Goal: Task Accomplishment & Management: Manage account settings

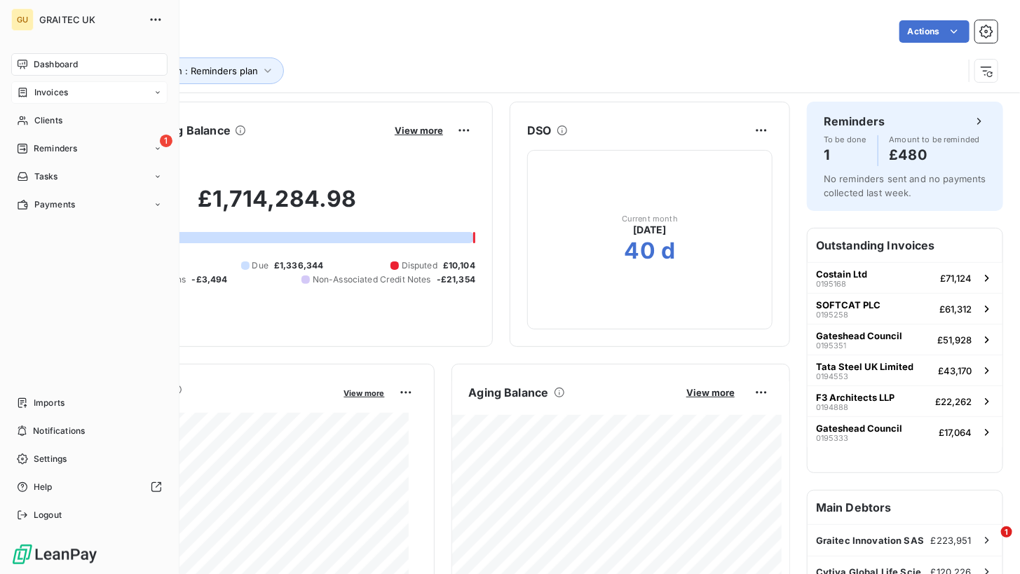
scroll to position [333, 0]
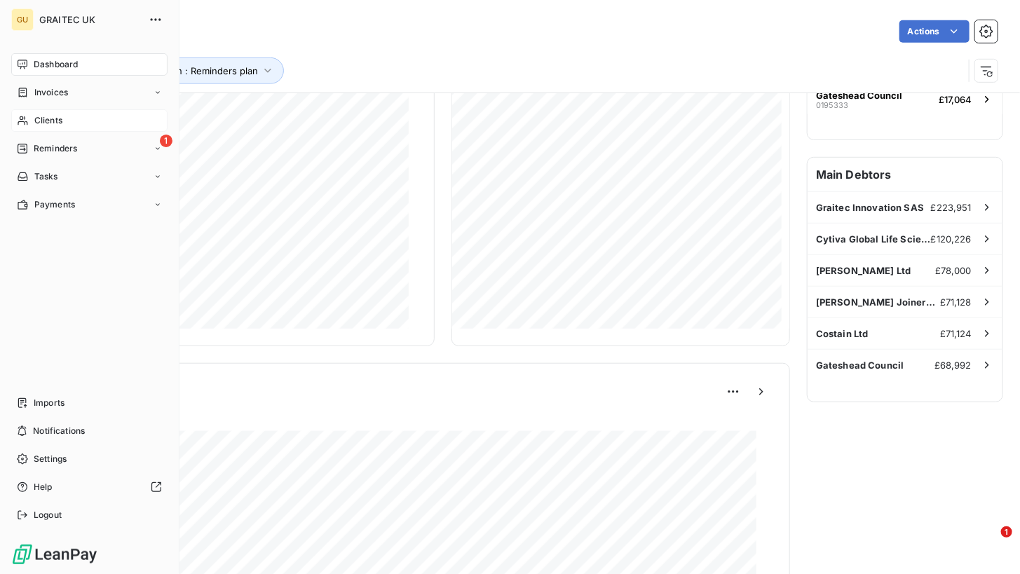
click at [50, 116] on span "Clients" at bounding box center [48, 120] width 28 height 13
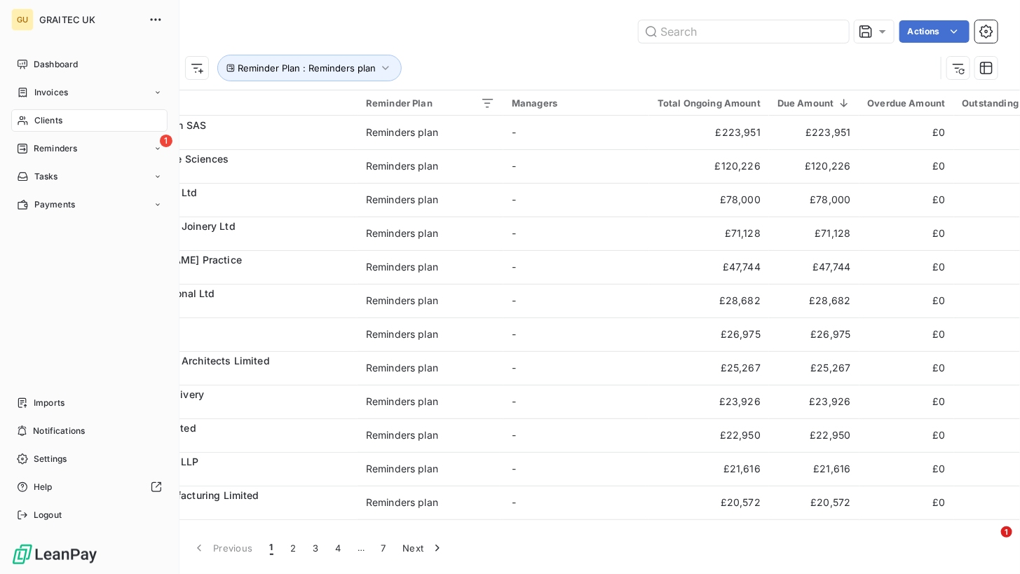
click at [35, 122] on span "Clients" at bounding box center [48, 120] width 28 height 13
click at [55, 123] on span "Clients" at bounding box center [48, 120] width 28 height 13
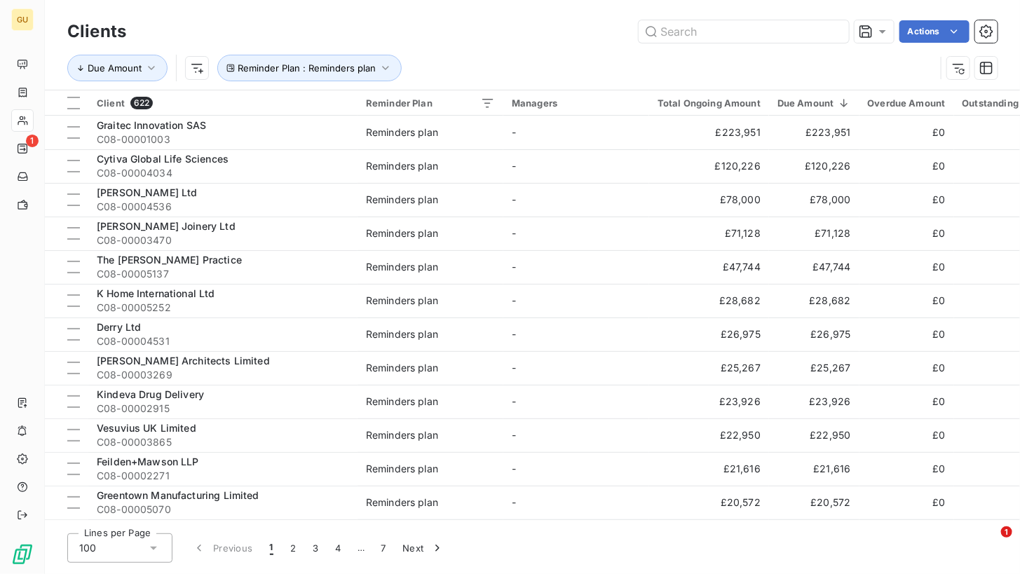
click at [485, 65] on div "Due Amount Reminder Plan : Reminders plan" at bounding box center [501, 68] width 868 height 27
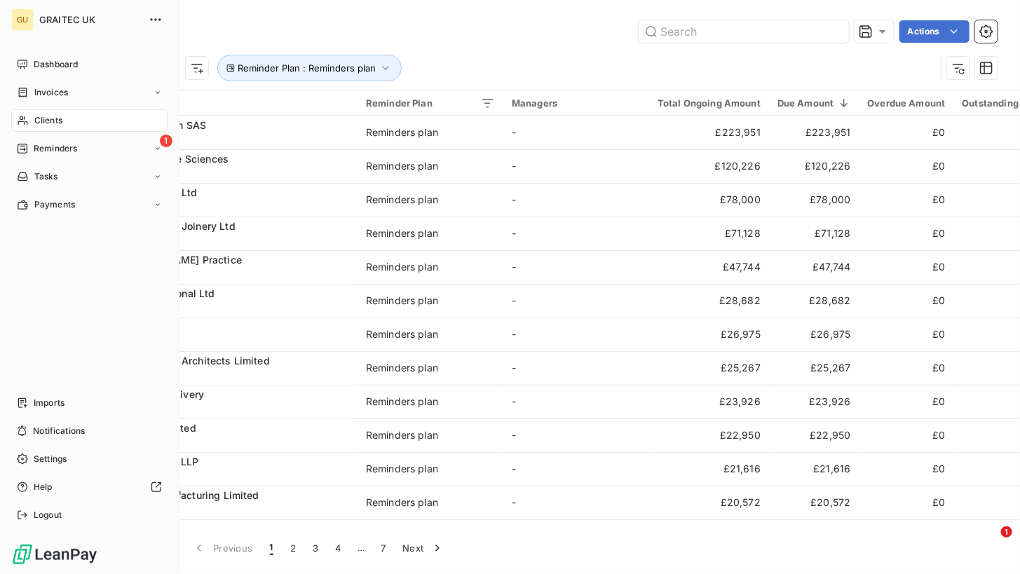
click at [33, 117] on div "Clients" at bounding box center [89, 120] width 156 height 22
click at [45, 122] on span "Clients" at bounding box center [48, 120] width 28 height 13
click at [48, 65] on span "Dashboard" at bounding box center [56, 64] width 44 height 13
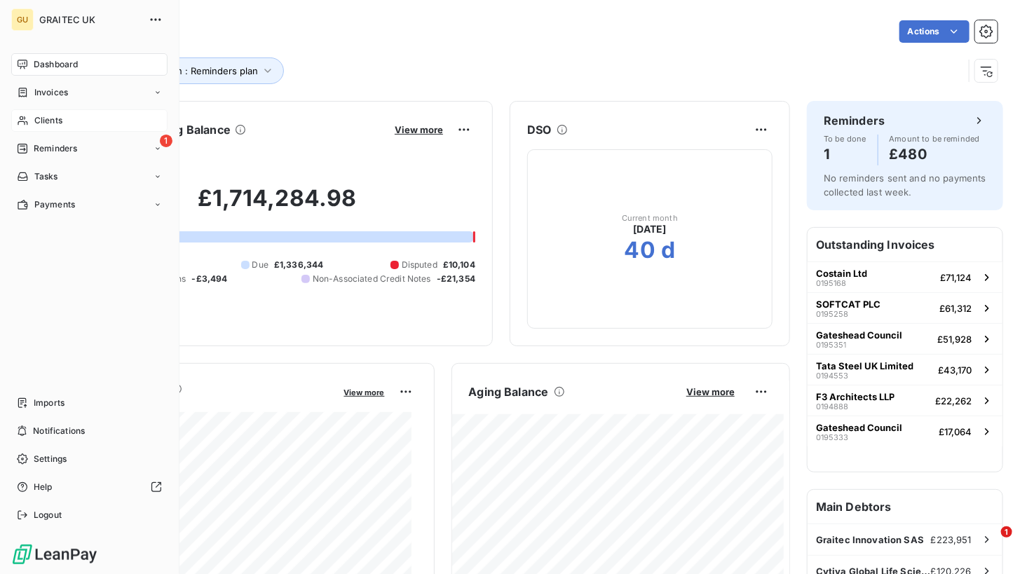
click at [41, 120] on span "Clients" at bounding box center [48, 120] width 28 height 13
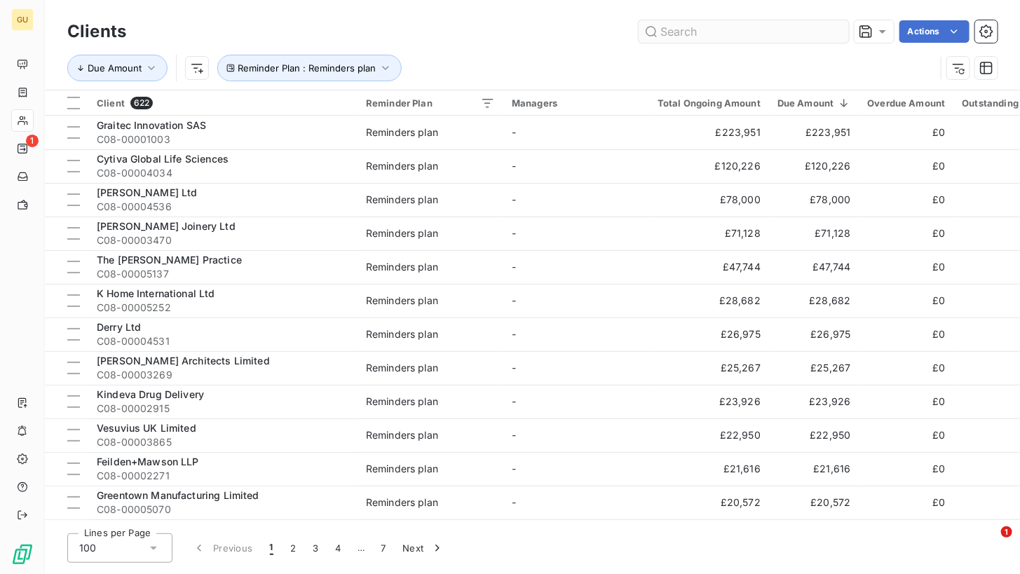
click at [679, 37] on input "text" at bounding box center [744, 31] width 210 height 22
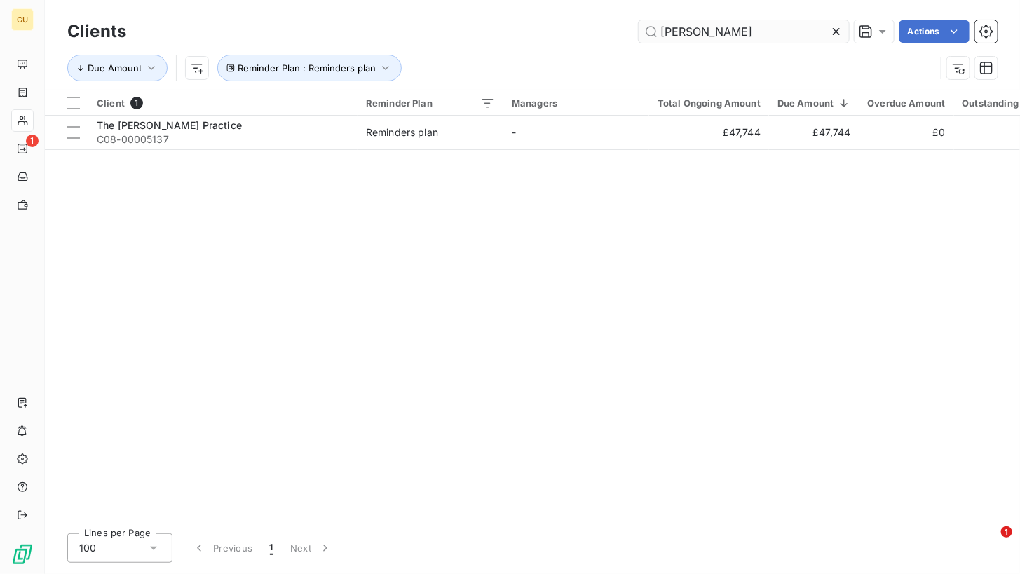
type input "[PERSON_NAME]"
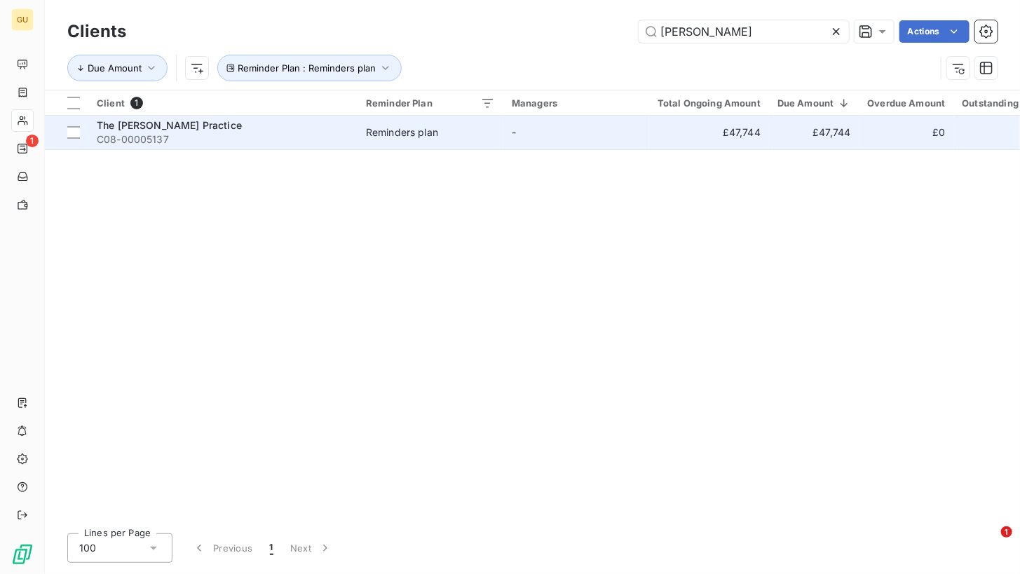
click at [130, 126] on span "The [PERSON_NAME] Practice" at bounding box center [169, 125] width 145 height 12
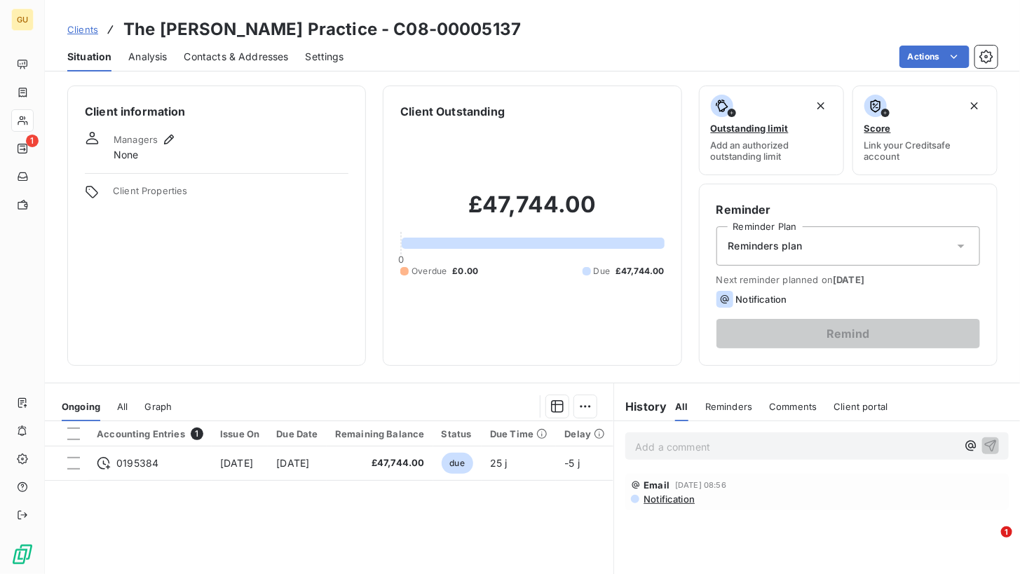
click at [652, 444] on p "Add a comment ﻿" at bounding box center [796, 447] width 322 height 18
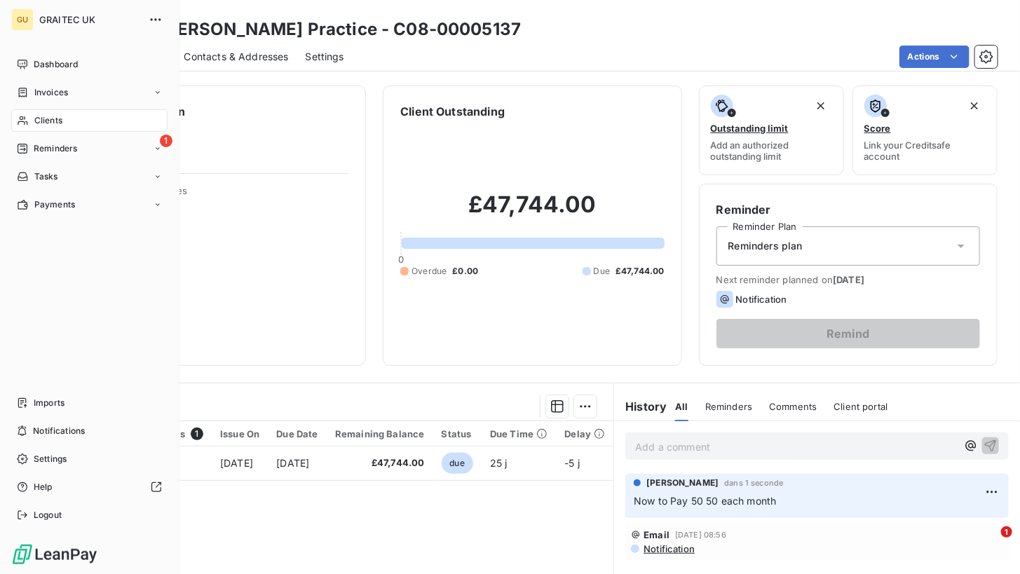
click at [40, 120] on span "Clients" at bounding box center [48, 120] width 28 height 13
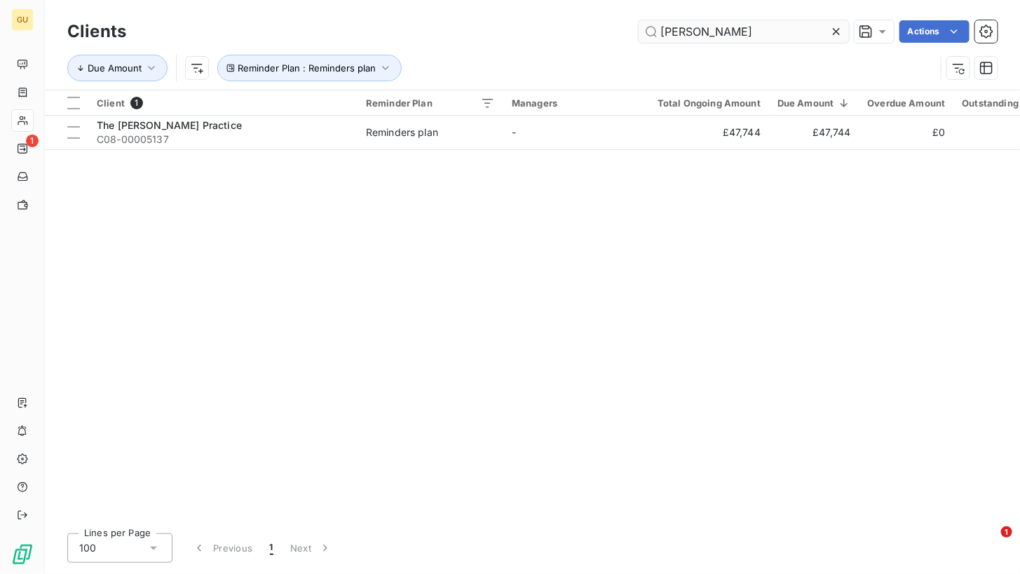
drag, startPoint x: 708, startPoint y: 28, endPoint x: 658, endPoint y: 28, distance: 49.8
click at [658, 28] on input "[PERSON_NAME]" at bounding box center [744, 31] width 210 height 22
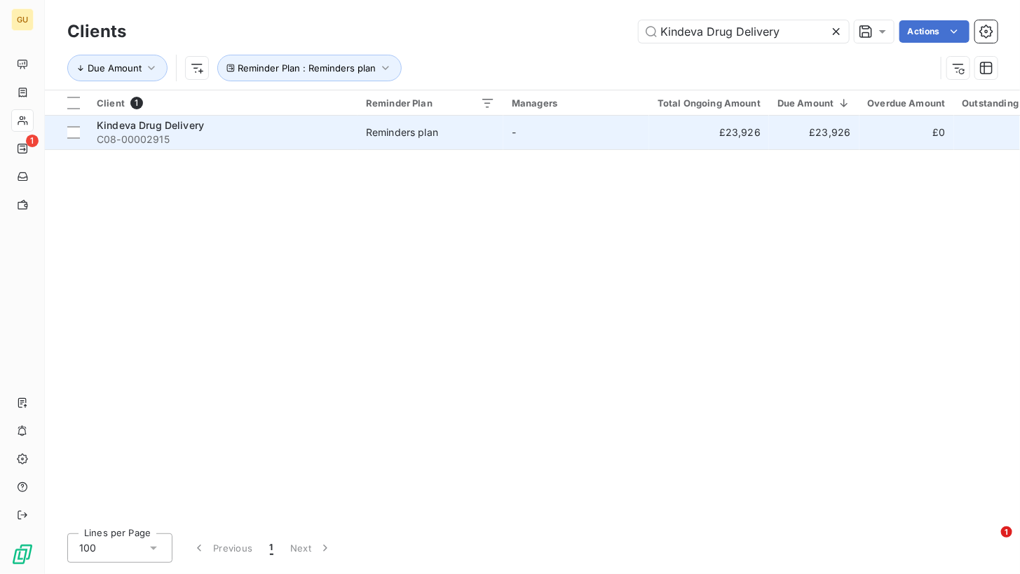
type input "Kindeva Drug Delivery"
click at [189, 128] on span "Kindeva Drug Delivery" at bounding box center [150, 125] width 107 height 12
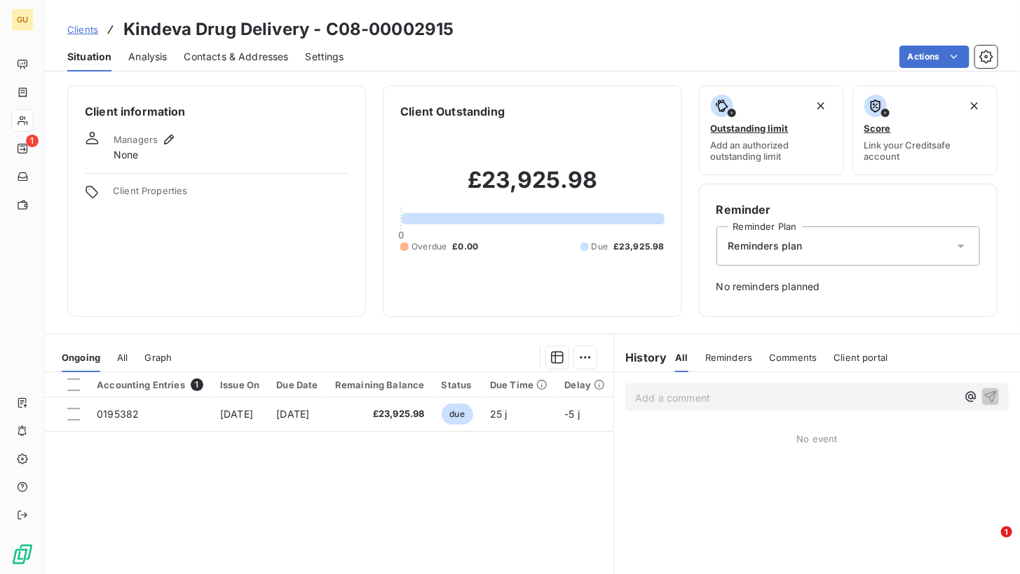
click at [239, 62] on span "Contacts & Addresses" at bounding box center [236, 57] width 104 height 14
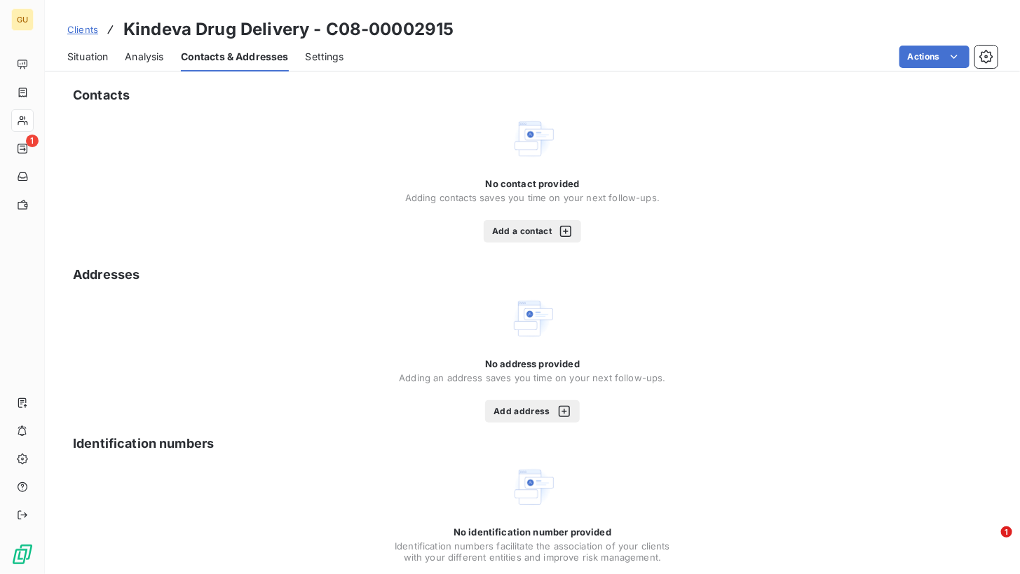
click at [524, 226] on button "Add a contact" at bounding box center [532, 231] width 97 height 22
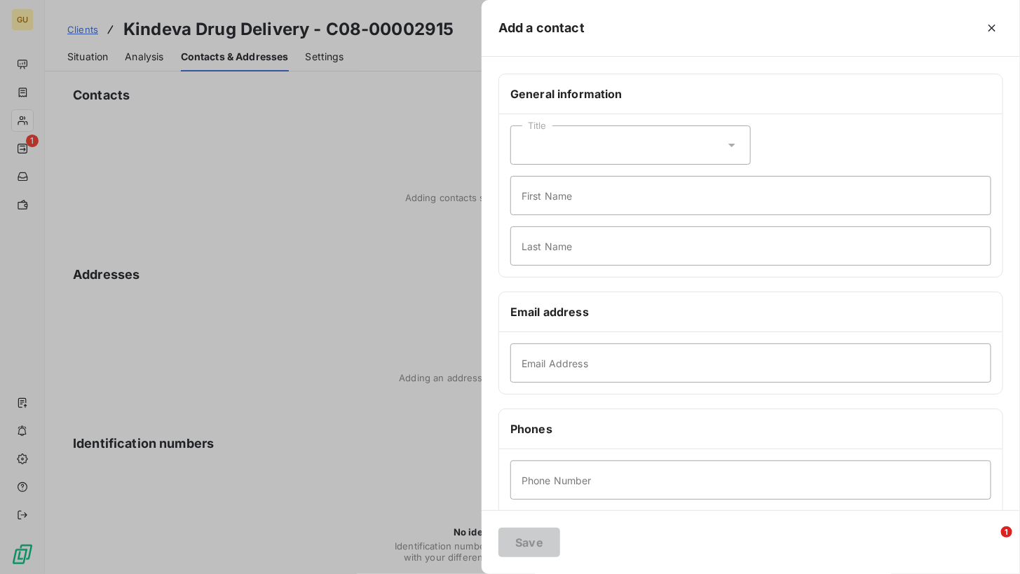
click at [86, 50] on div at bounding box center [510, 287] width 1020 height 574
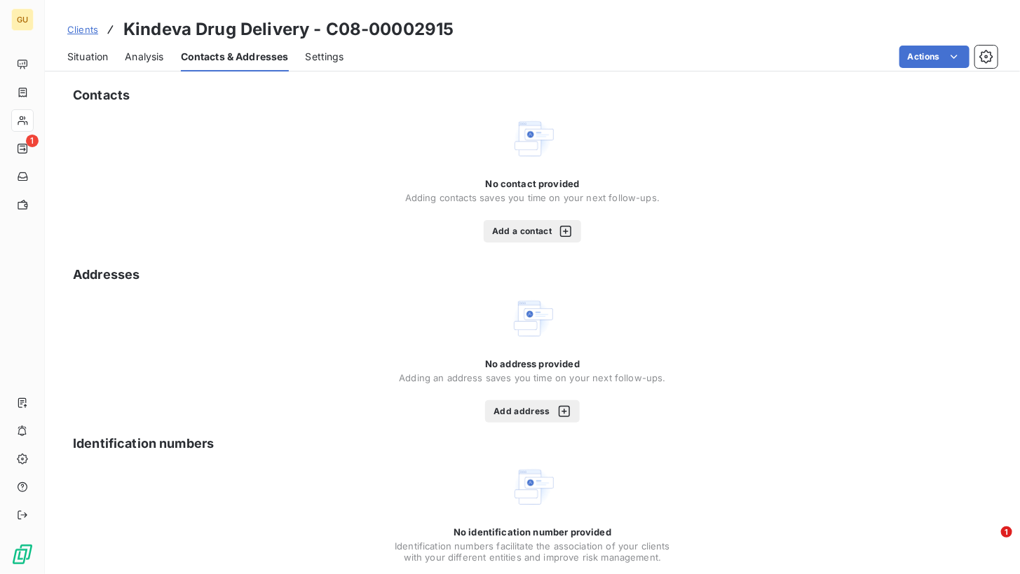
click at [94, 60] on span "Situation" at bounding box center [87, 57] width 41 height 14
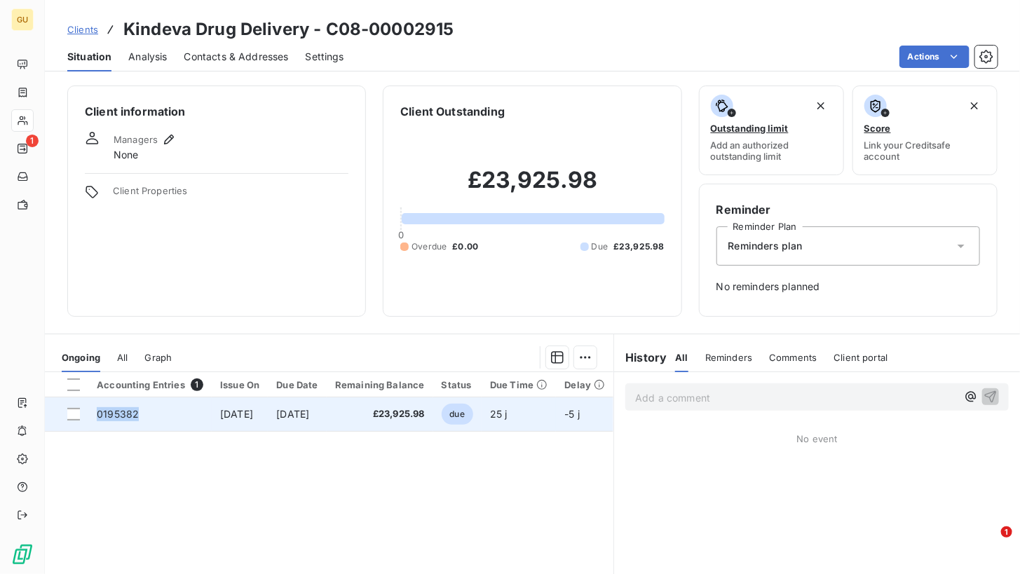
drag, startPoint x: 137, startPoint y: 414, endPoint x: 98, endPoint y: 414, distance: 39.3
click at [98, 414] on span "0195382" at bounding box center [118, 414] width 42 height 12
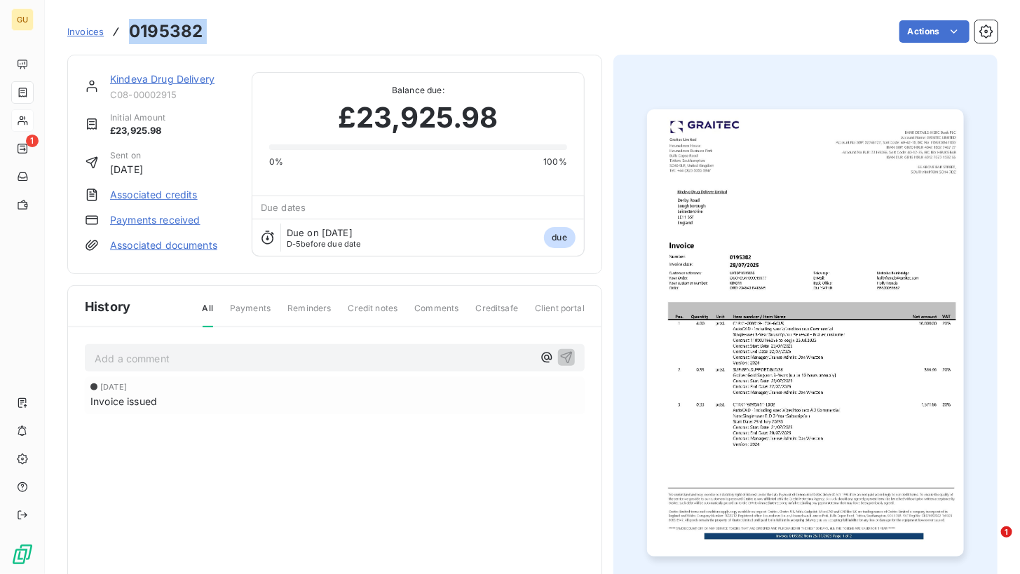
drag, startPoint x: 219, startPoint y: 41, endPoint x: 133, endPoint y: 41, distance: 87.0
click at [133, 41] on div "Invoices 0195382 Actions" at bounding box center [532, 31] width 931 height 29
copy section "0195382 Actions"
click at [143, 76] on link "Kindeva Drug Delivery" at bounding box center [162, 79] width 104 height 12
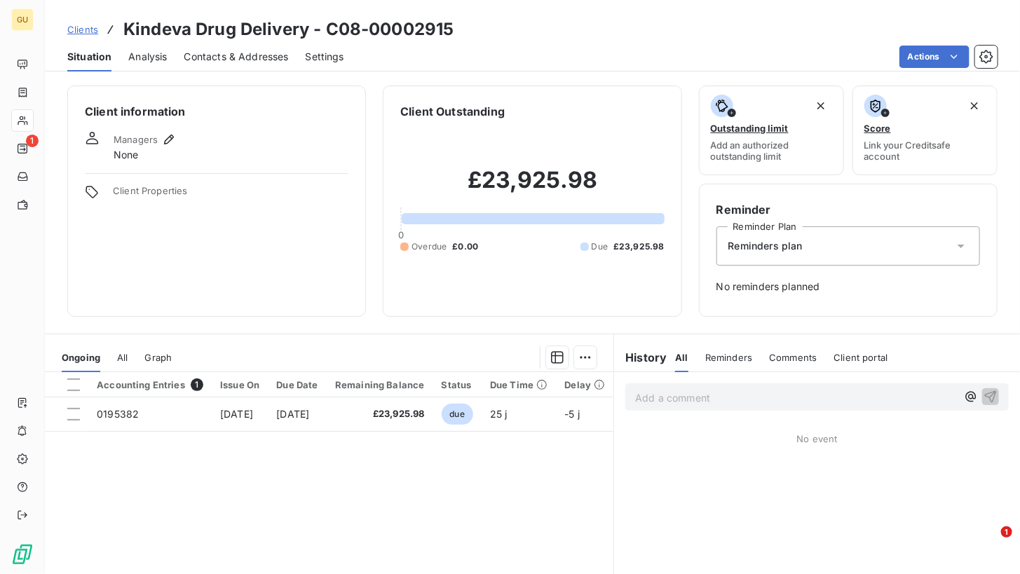
click at [219, 62] on span "Contacts & Addresses" at bounding box center [236, 57] width 104 height 14
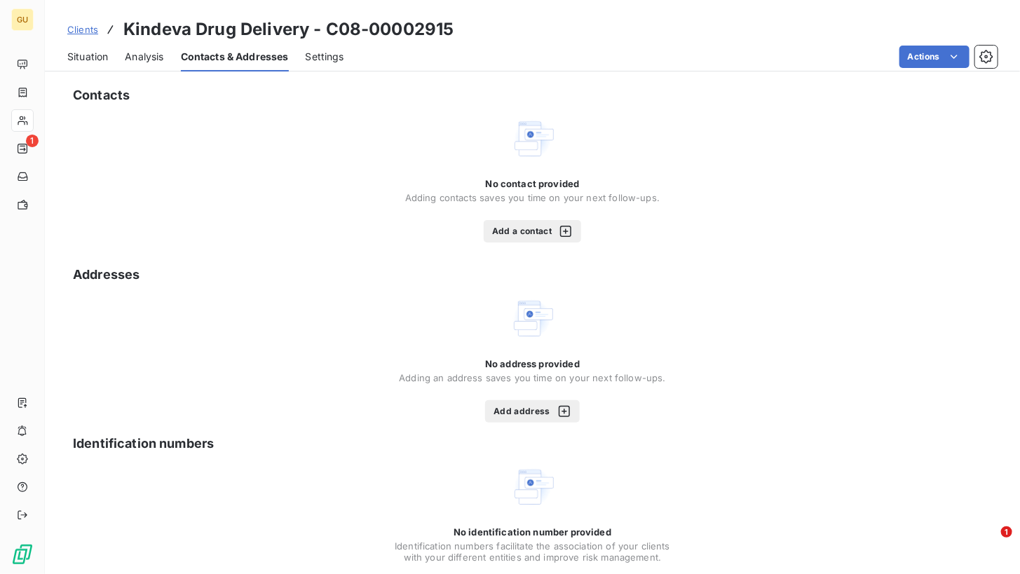
click at [505, 234] on button "Add a contact" at bounding box center [532, 231] width 97 height 22
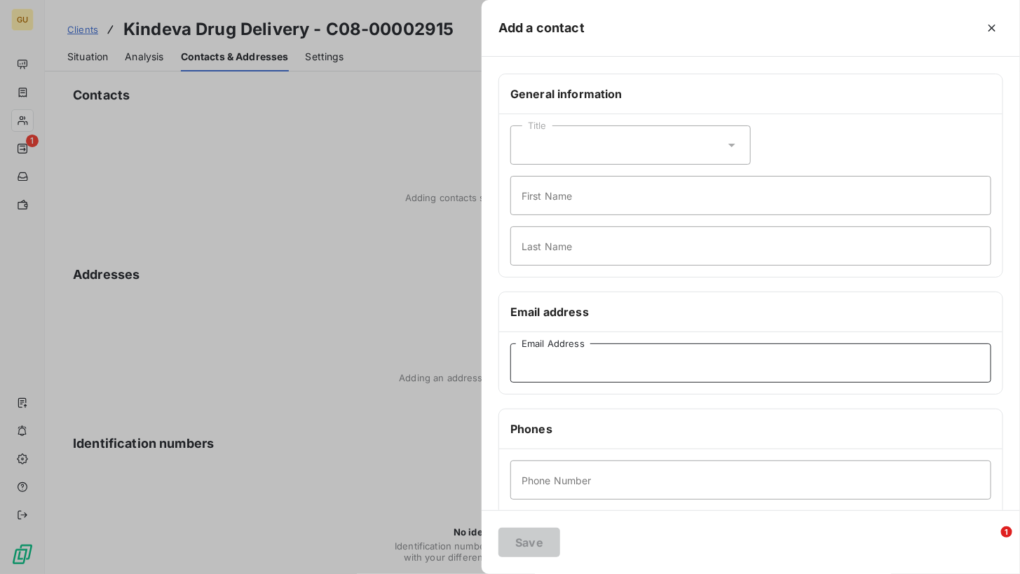
click at [547, 372] on input "Email Address" at bounding box center [751, 363] width 481 height 39
paste input "[EMAIL_ADDRESS][DOMAIN_NAME]"
type input "[EMAIL_ADDRESS][DOMAIN_NAME]"
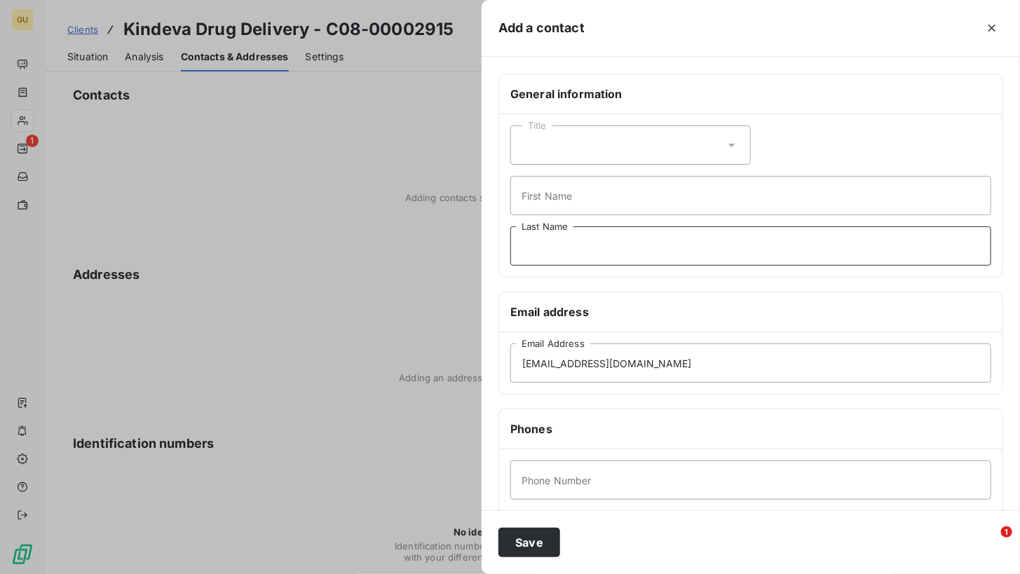
click at [557, 245] on input "Last Name" at bounding box center [751, 245] width 481 height 39
click at [547, 203] on input "First Name" at bounding box center [751, 195] width 481 height 39
type input "Invoices"
type input "."
click at [542, 487] on input "Phone Number" at bounding box center [751, 480] width 481 height 39
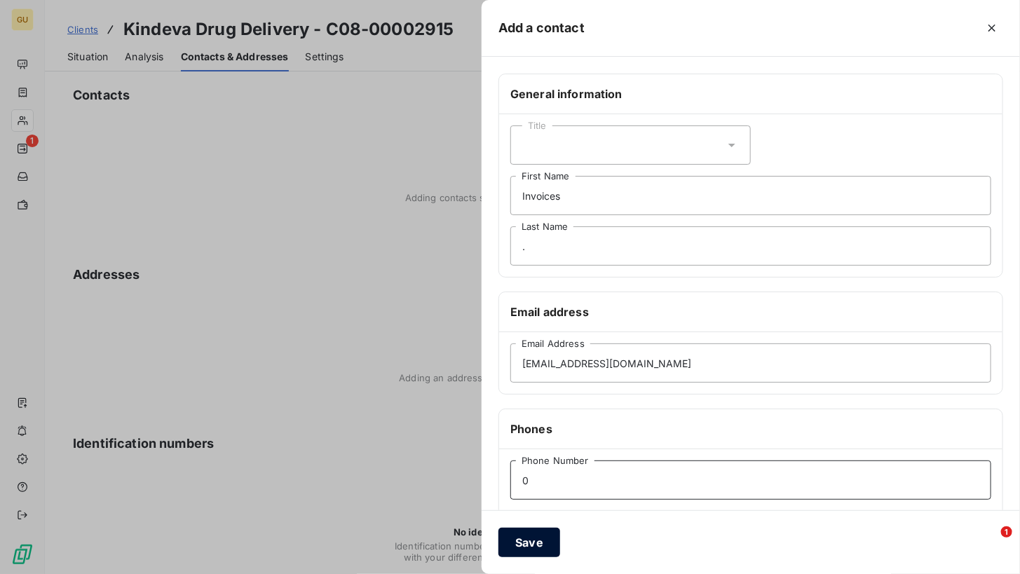
type input "0"
click at [519, 534] on button "Save" at bounding box center [530, 542] width 62 height 29
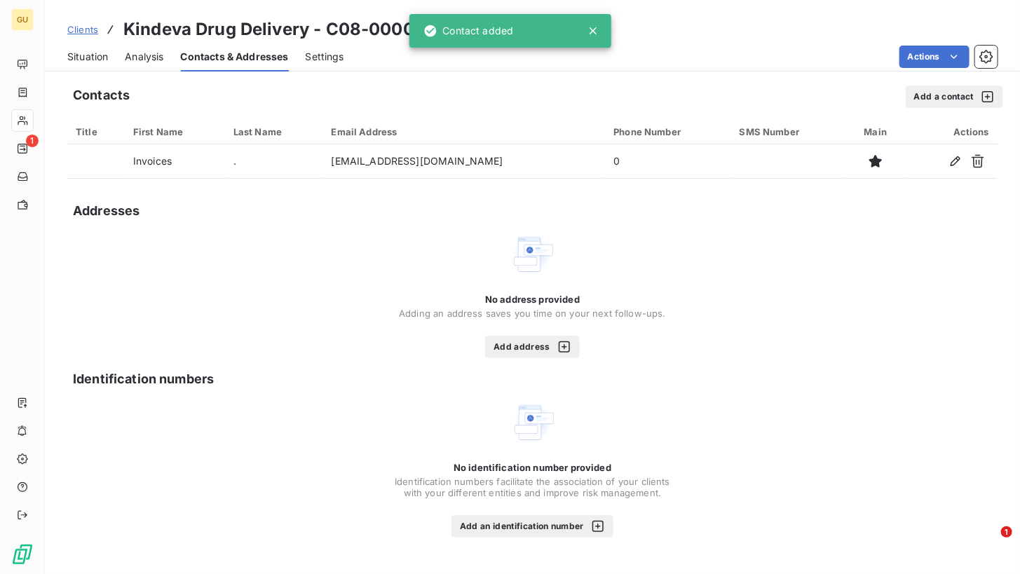
click at [70, 46] on div "Situation" at bounding box center [87, 56] width 41 height 29
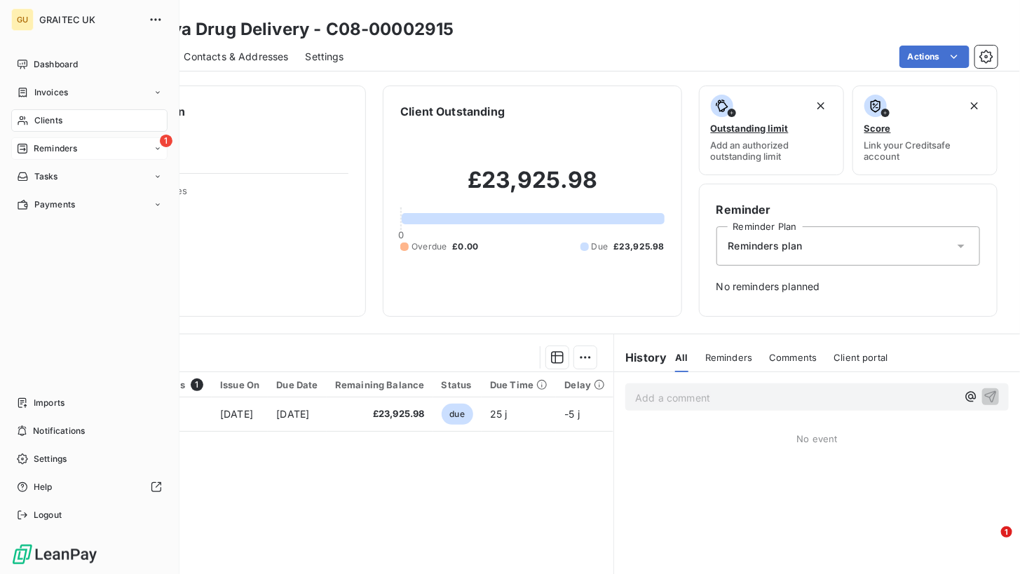
click at [47, 150] on span "Reminders" at bounding box center [55, 148] width 43 height 13
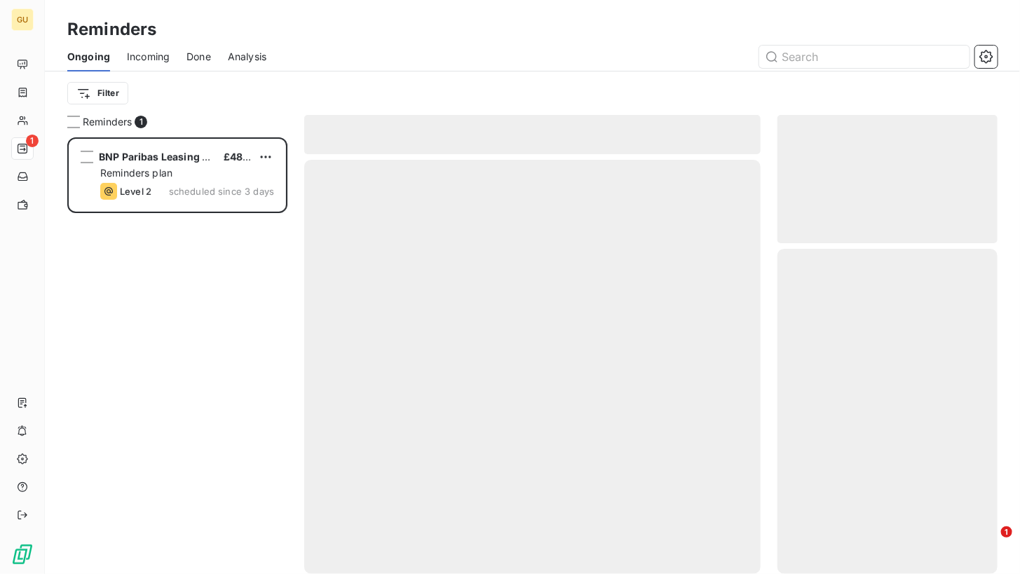
scroll to position [426, 210]
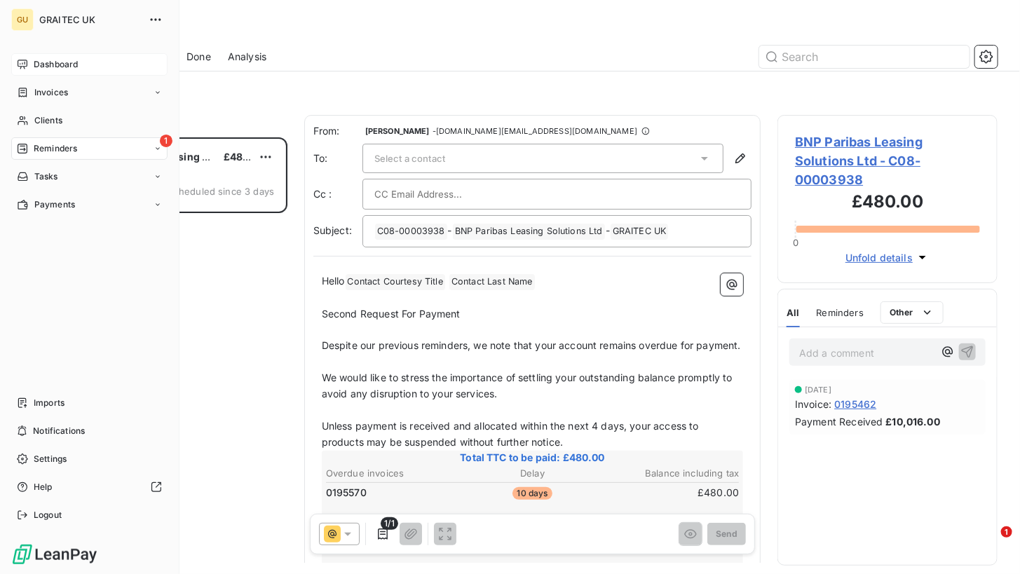
click at [39, 68] on span "Dashboard" at bounding box center [56, 64] width 44 height 13
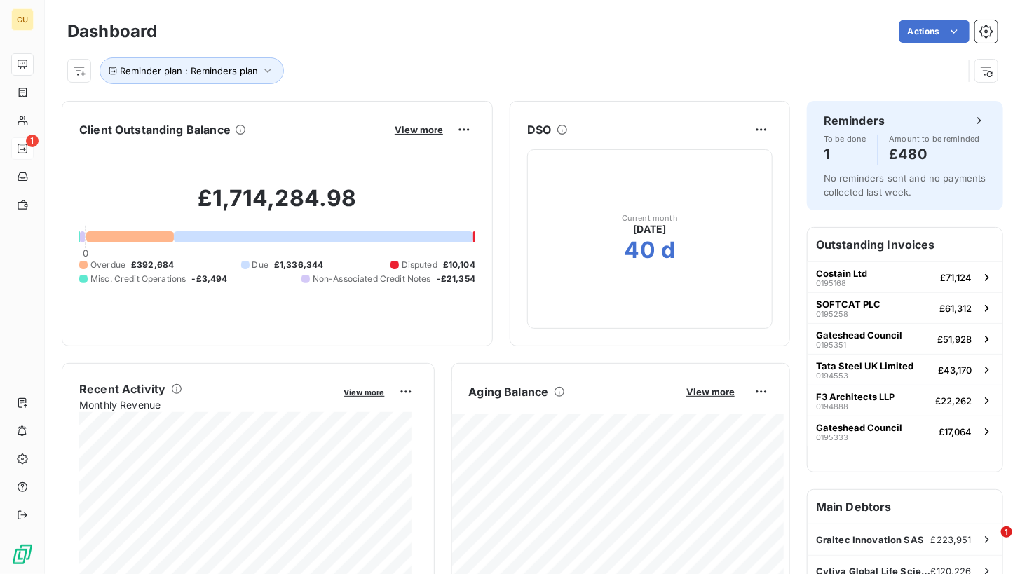
click at [442, 47] on div "Reminder plan : Reminders plan" at bounding box center [532, 65] width 931 height 38
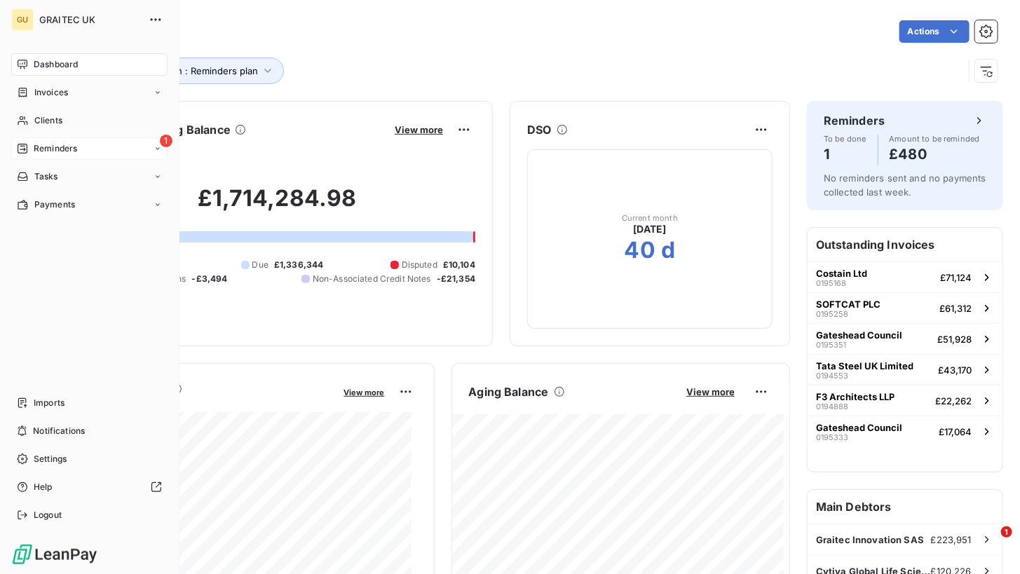
click at [52, 147] on span "Reminders" at bounding box center [55, 148] width 43 height 13
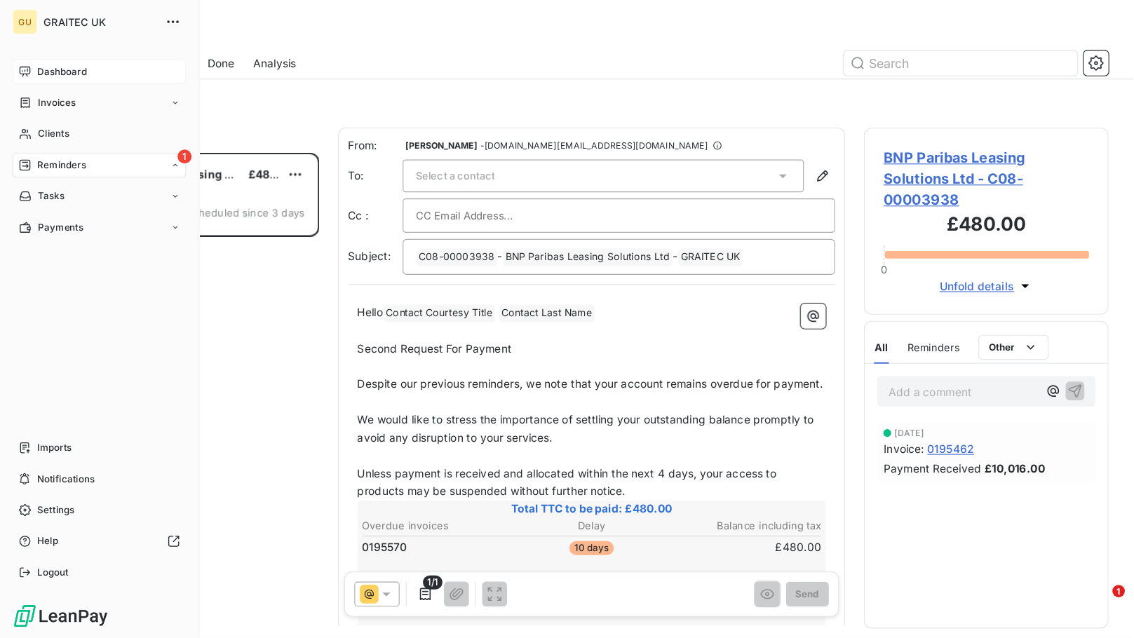
scroll to position [426, 210]
click at [52, 150] on span "Reminders" at bounding box center [55, 148] width 43 height 13
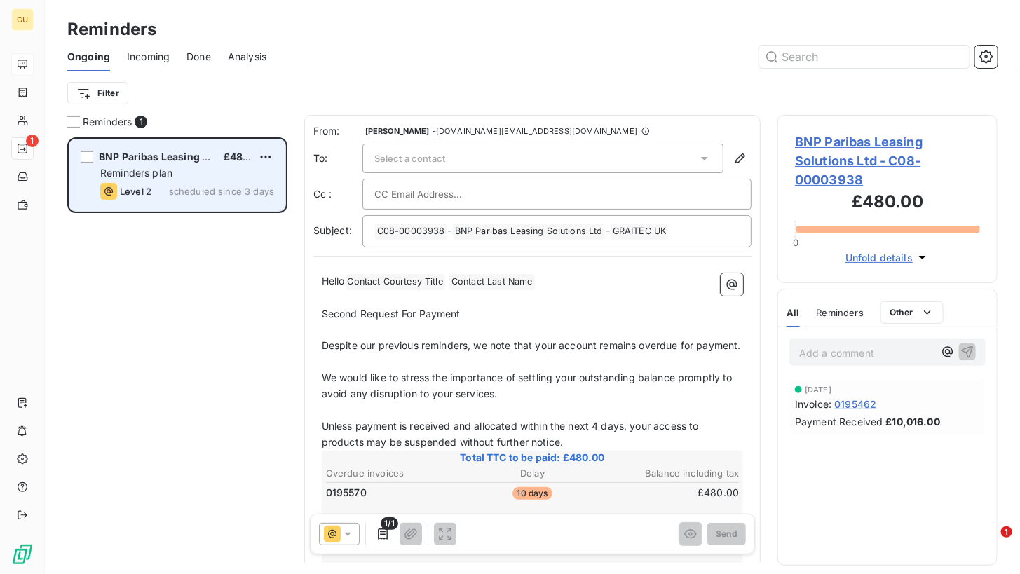
click at [189, 163] on div "BNP Paribas Leasing Solutions Ltd" at bounding box center [156, 157] width 114 height 14
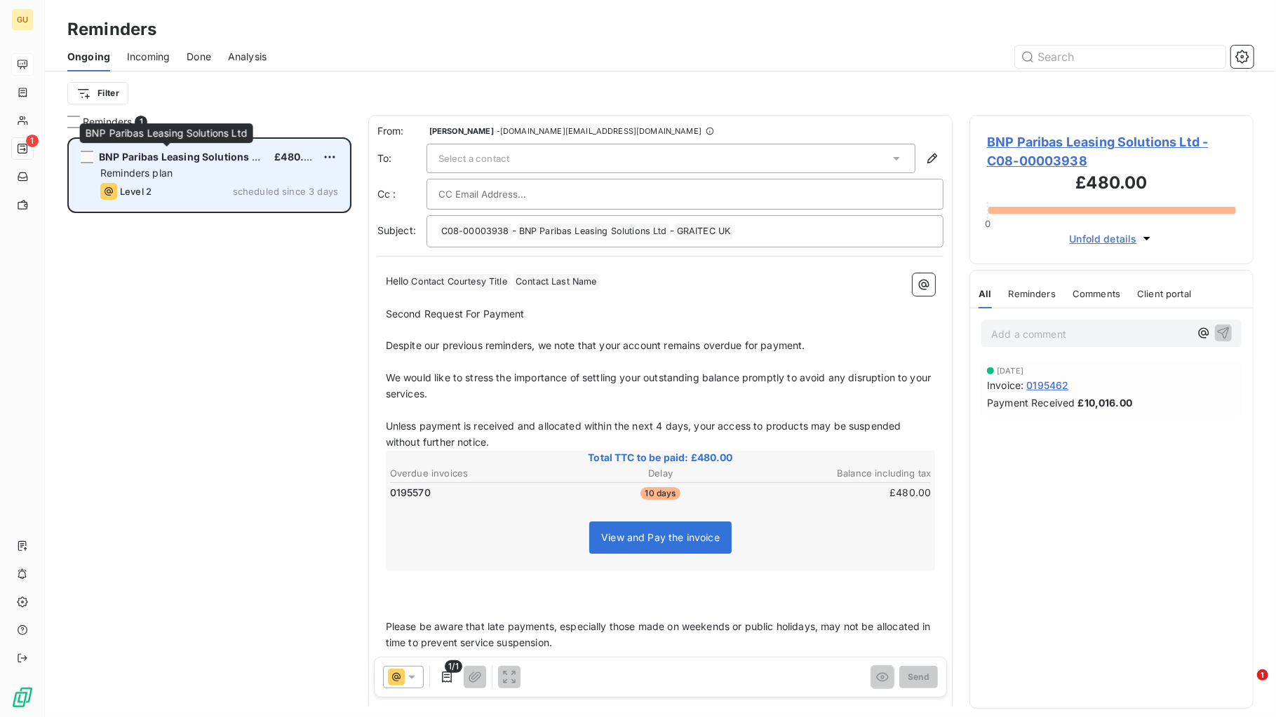
scroll to position [566, 271]
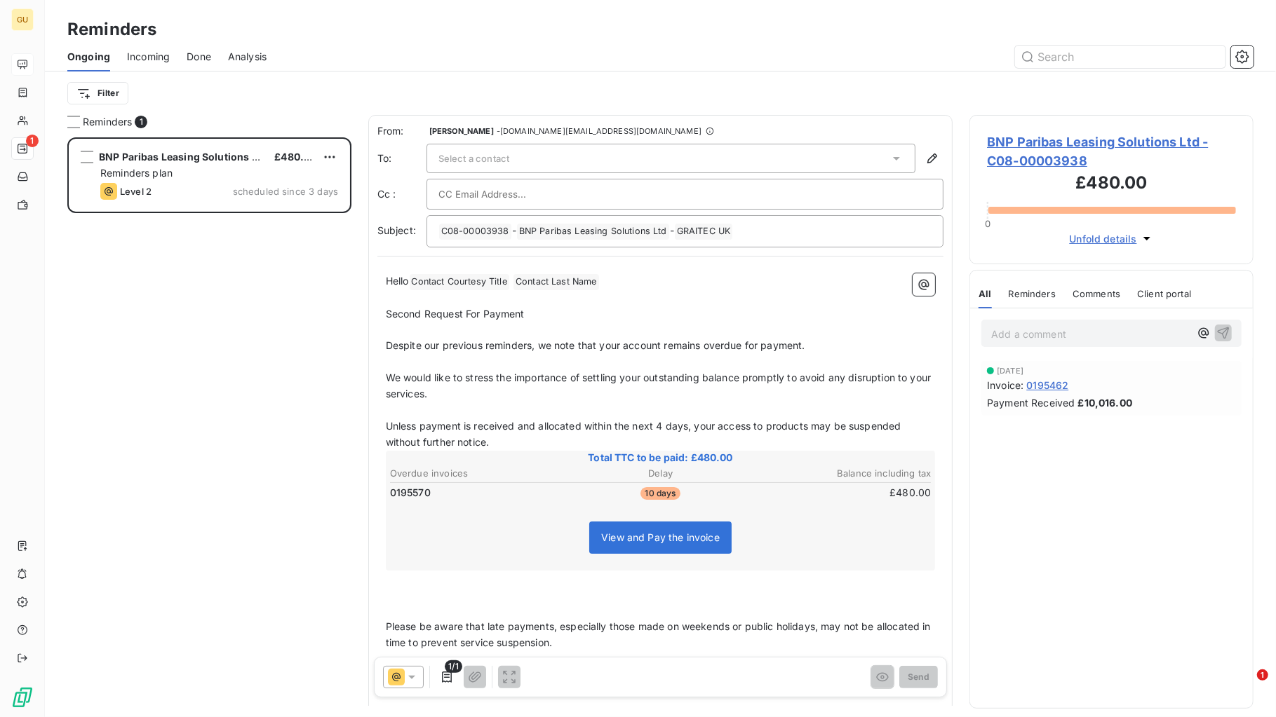
click at [700, 108] on div "Filter" at bounding box center [660, 93] width 1186 height 43
click at [541, 59] on div at bounding box center [768, 57] width 970 height 22
click at [153, 51] on span "Incoming" at bounding box center [148, 57] width 43 height 14
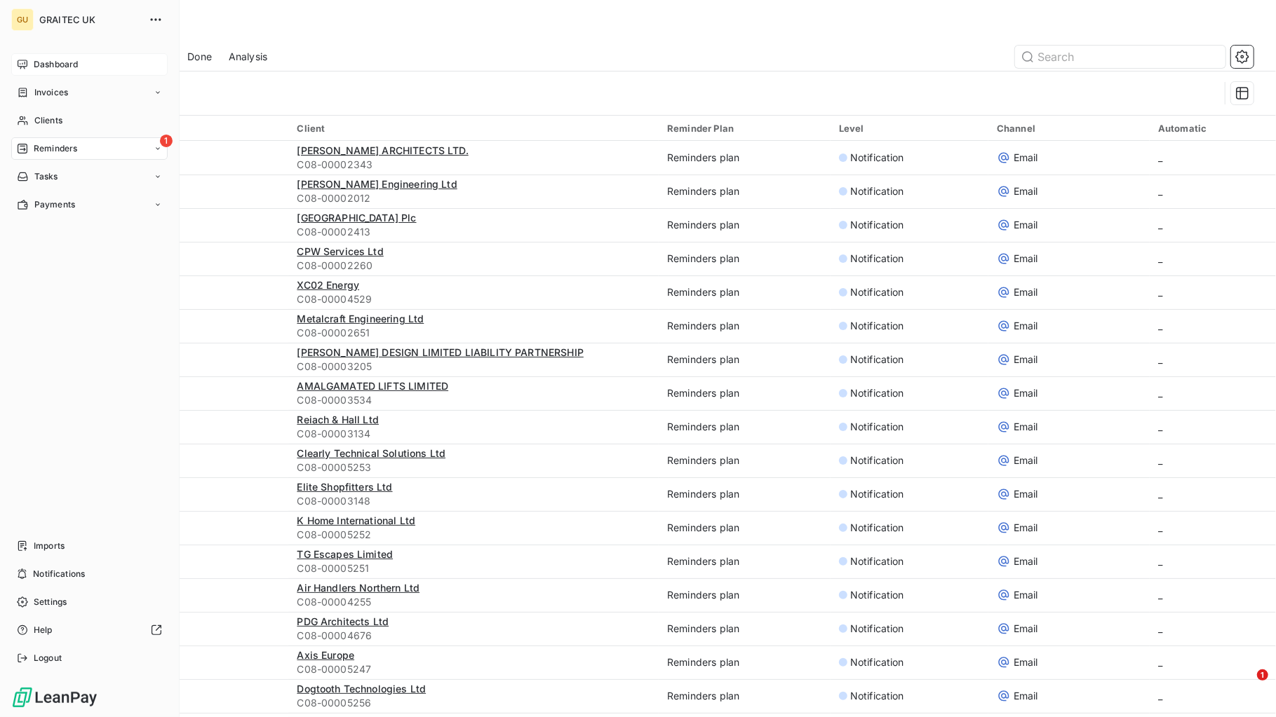
click at [58, 68] on span "Dashboard" at bounding box center [56, 64] width 44 height 13
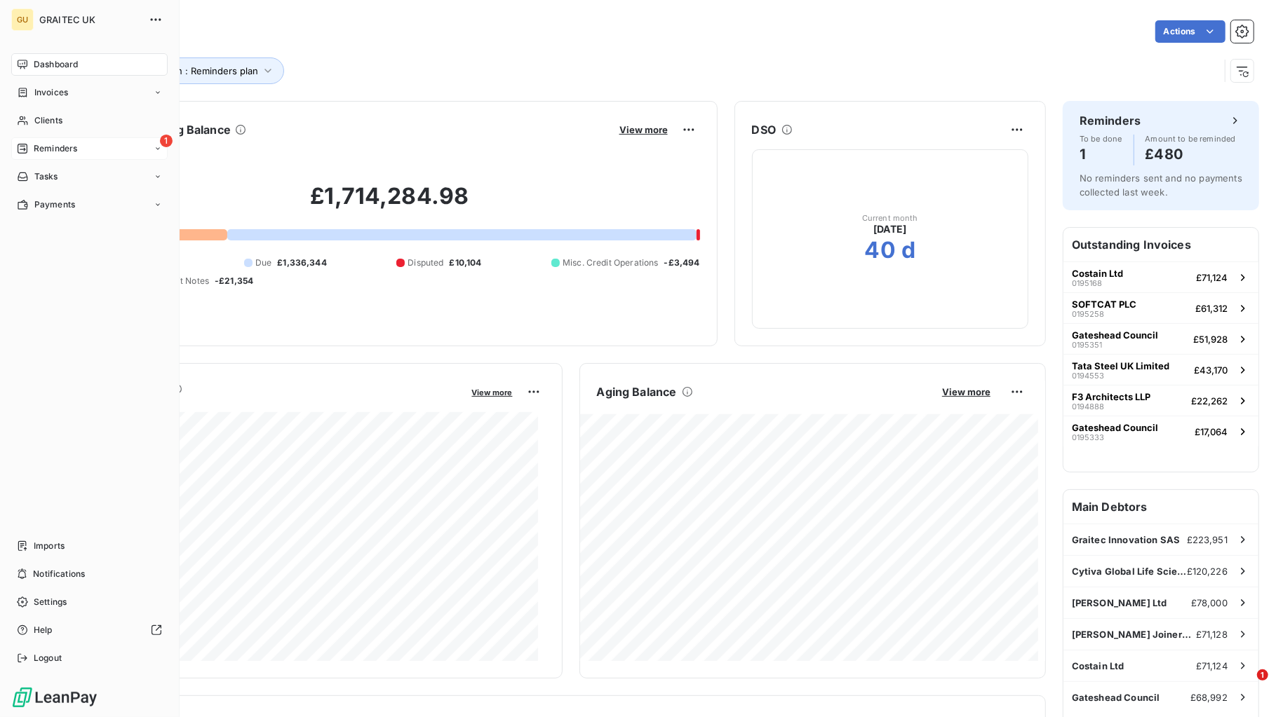
click at [51, 149] on span "Reminders" at bounding box center [55, 148] width 43 height 13
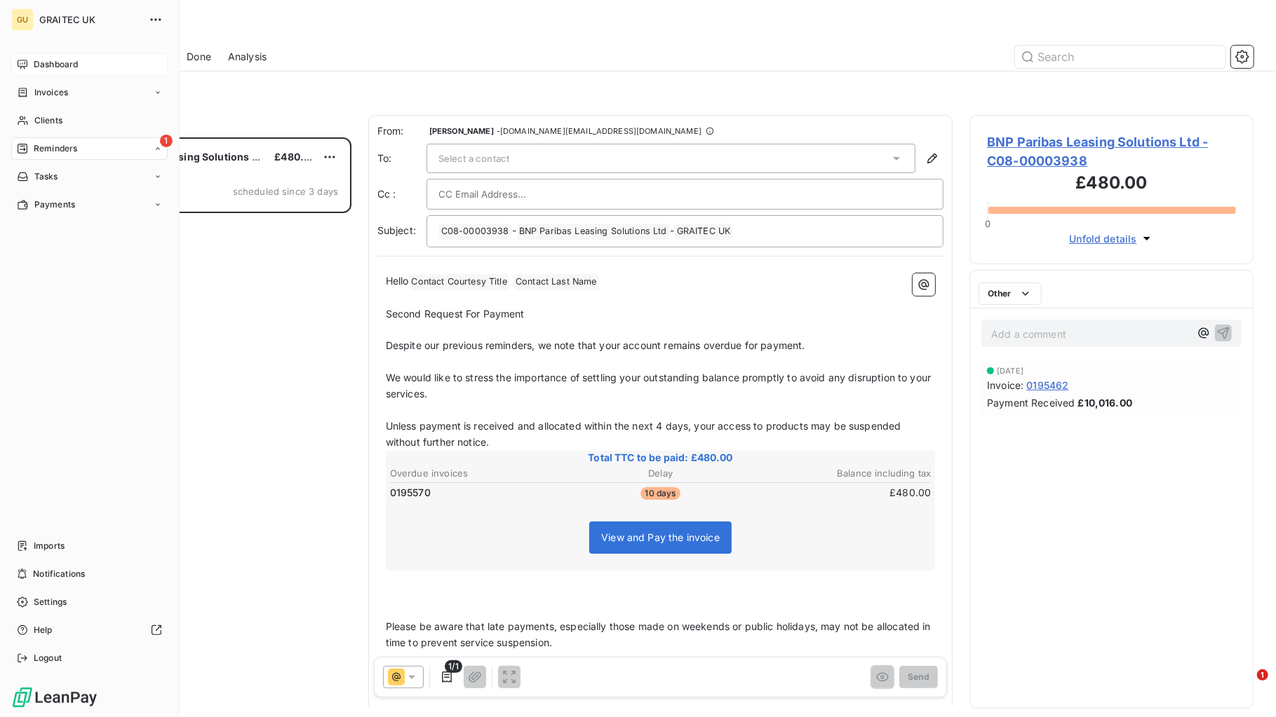
scroll to position [566, 271]
click at [51, 547] on span "Imports" at bounding box center [49, 546] width 31 height 13
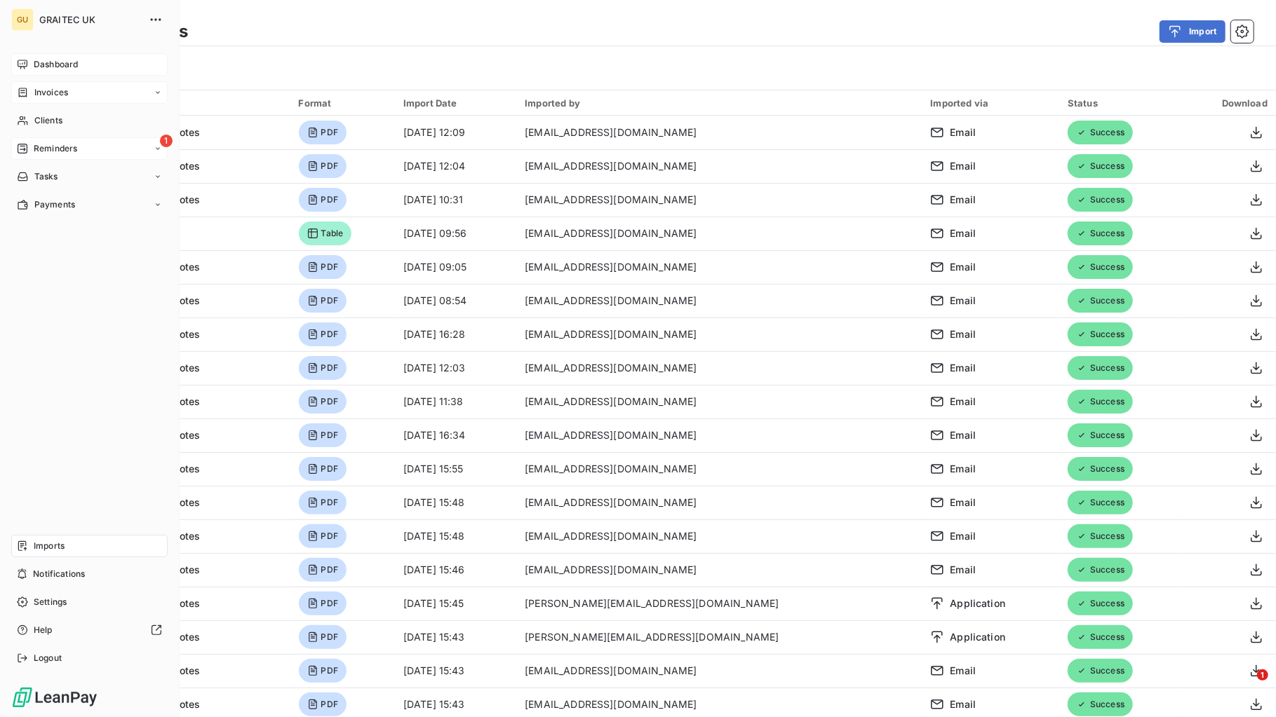
click at [46, 90] on span "Invoices" at bounding box center [51, 92] width 34 height 13
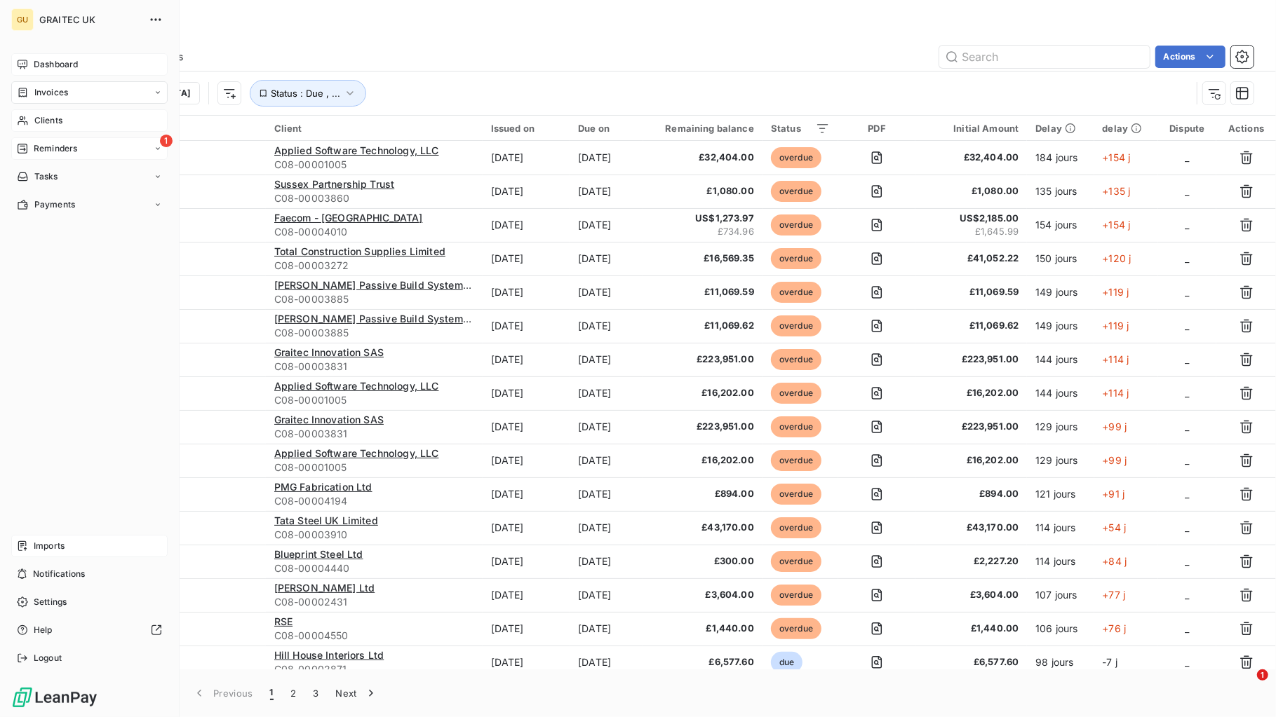
click at [47, 118] on span "Clients" at bounding box center [48, 120] width 28 height 13
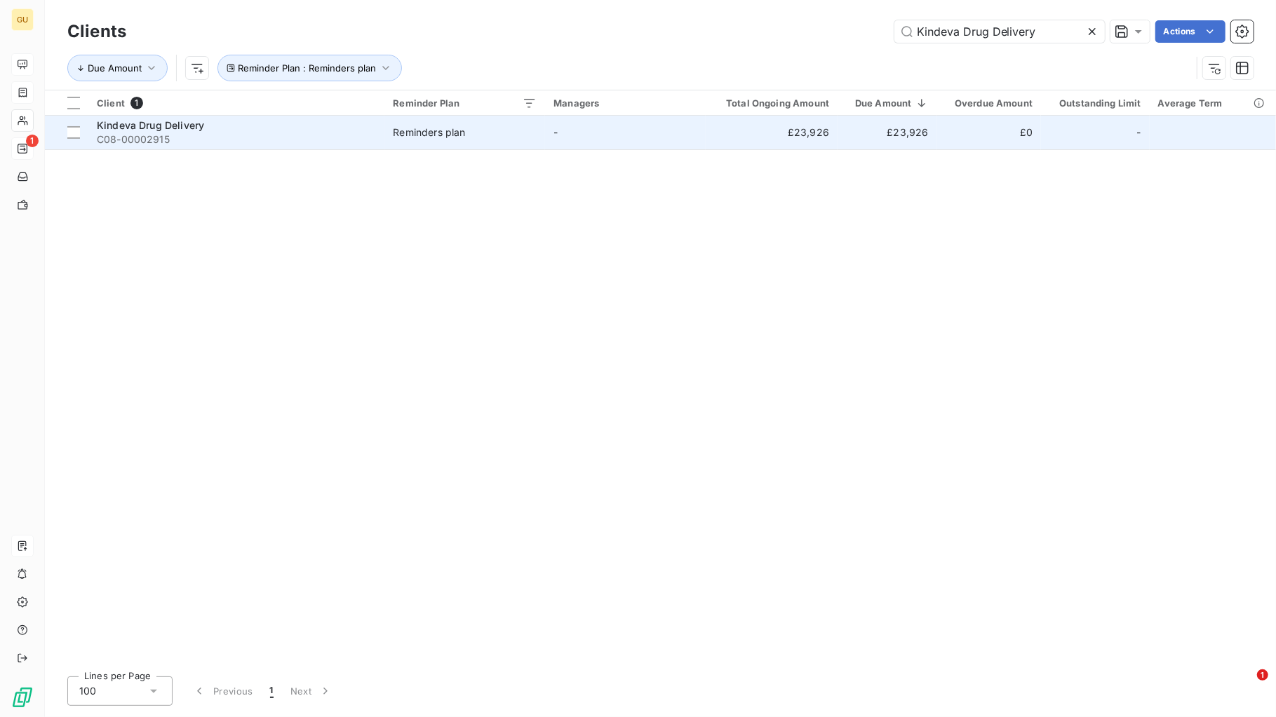
click at [440, 130] on div "Reminders plan" at bounding box center [429, 133] width 72 height 14
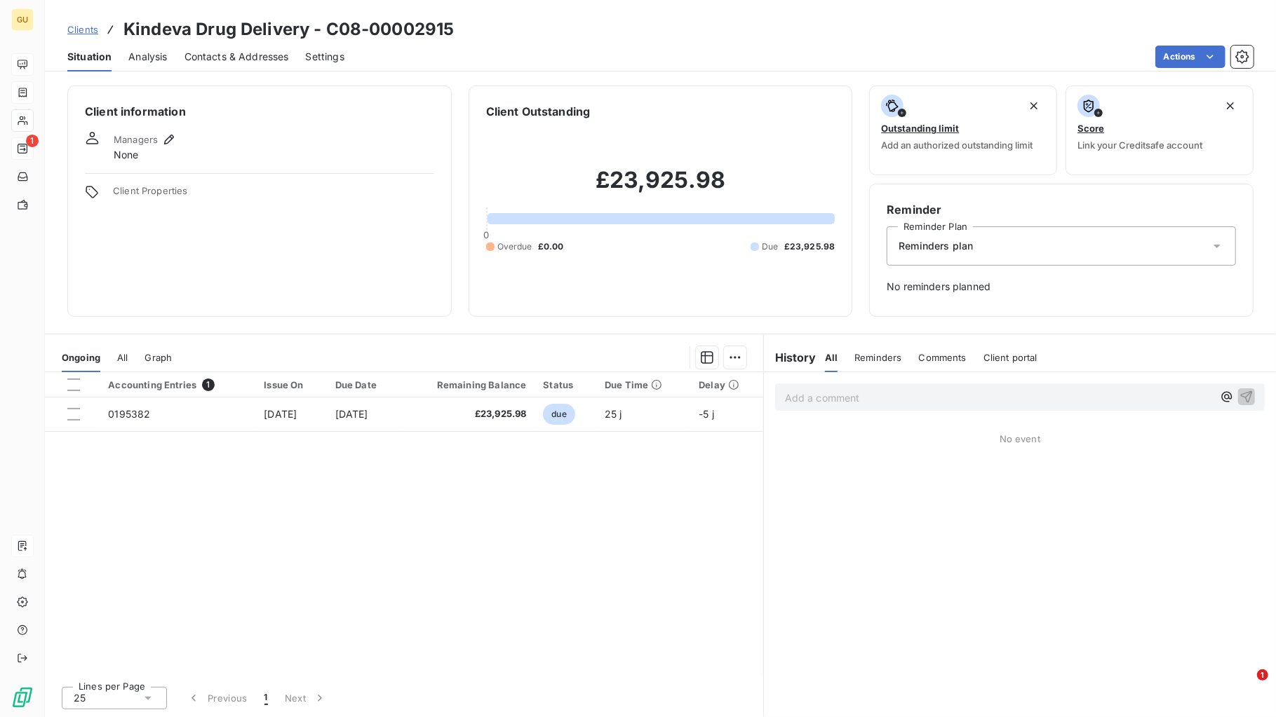
click at [937, 250] on span "Reminders plan" at bounding box center [935, 246] width 74 height 14
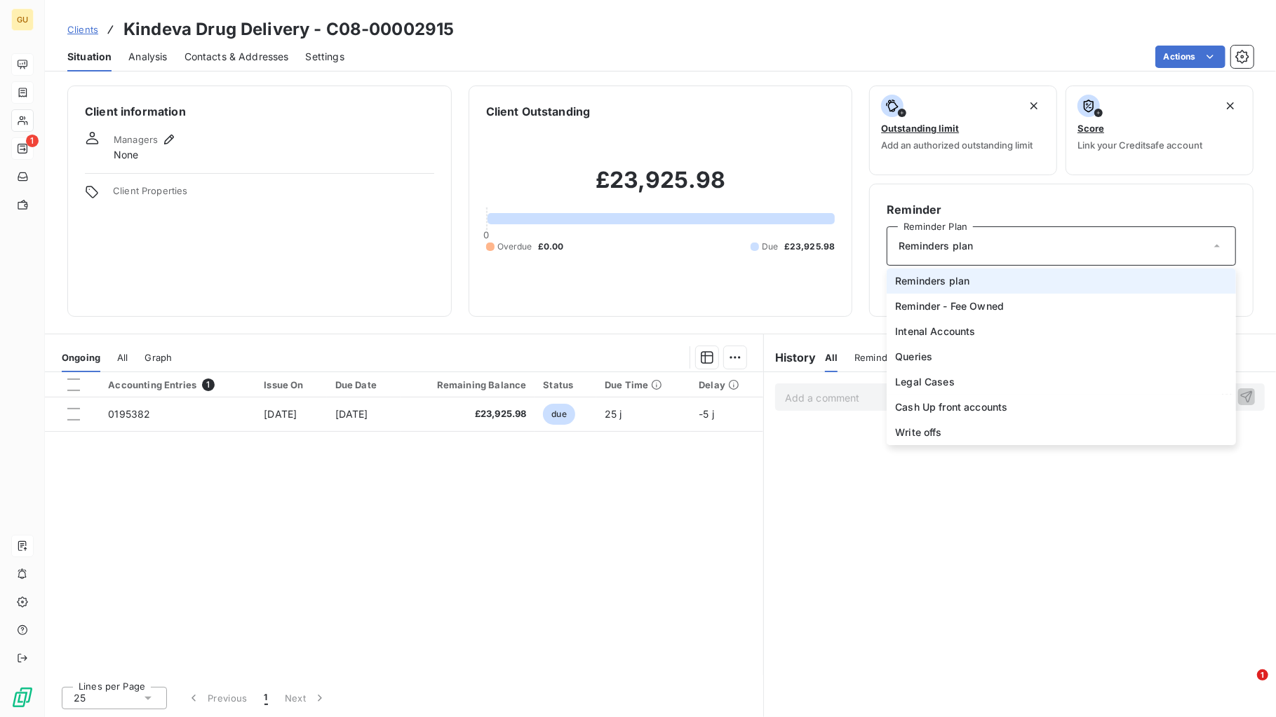
click at [937, 250] on span "Reminders plan" at bounding box center [935, 246] width 74 height 14
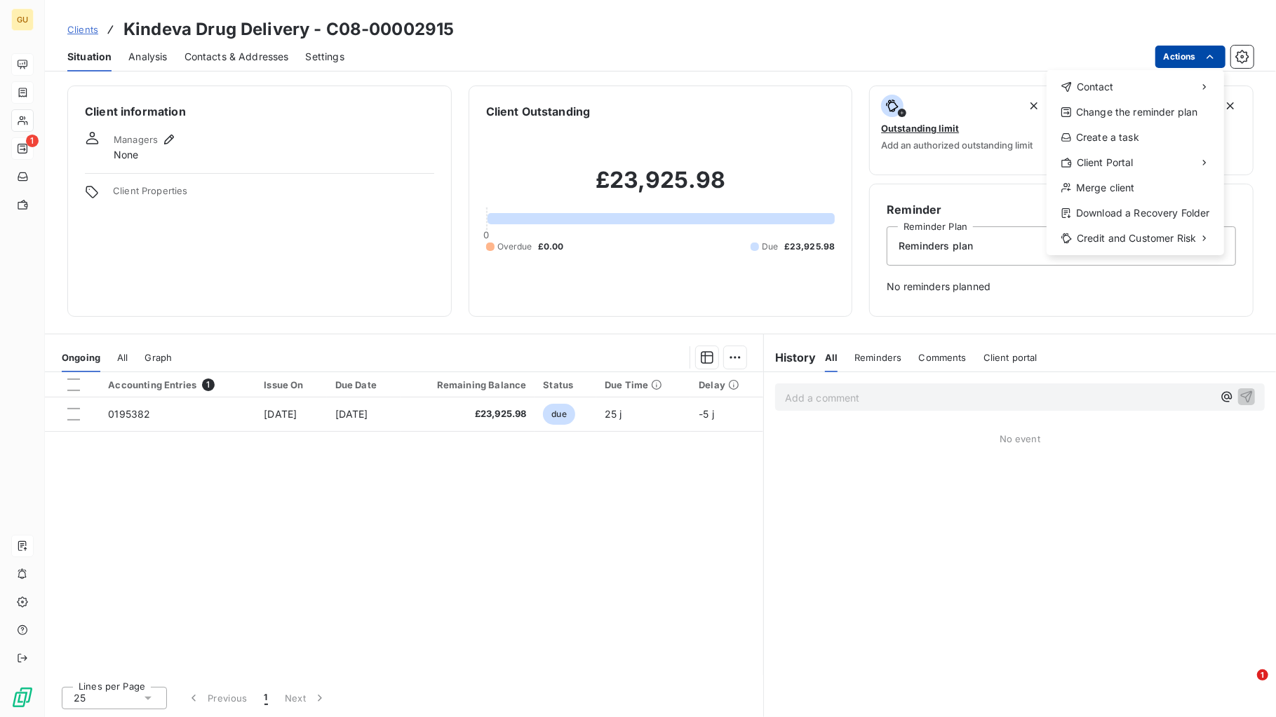
click at [1020, 55] on html "GU 1 Clients Kindeva Drug Delivery - C08-00002915 Situation Analysis Contacts &…" at bounding box center [638, 358] width 1276 height 717
click at [1020, 141] on div "Create a task" at bounding box center [1135, 137] width 166 height 22
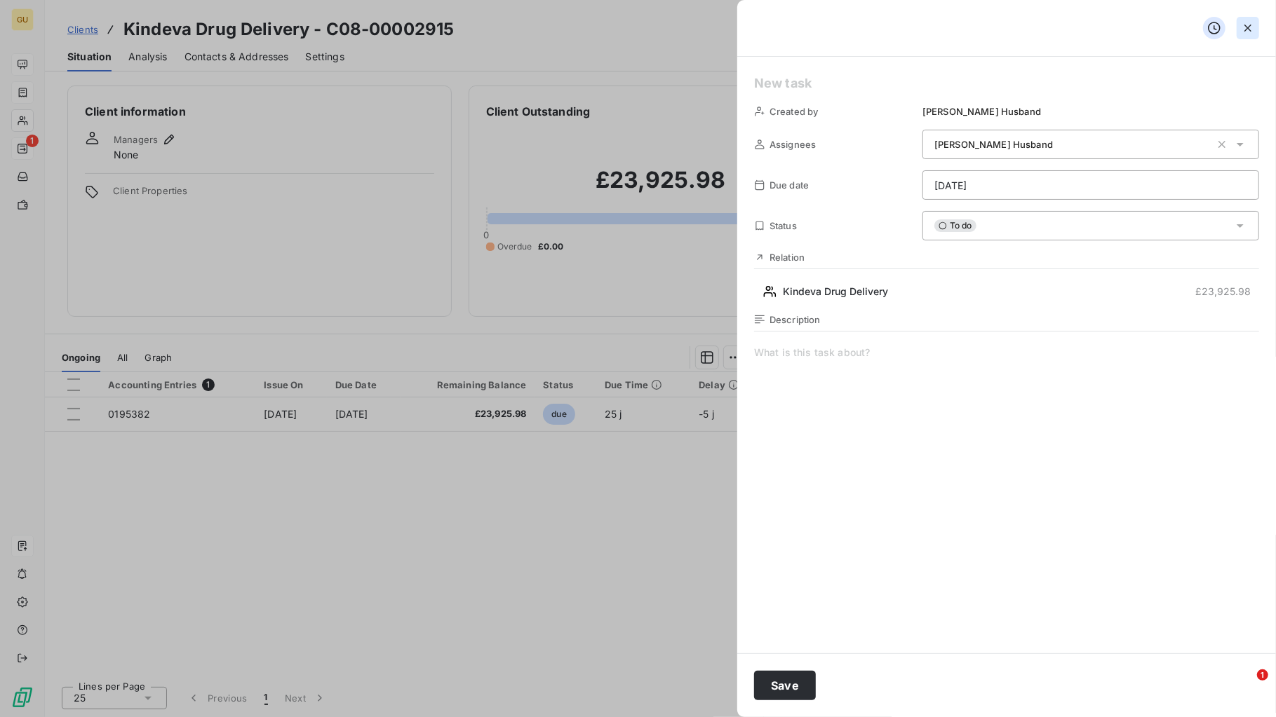
click at [1020, 24] on icon "button" at bounding box center [1247, 28] width 14 height 14
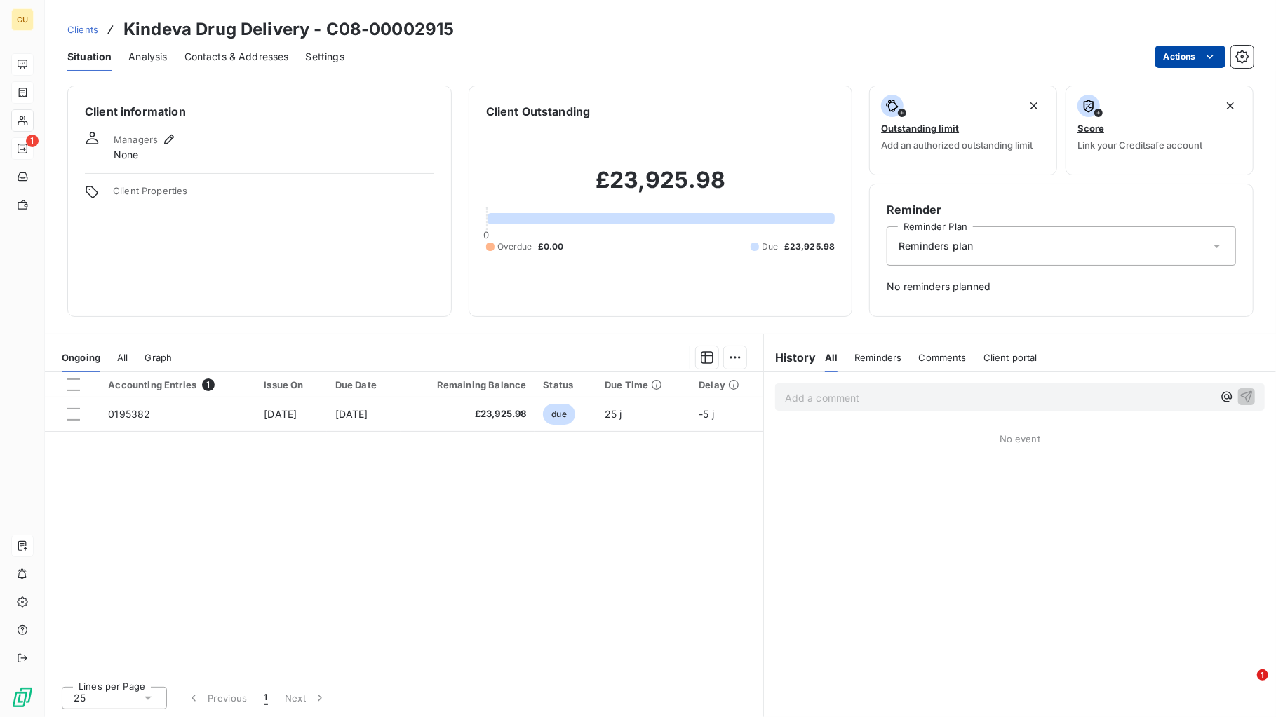
click at [1020, 56] on html "GU 1 Clients Kindeva Drug Delivery - C08-00002915 Situation Analysis Contacts &…" at bounding box center [638, 358] width 1276 height 717
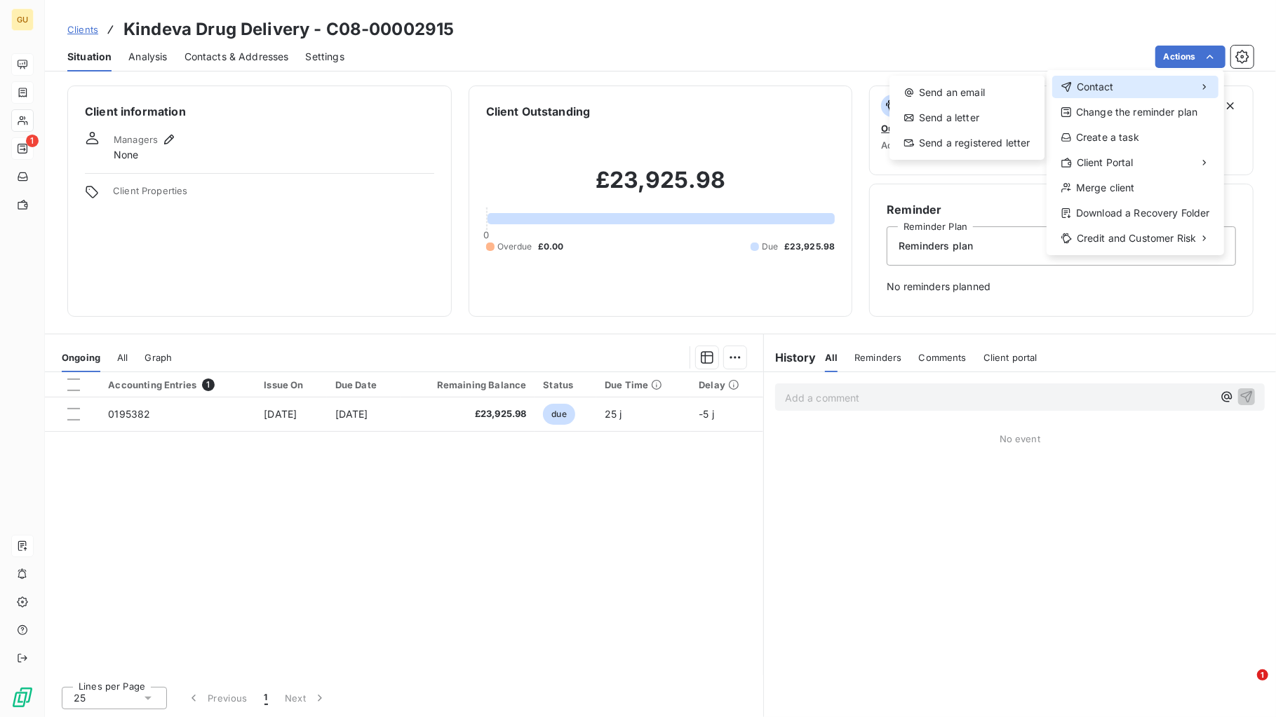
click at [1020, 81] on span "Contact" at bounding box center [1094, 87] width 37 height 14
click at [979, 89] on div "Send an email" at bounding box center [967, 92] width 144 height 22
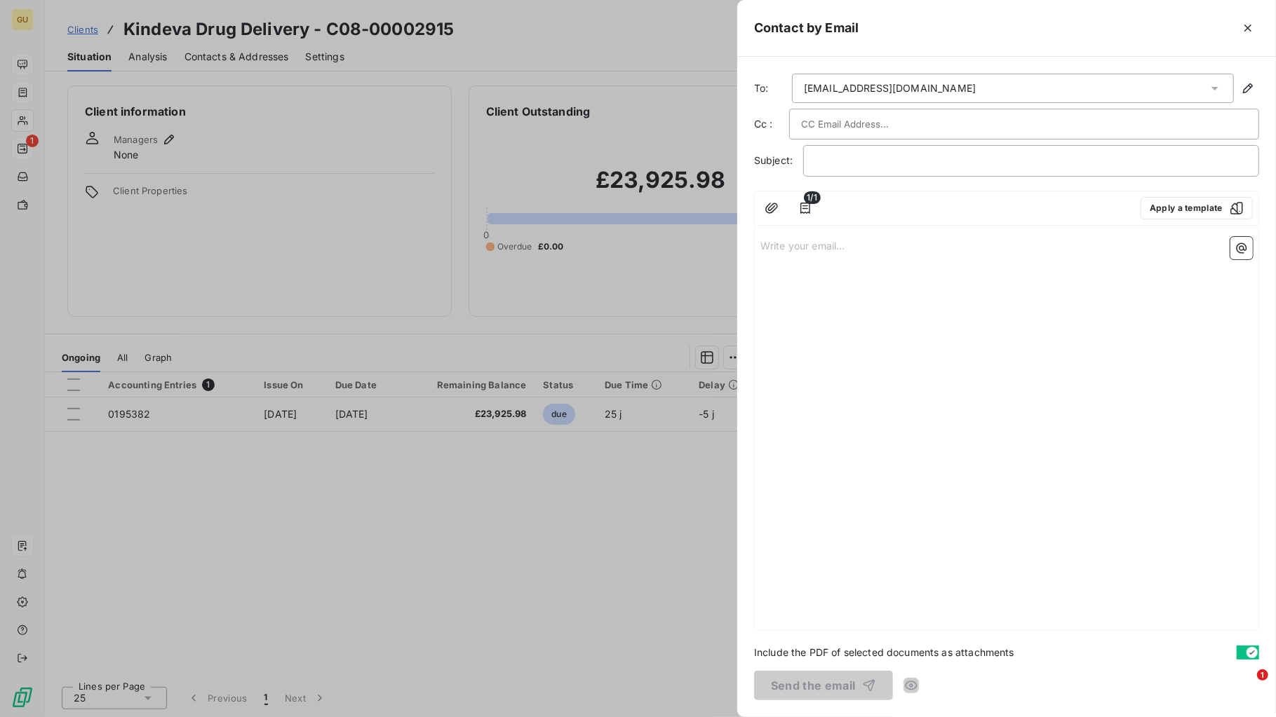
click at [827, 307] on div "Write your email... ﻿" at bounding box center [1006, 430] width 503 height 399
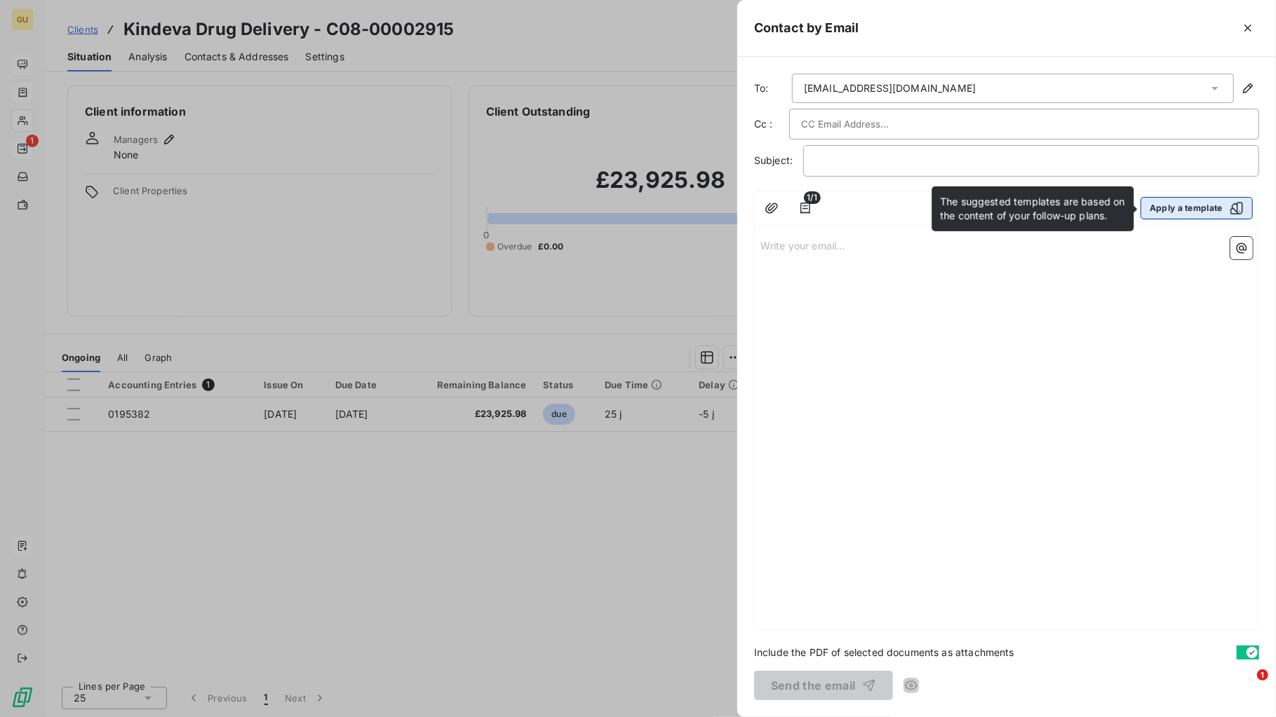
click at [1020, 214] on button "Apply a template" at bounding box center [1196, 208] width 112 height 22
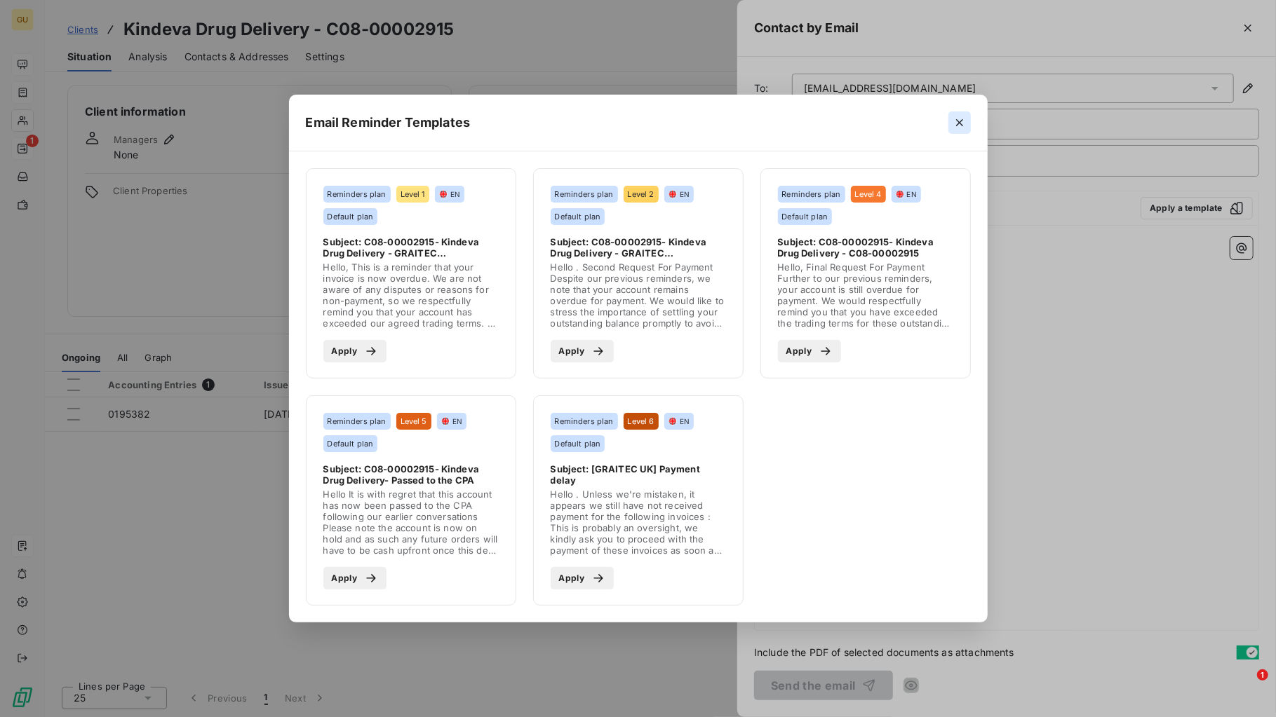
click at [966, 124] on button "button" at bounding box center [959, 122] width 22 height 22
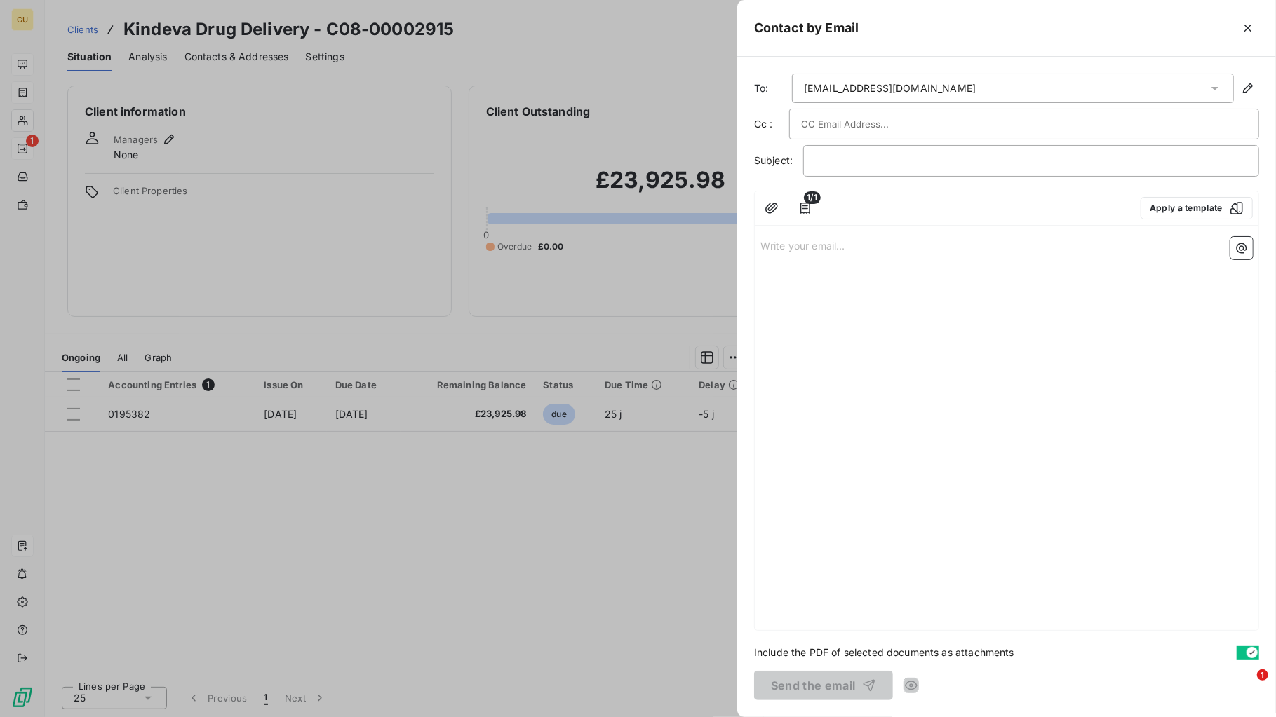
click at [27, 122] on div at bounding box center [638, 358] width 1276 height 717
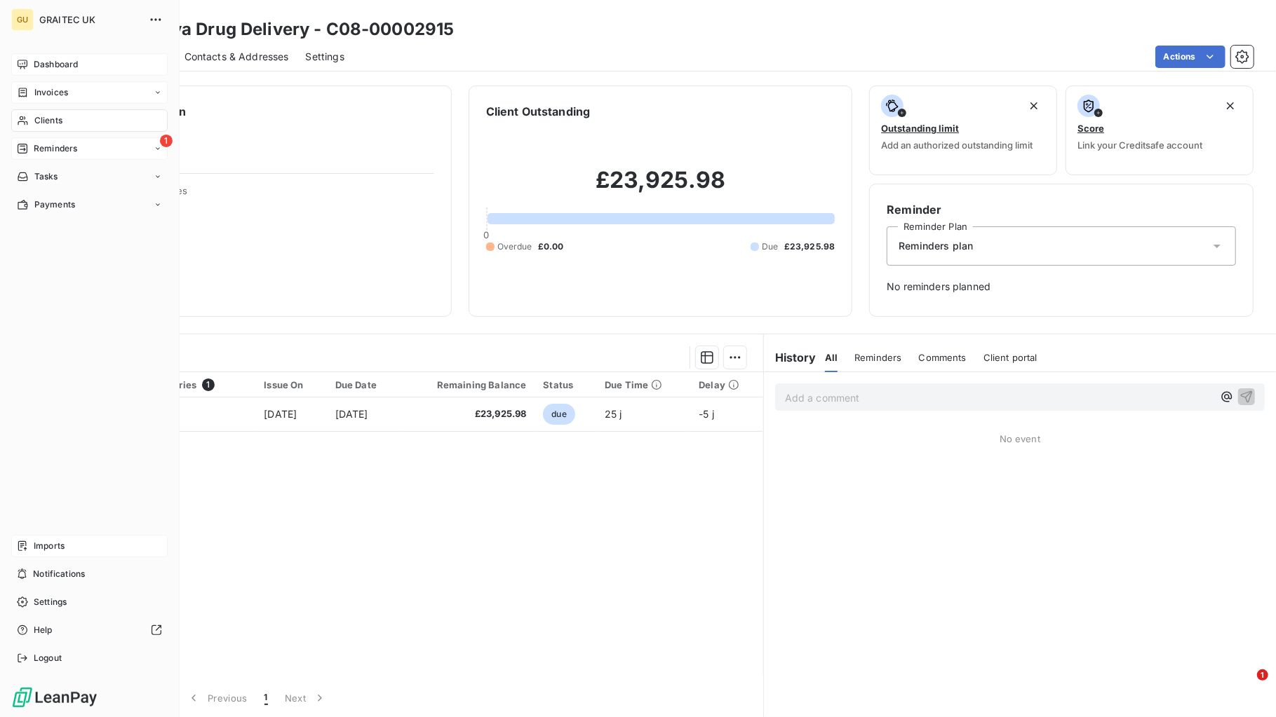
click at [51, 119] on span "Clients" at bounding box center [48, 120] width 28 height 13
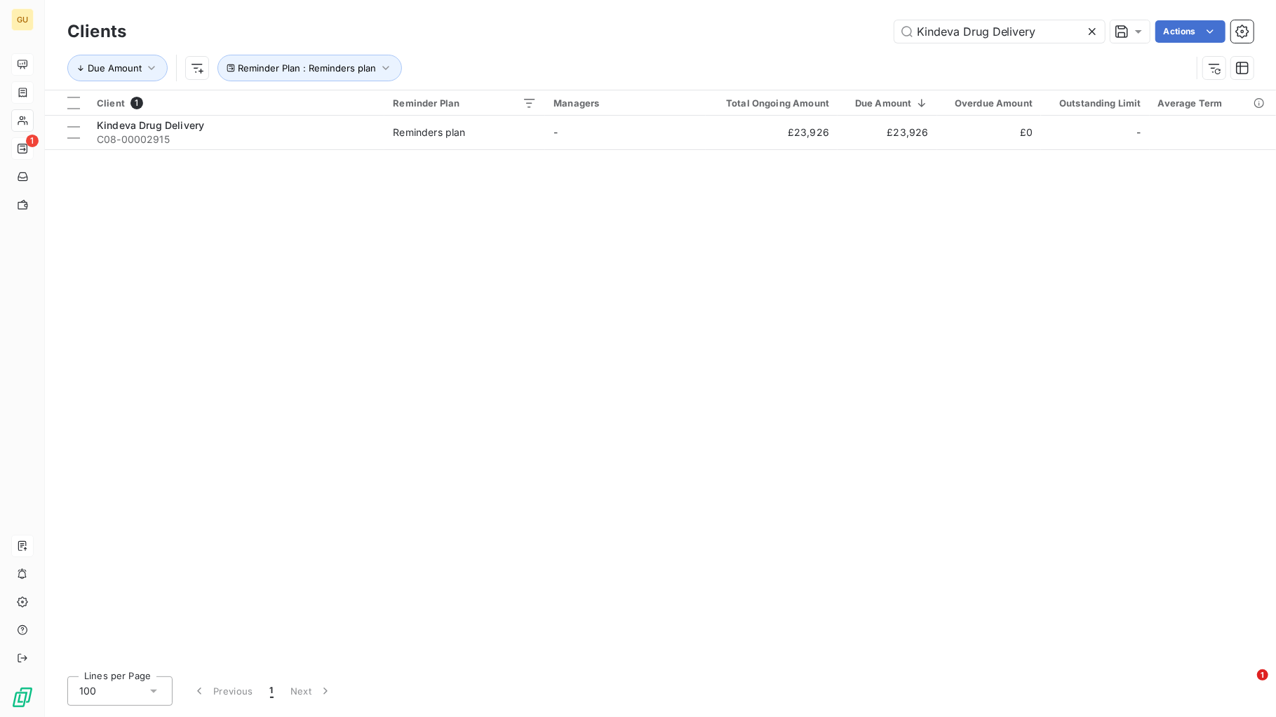
click at [1020, 30] on icon at bounding box center [1091, 31] width 7 height 7
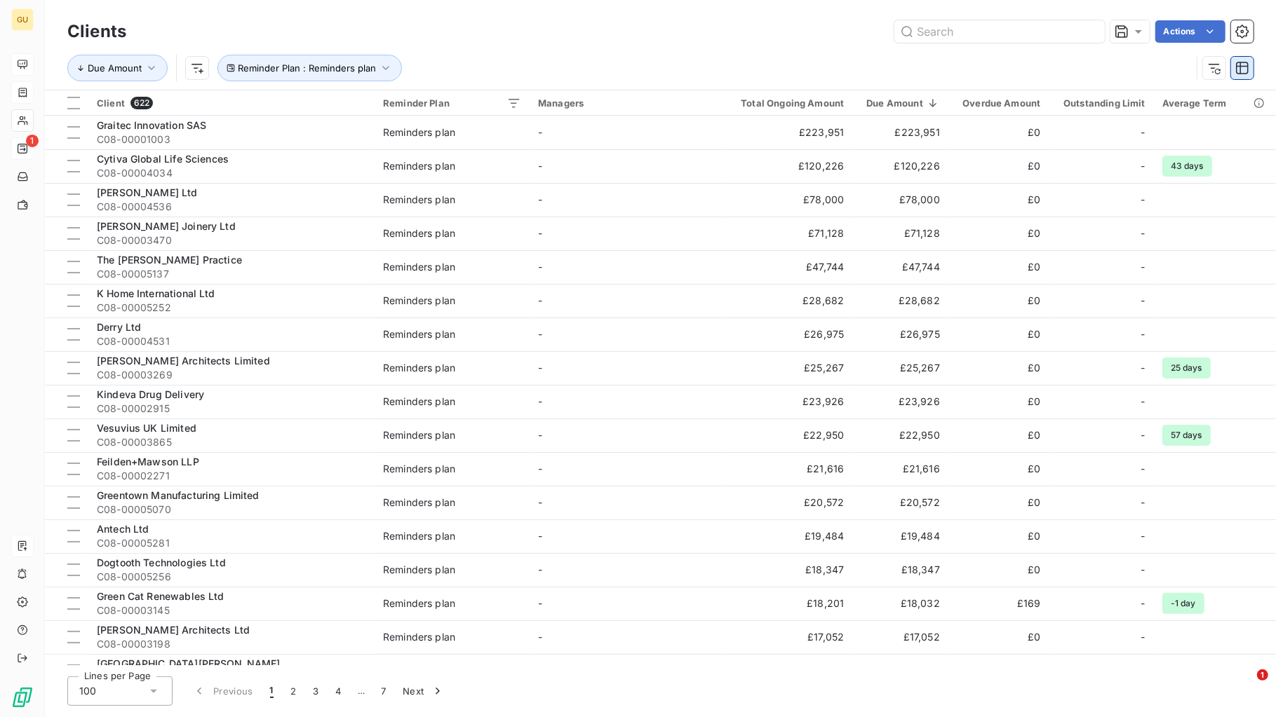
click at [1020, 69] on icon "button" at bounding box center [1242, 68] width 13 height 13
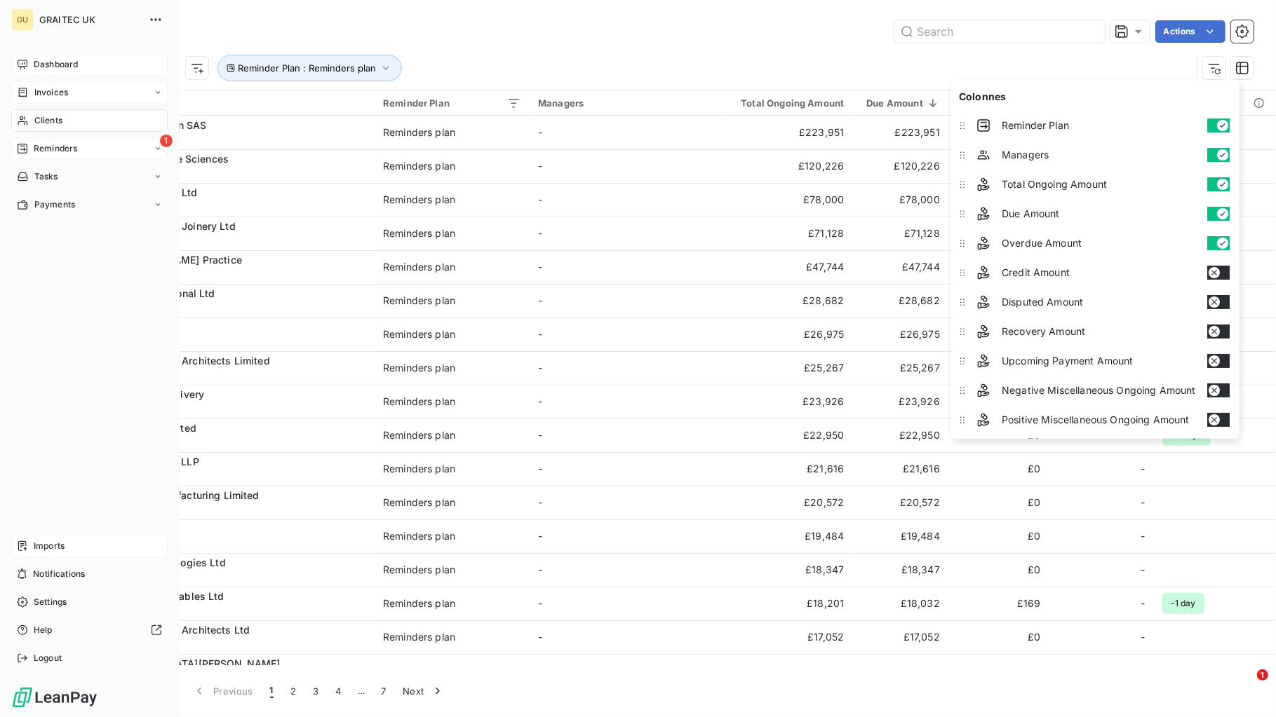
click at [20, 62] on icon at bounding box center [22, 64] width 11 height 11
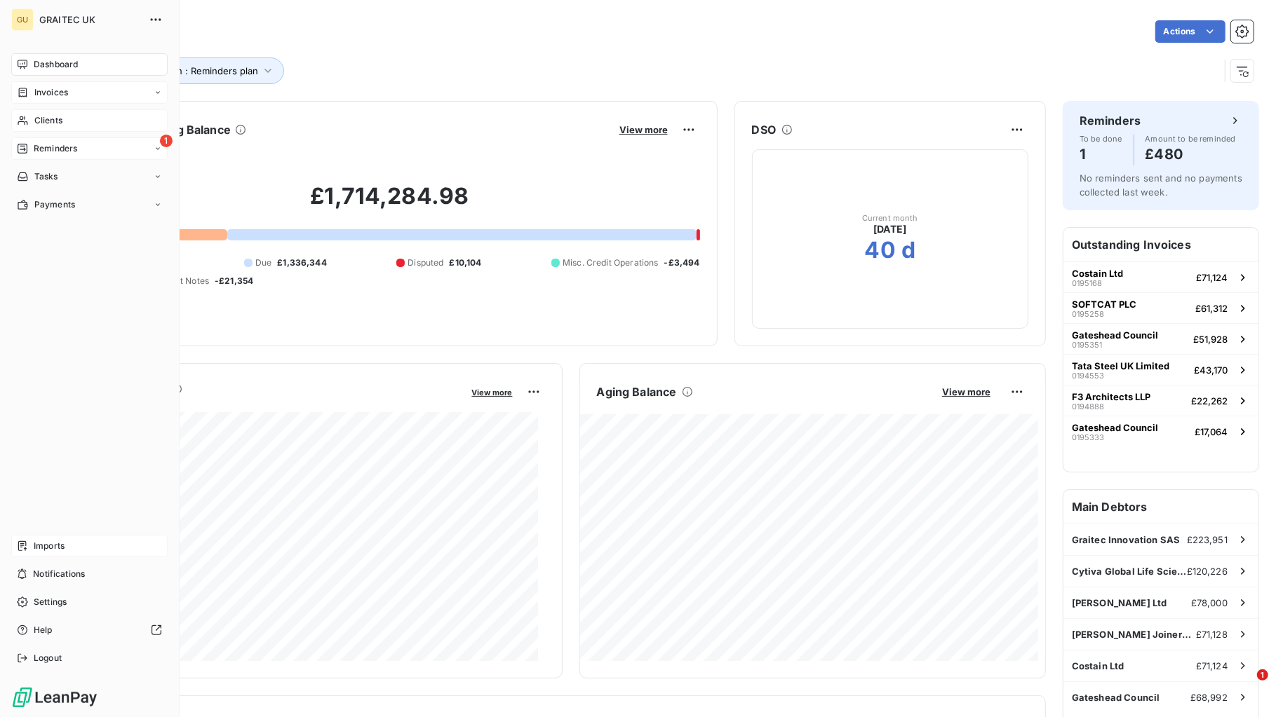
click at [167, 16] on div "GU GRAITEC [GEOGRAPHIC_DATA]" at bounding box center [89, 19] width 156 height 22
click at [158, 20] on icon "button" at bounding box center [156, 20] width 14 height 14
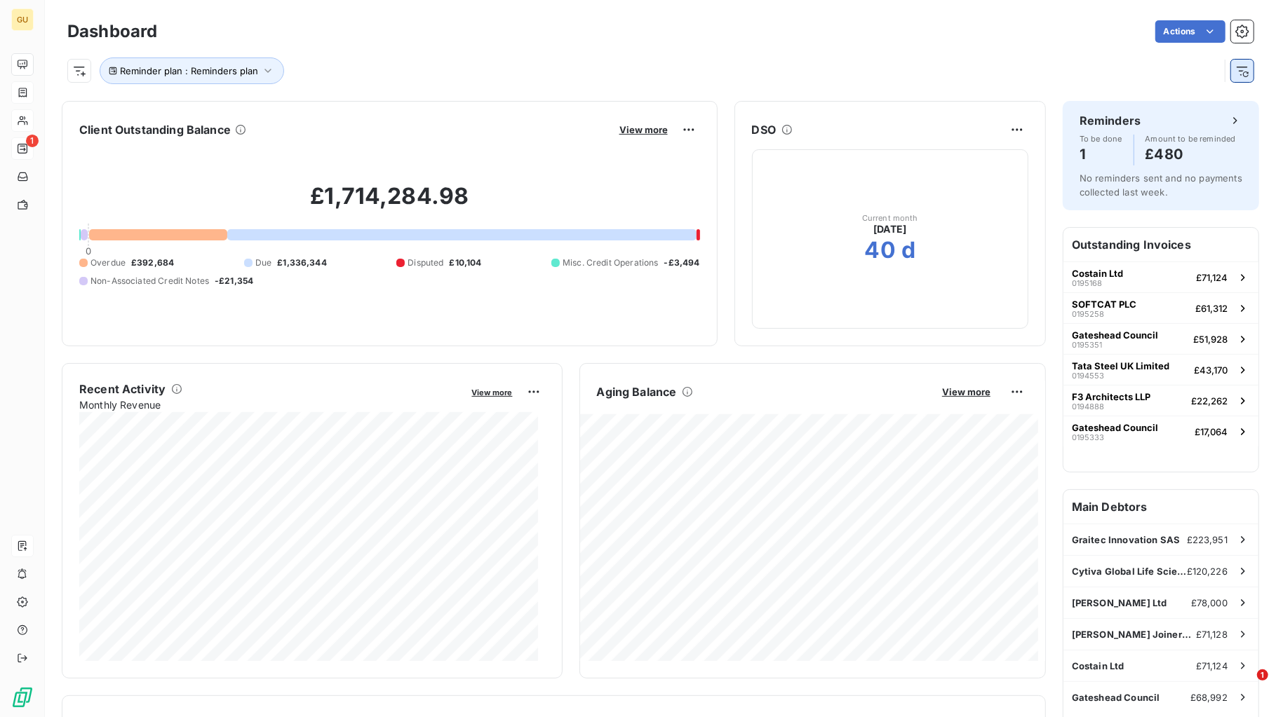
click at [1020, 73] on icon "button" at bounding box center [1242, 71] width 14 height 14
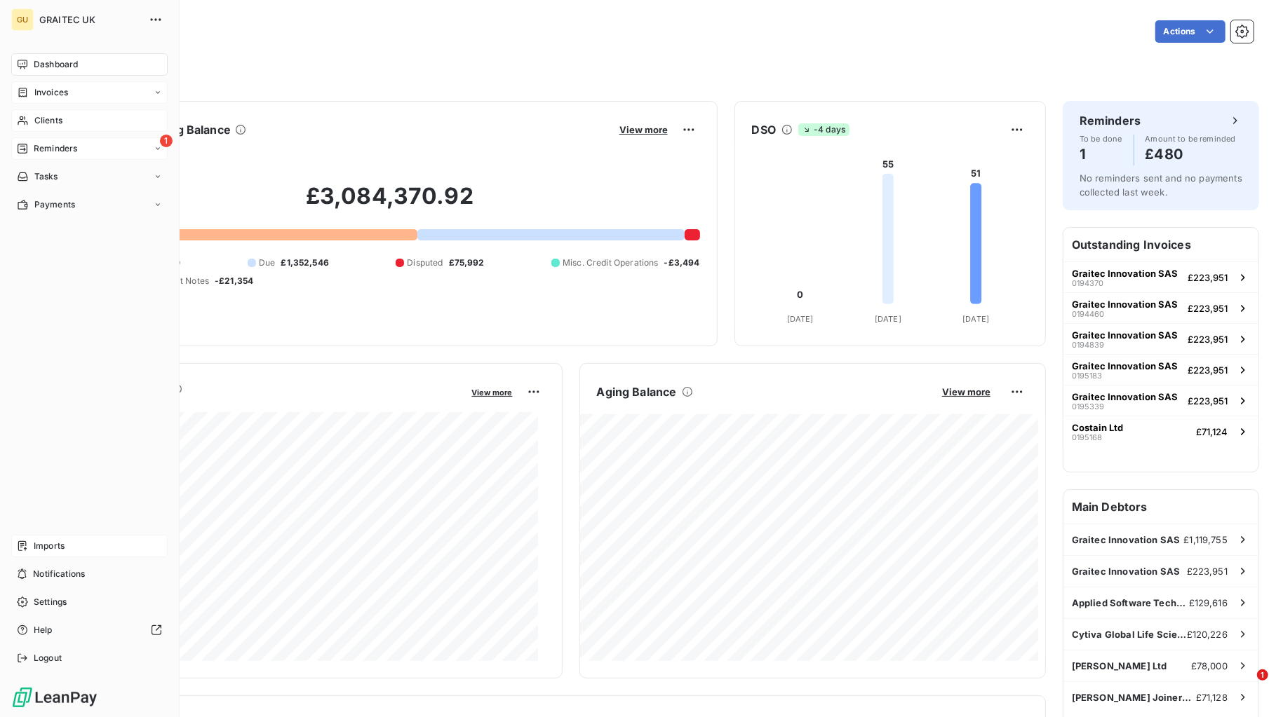
click at [51, 118] on span "Clients" at bounding box center [48, 120] width 28 height 13
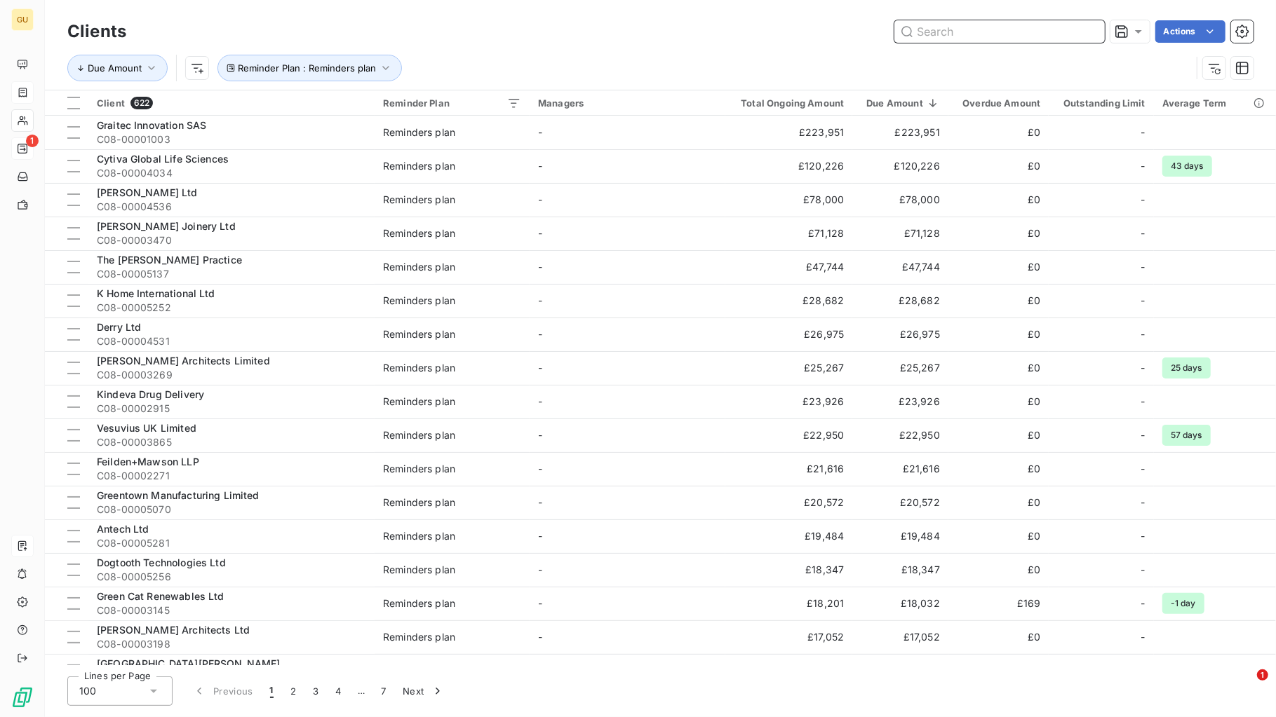
click at [932, 30] on input "text" at bounding box center [999, 31] width 210 height 22
paste input "Kindeva Drug Delivery"
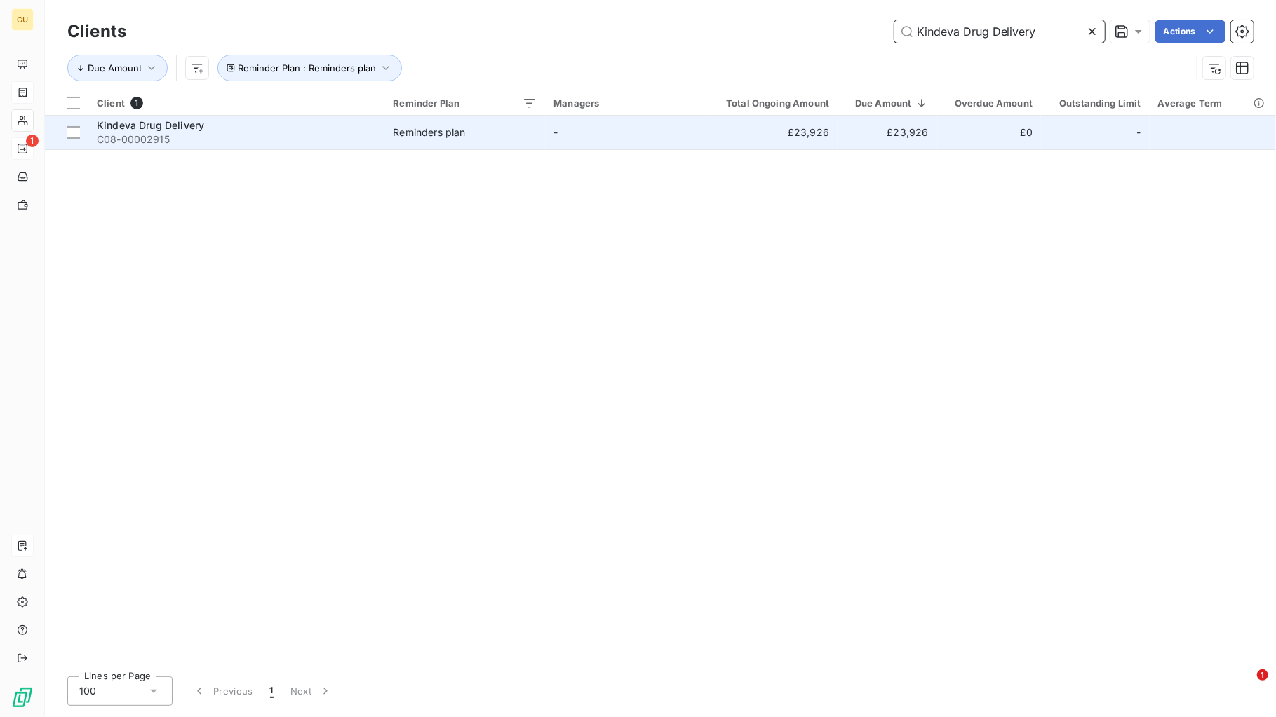
type input "Kindeva Drug Delivery"
click at [194, 135] on span "C08-00002915" at bounding box center [236, 140] width 279 height 14
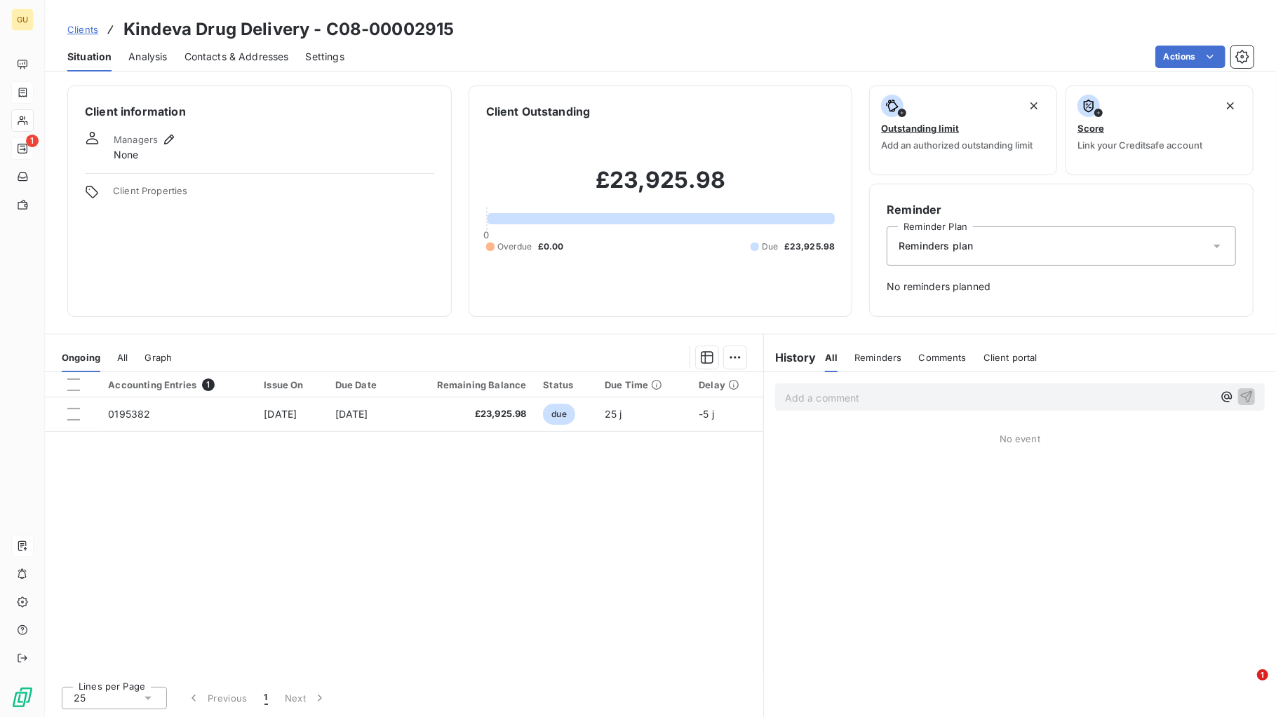
click at [869, 357] on span "Reminders" at bounding box center [877, 357] width 47 height 11
click at [1020, 398] on icon "button" at bounding box center [1226, 397] width 14 height 14
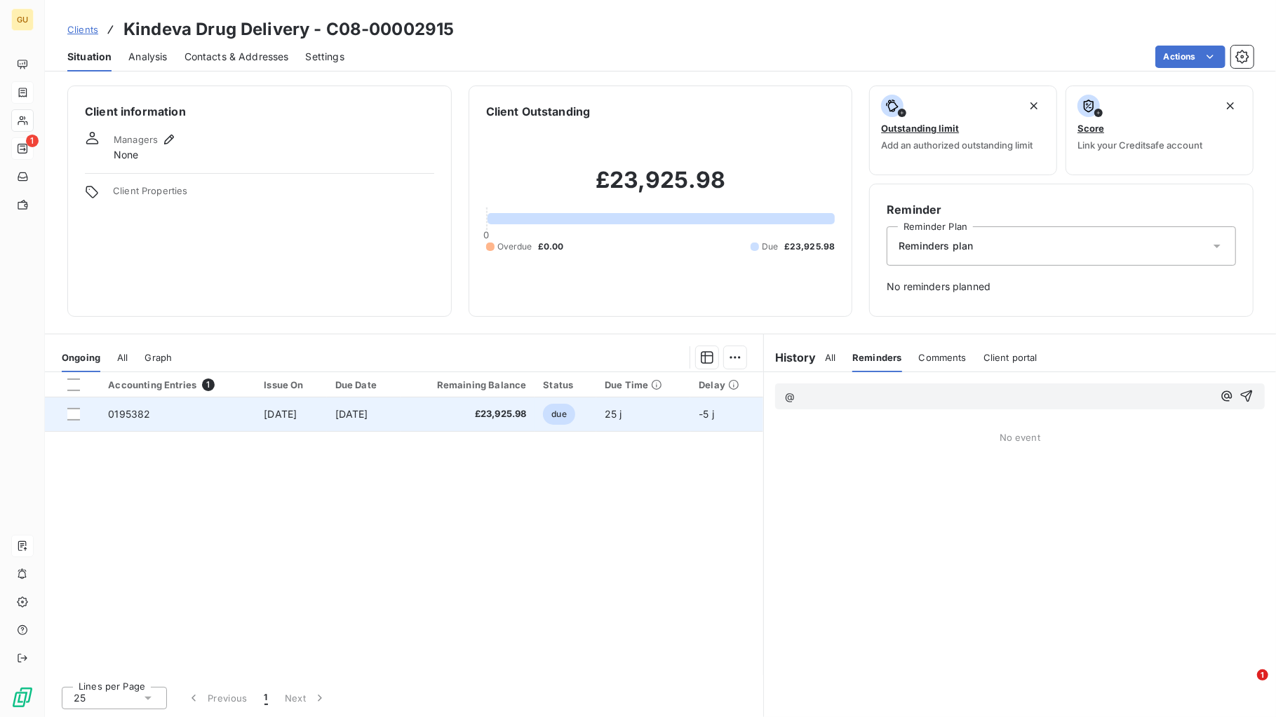
click at [116, 412] on span "0195382" at bounding box center [129, 414] width 42 height 12
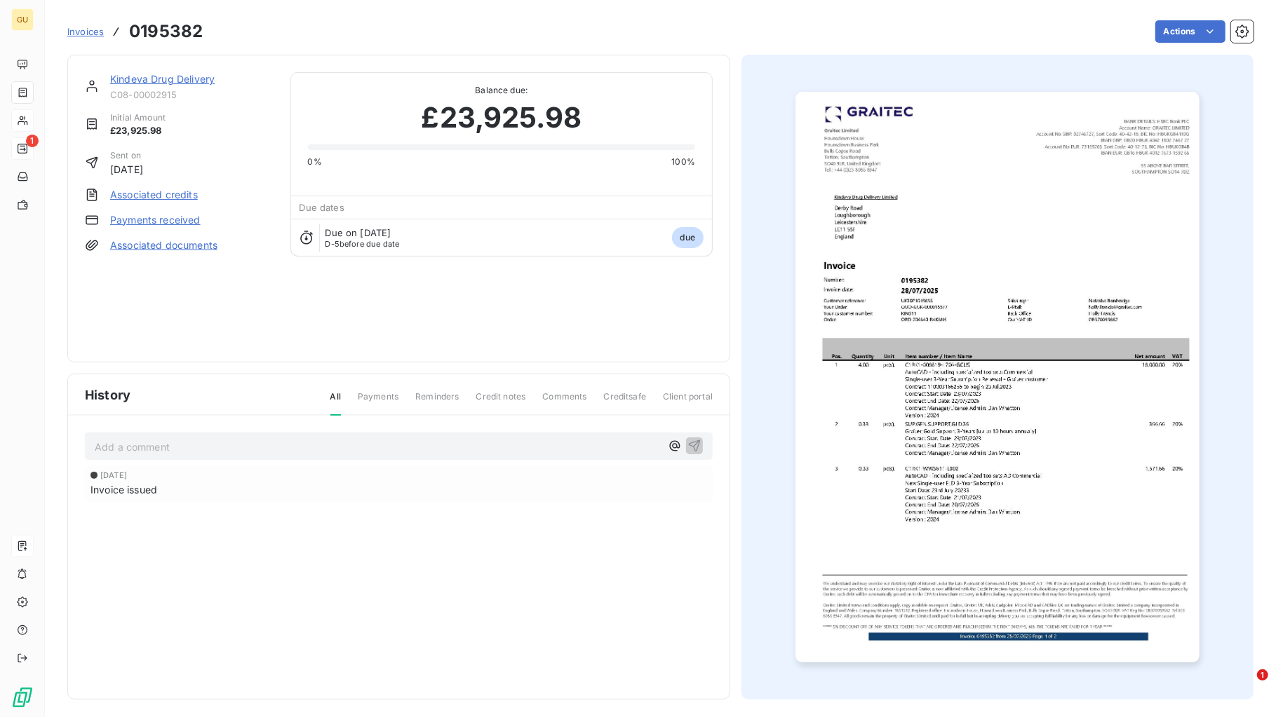
click at [170, 83] on link "Kindeva Drug Delivery" at bounding box center [162, 79] width 104 height 12
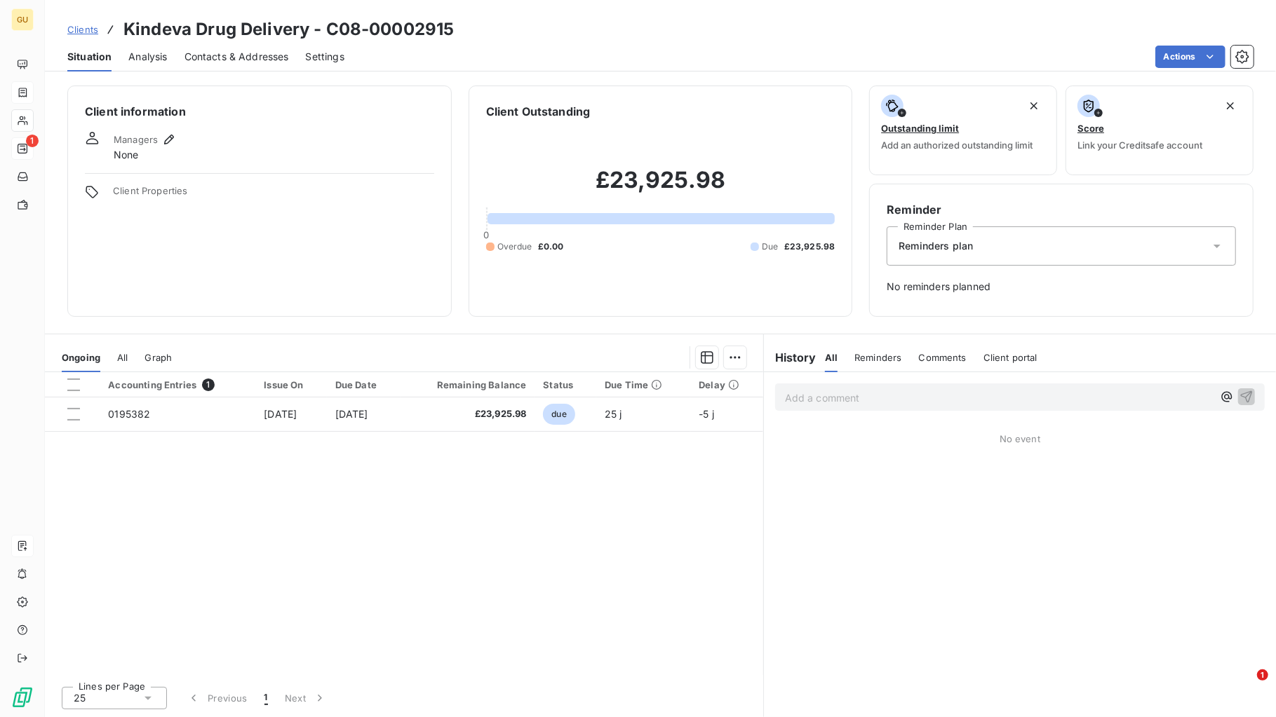
click at [209, 53] on span "Contacts & Addresses" at bounding box center [236, 57] width 104 height 14
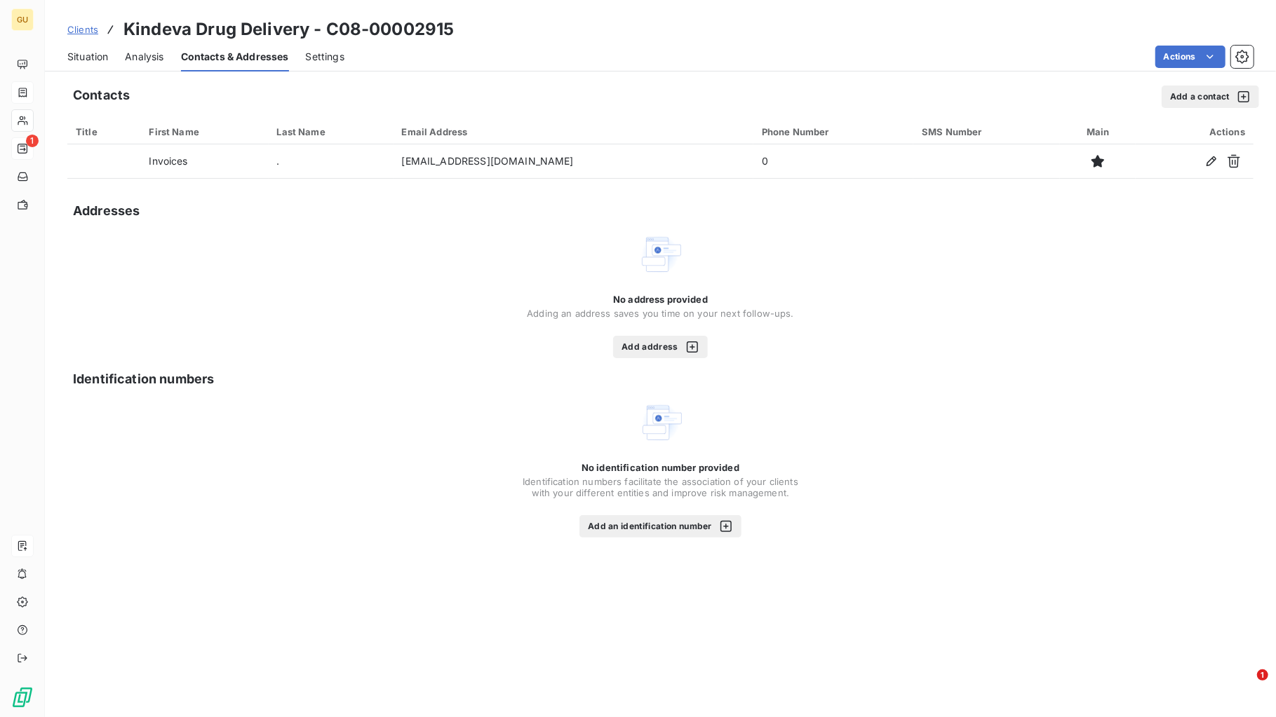
click at [649, 336] on button "Add address" at bounding box center [660, 347] width 95 height 22
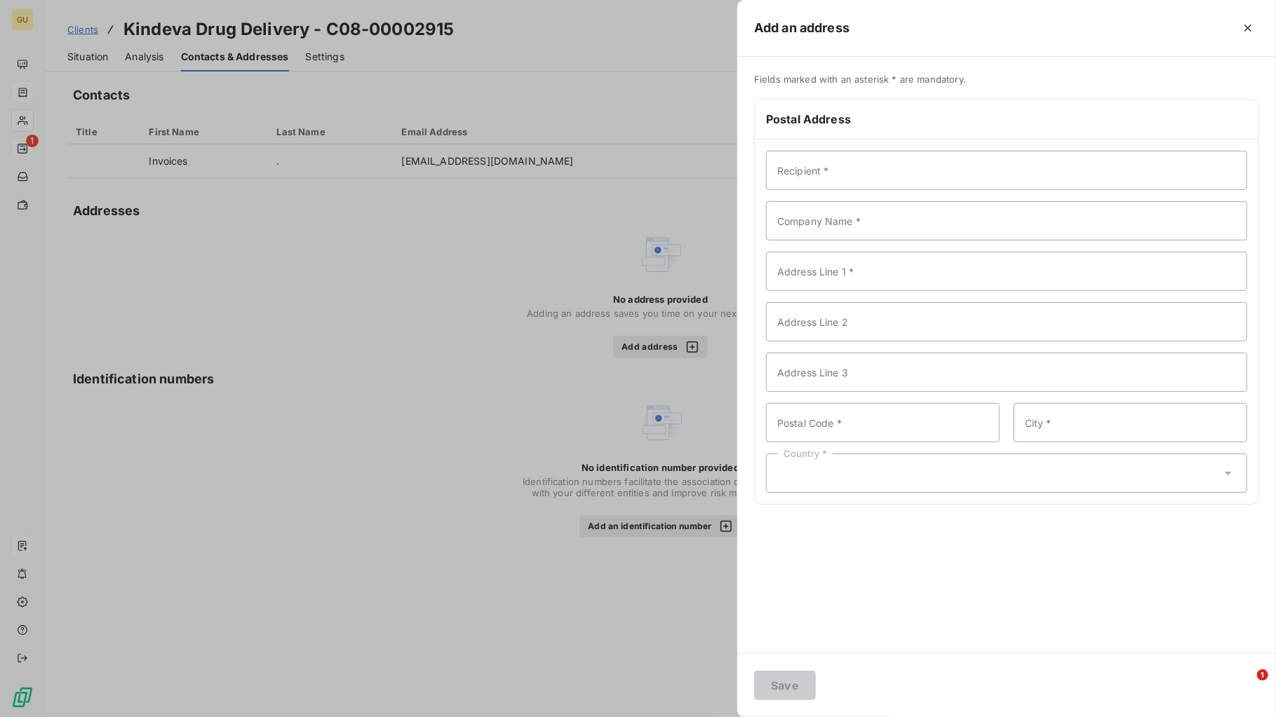
click at [1020, 40] on div "Add an address" at bounding box center [1006, 28] width 539 height 57
click at [1020, 21] on icon "button" at bounding box center [1247, 28] width 14 height 14
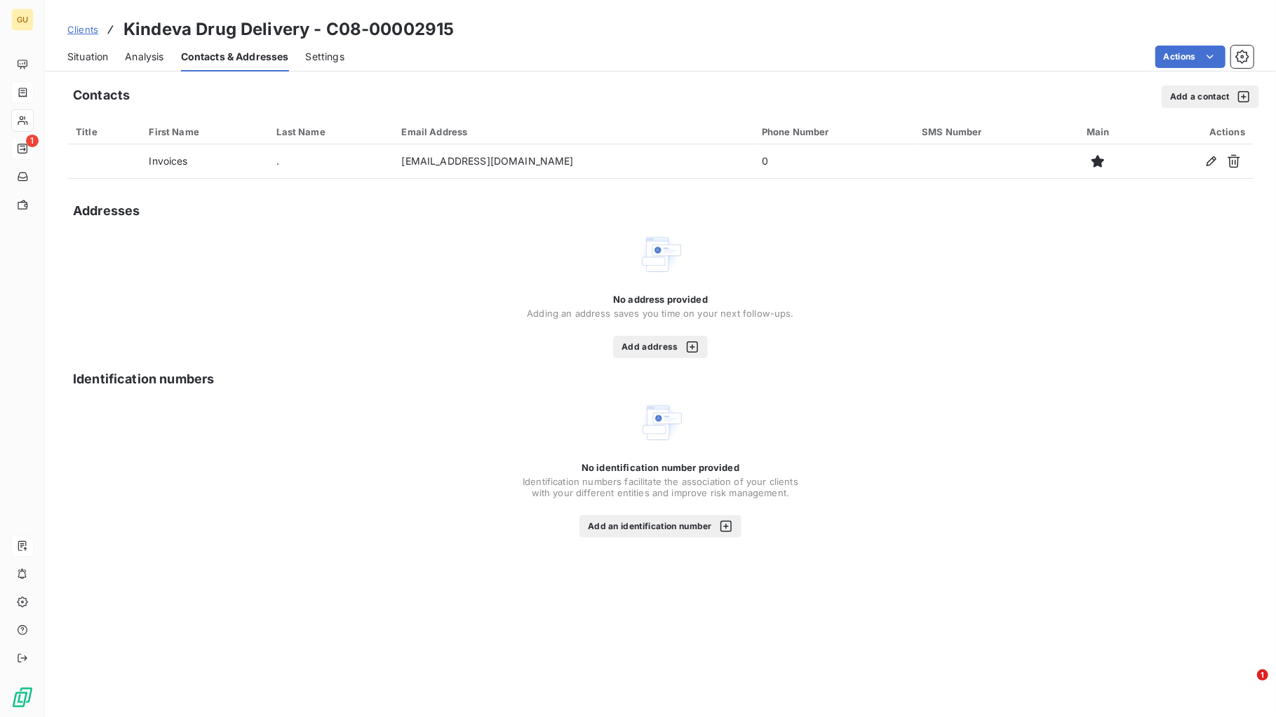
click at [84, 50] on span "Situation" at bounding box center [87, 57] width 41 height 14
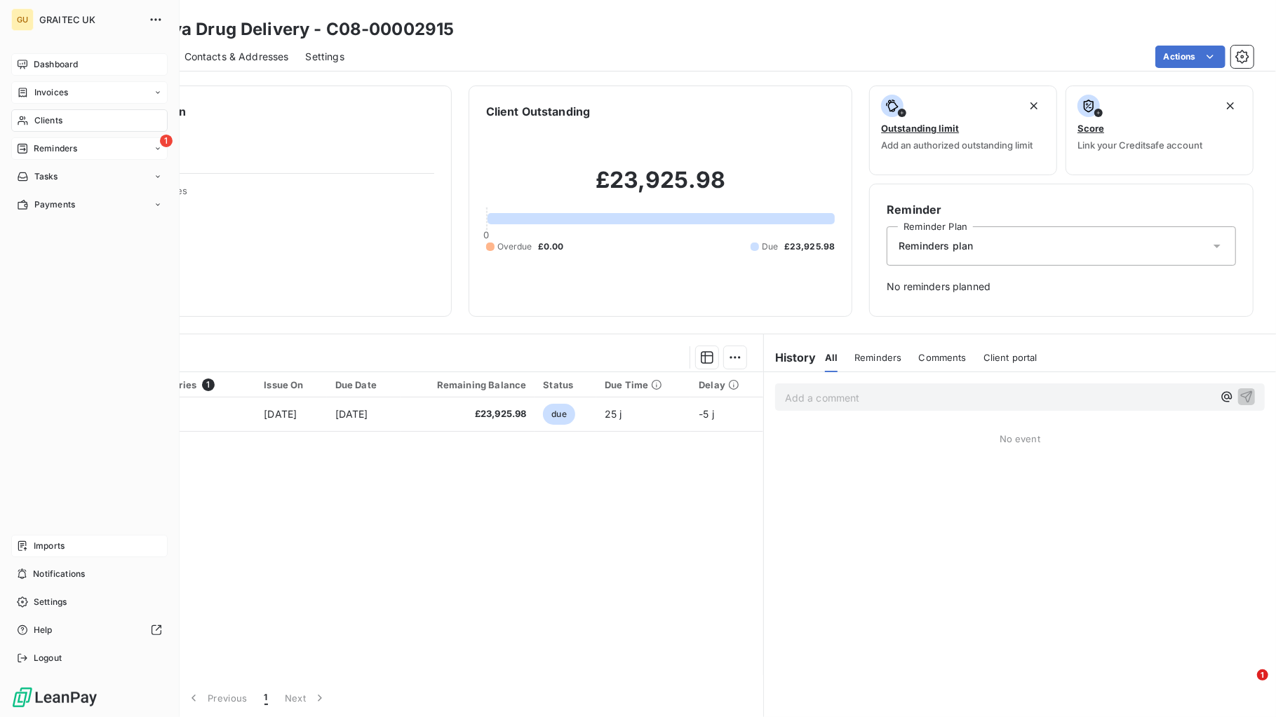
click at [36, 67] on span "Dashboard" at bounding box center [56, 64] width 44 height 13
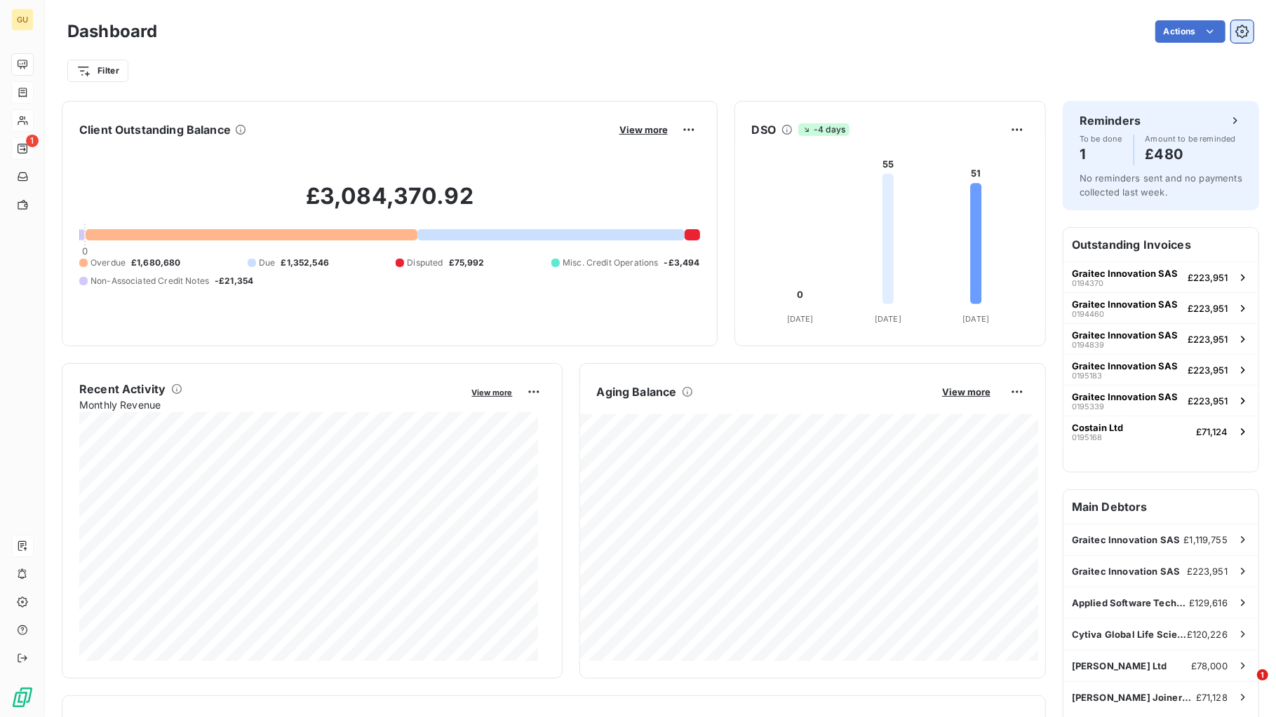
click at [1020, 29] on icon "button" at bounding box center [1242, 32] width 14 height 14
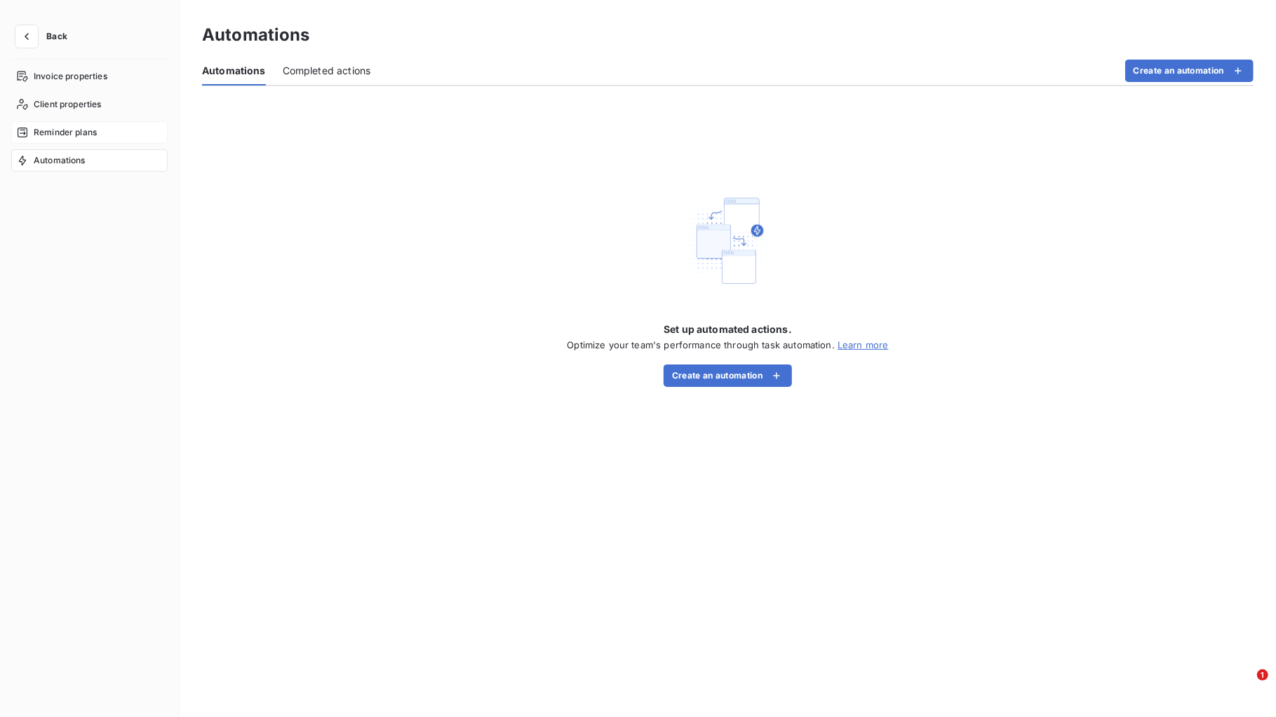
click at [72, 126] on span "Reminder plans" at bounding box center [65, 132] width 63 height 13
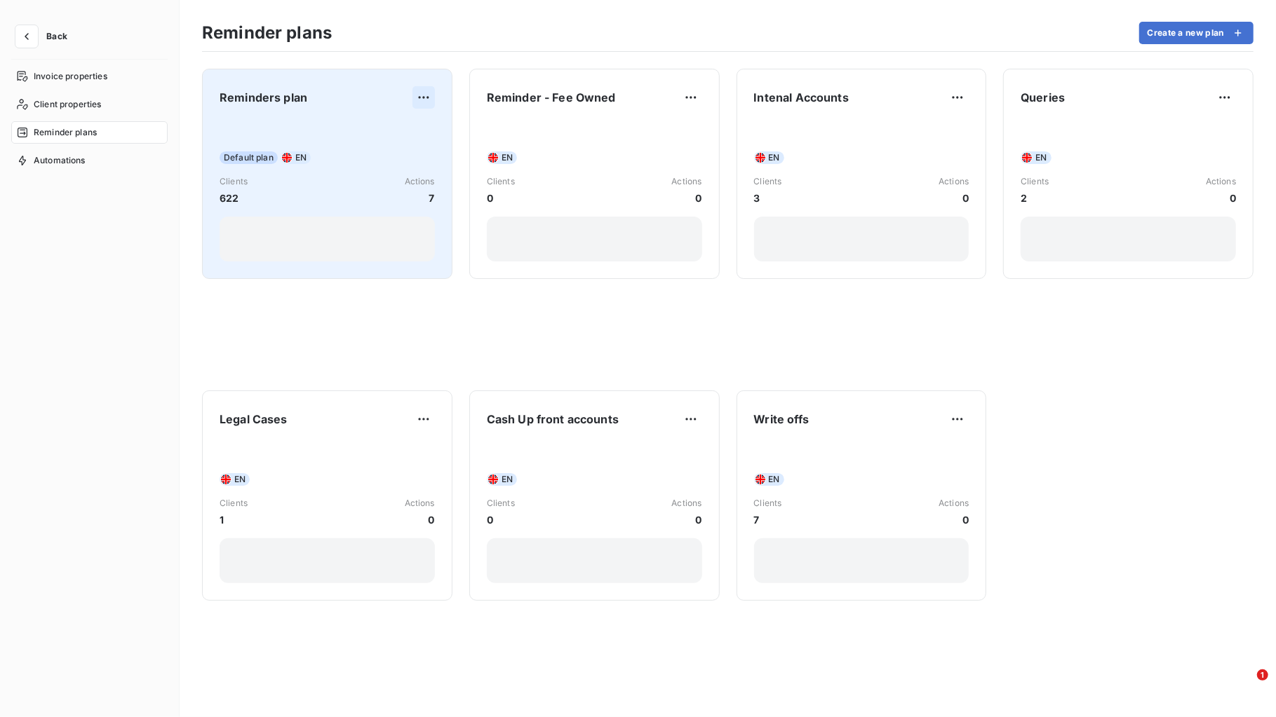
click at [428, 92] on html "Back Invoice properties Client properties Reminder plans Automations Reminder p…" at bounding box center [638, 358] width 1276 height 717
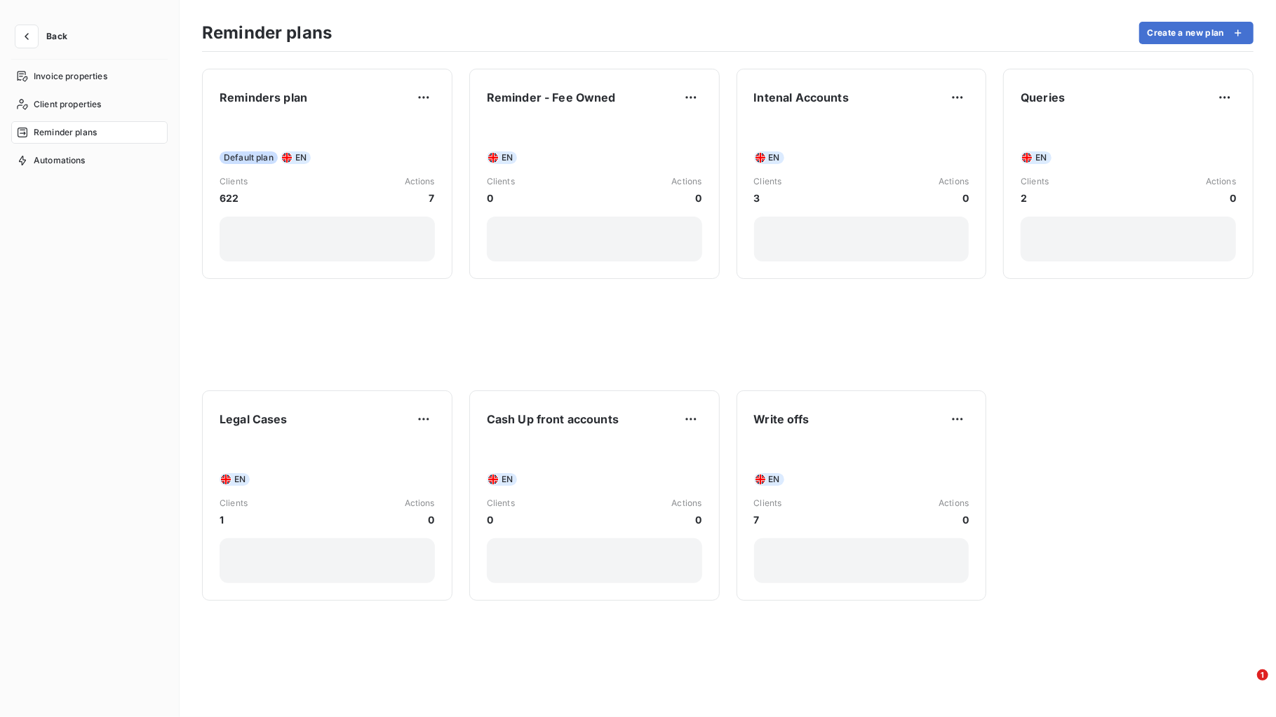
click at [309, 86] on html "Back Invoice properties Client properties Reminder plans Automations Reminder p…" at bounding box center [638, 358] width 1276 height 717
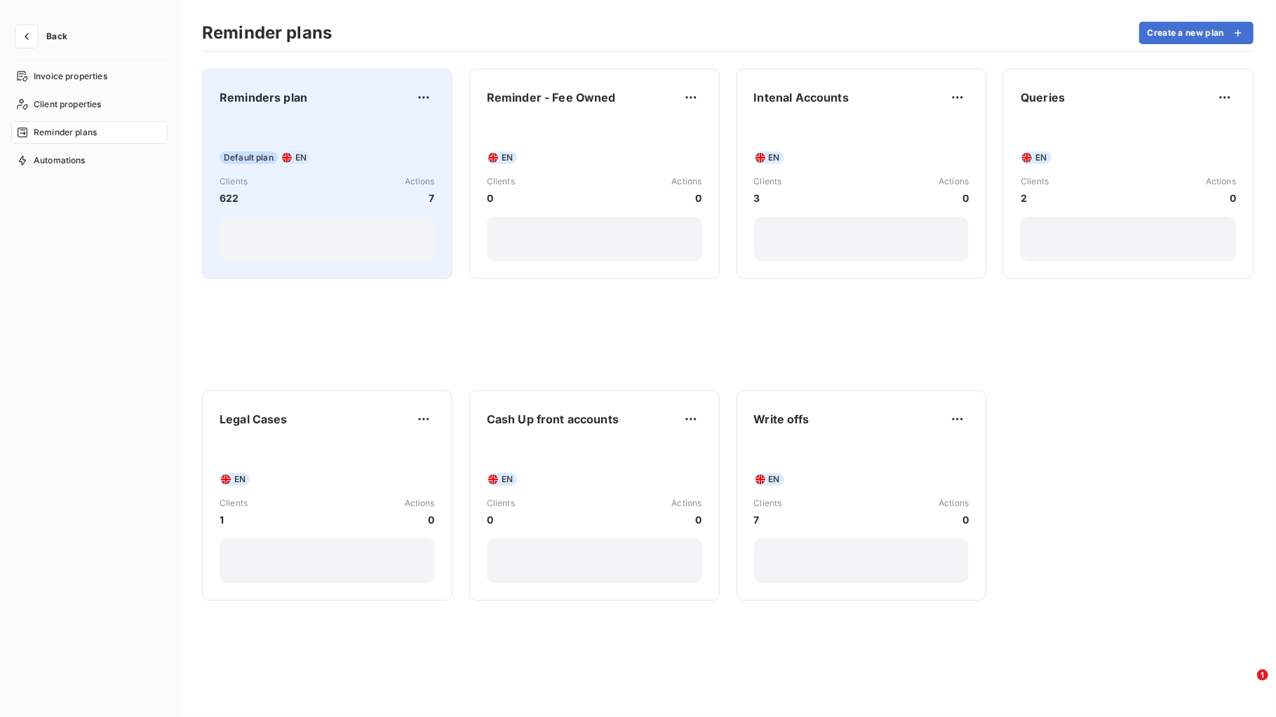
click at [331, 140] on div "Default plan EN Clients 622 Actions 7" at bounding box center [326, 191] width 215 height 142
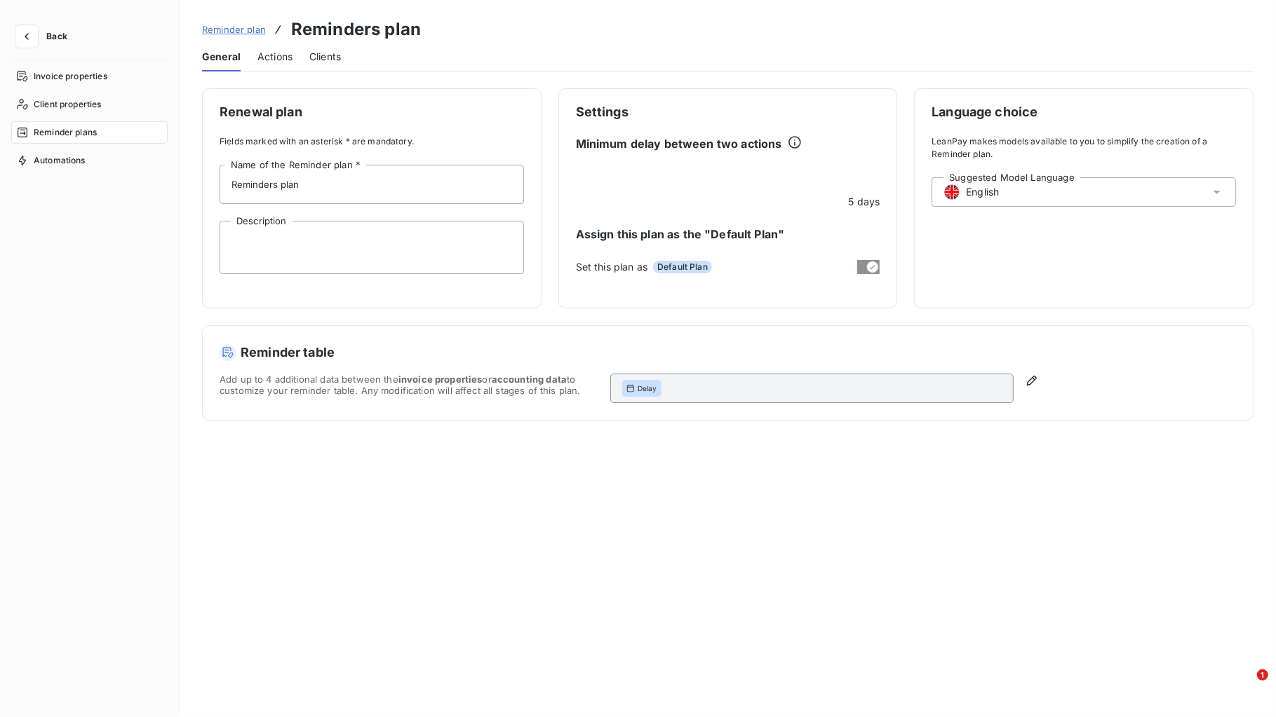
drag, startPoint x: 332, startPoint y: 139, endPoint x: 285, endPoint y: 57, distance: 94.2
click at [285, 57] on span "Actions" at bounding box center [274, 57] width 35 height 14
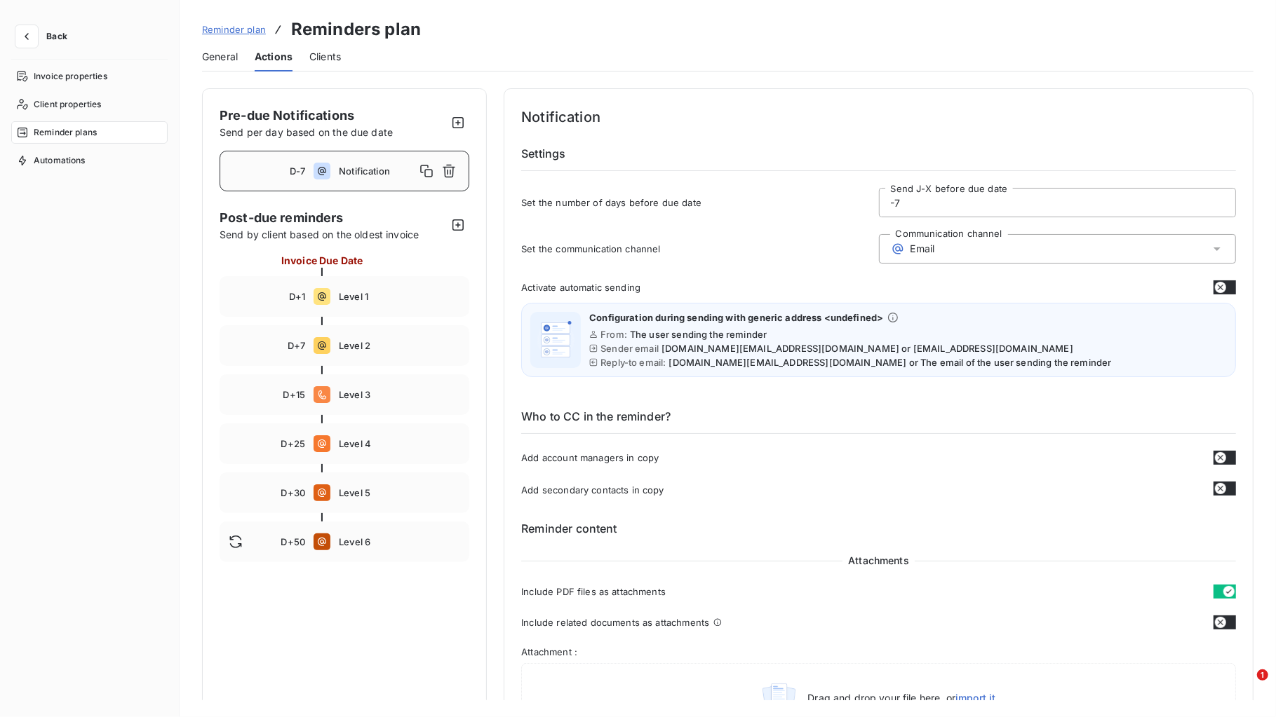
click at [53, 36] on span "Back" at bounding box center [56, 36] width 21 height 8
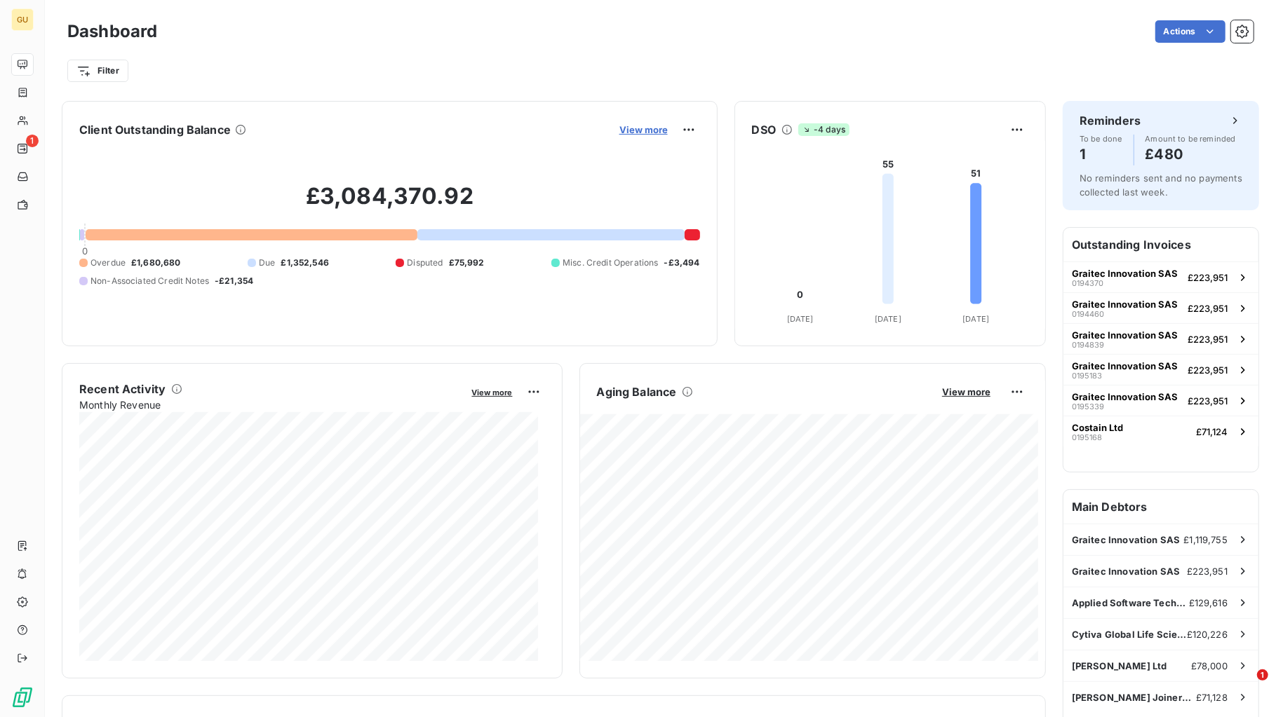
click at [642, 130] on span "View more" at bounding box center [643, 129] width 48 height 11
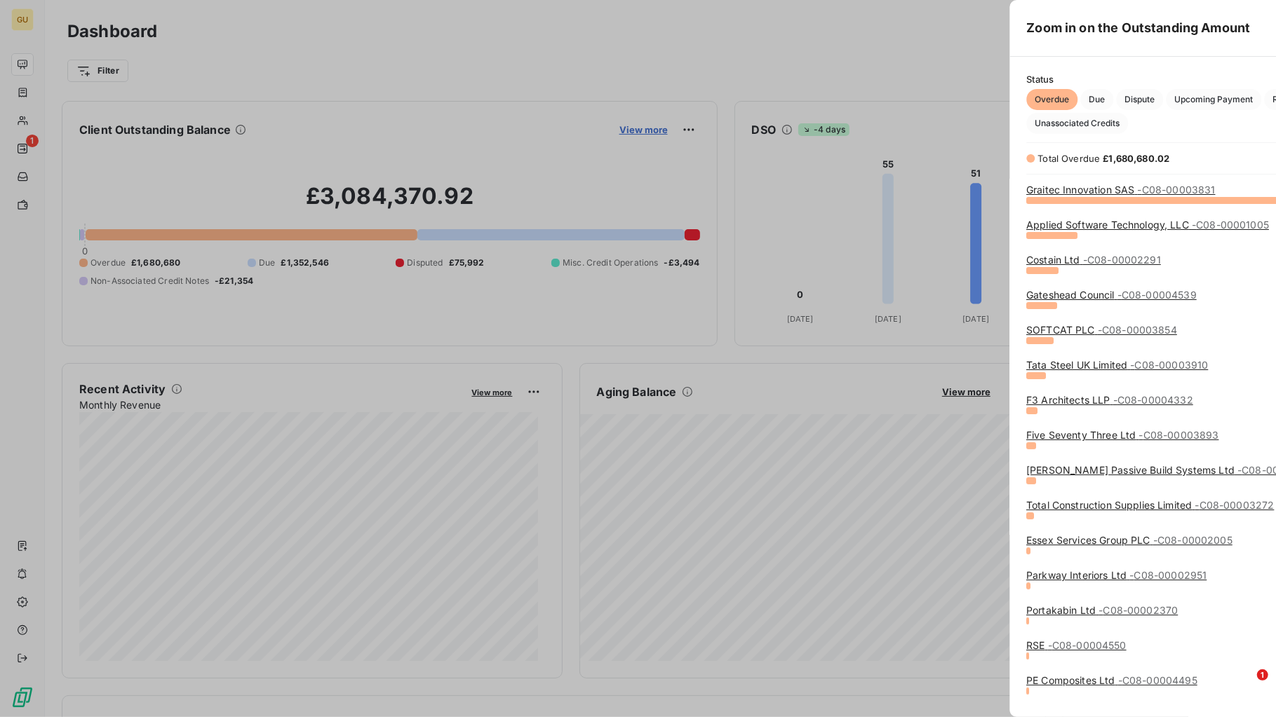
scroll to position [505, 525]
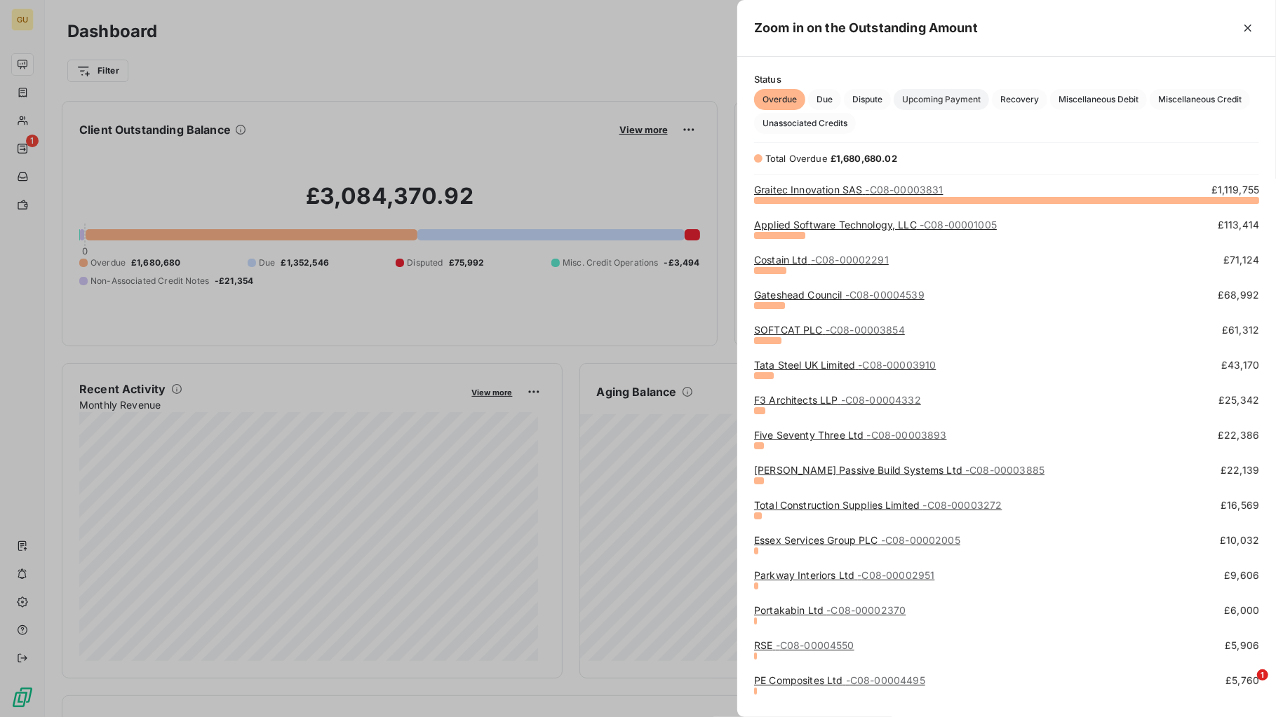
click at [918, 95] on span "Upcoming Payment" at bounding box center [940, 99] width 95 height 21
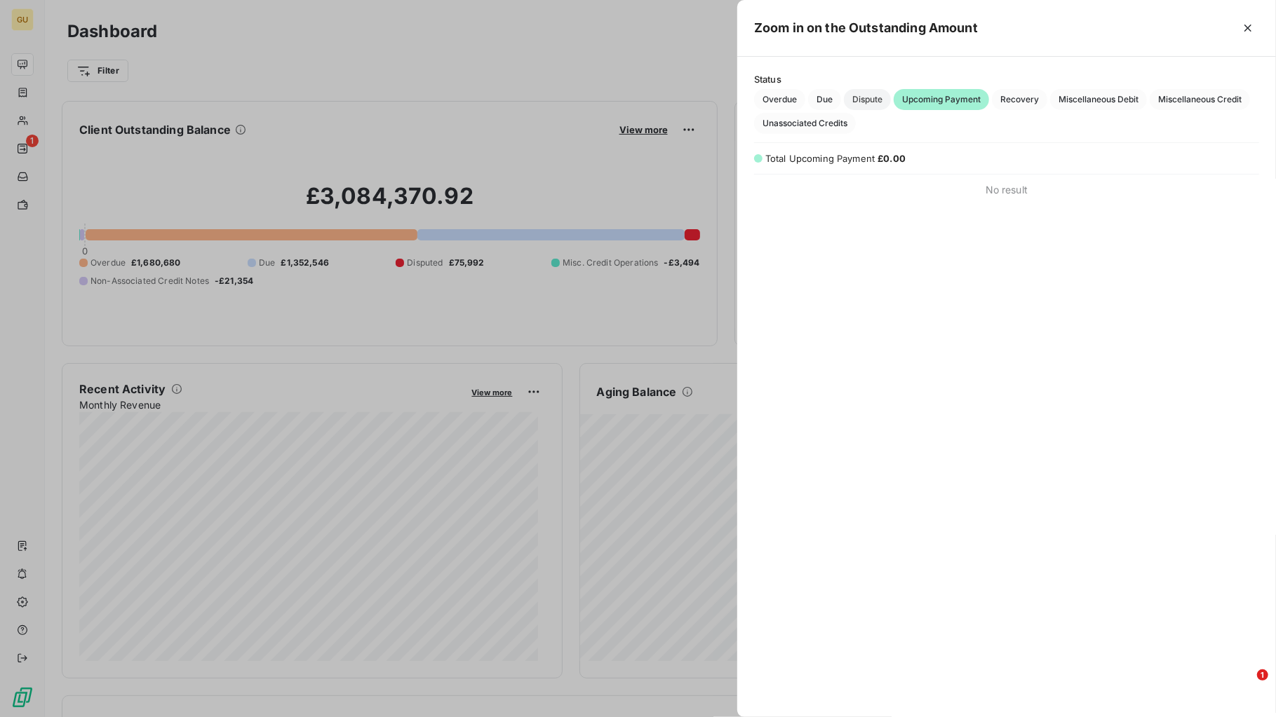
click at [884, 97] on span "Dispute" at bounding box center [867, 99] width 47 height 21
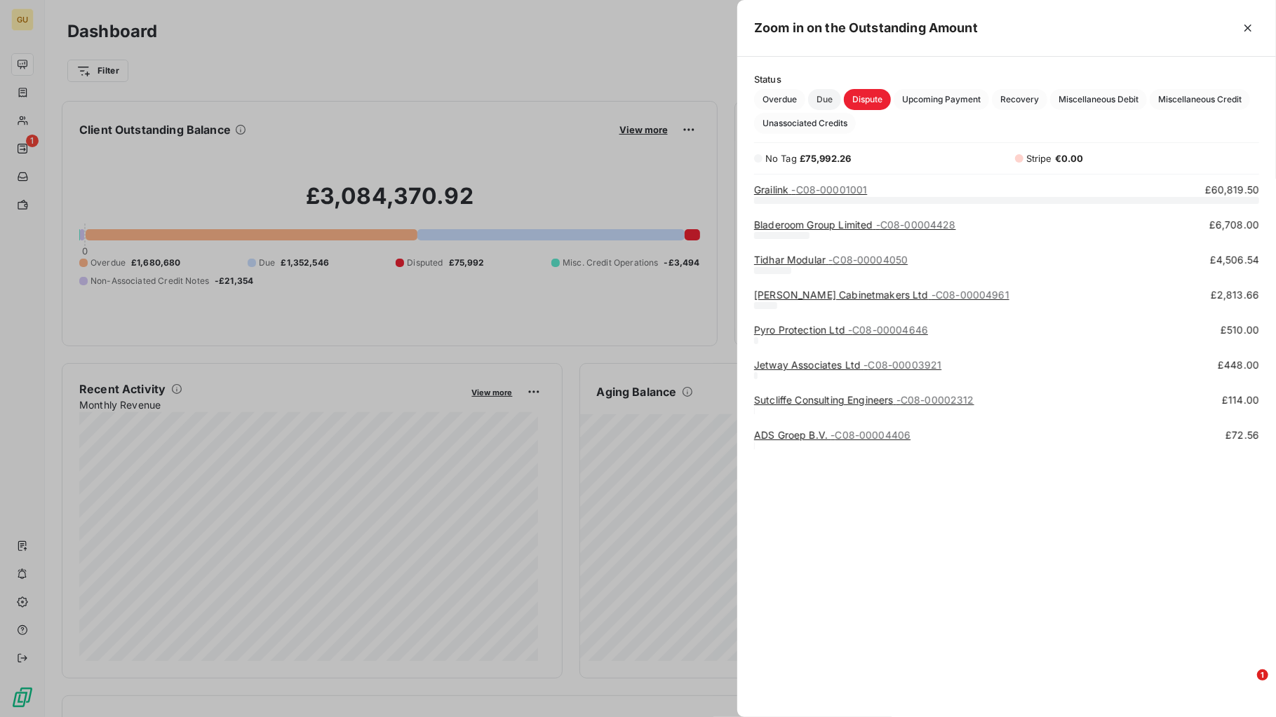
click at [813, 102] on span "Due" at bounding box center [824, 99] width 33 height 21
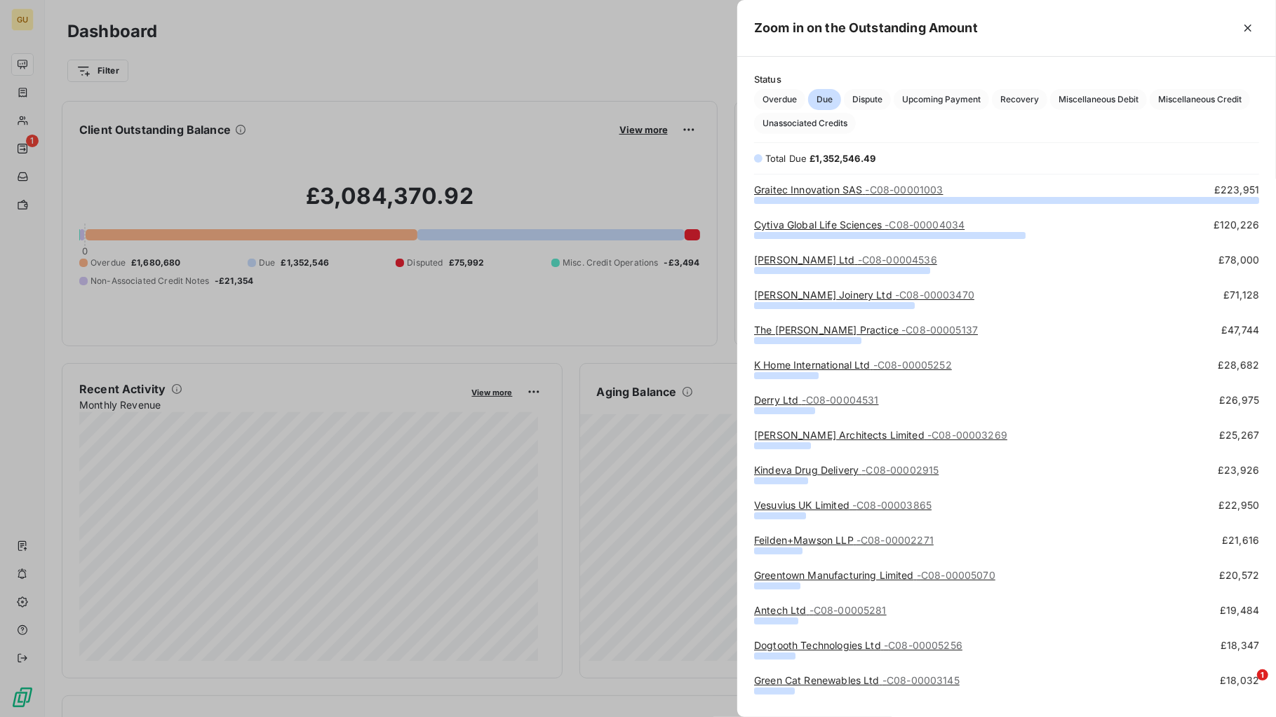
click at [802, 361] on link "K Home International Ltd - C08-00005252" at bounding box center [853, 365] width 198 height 12
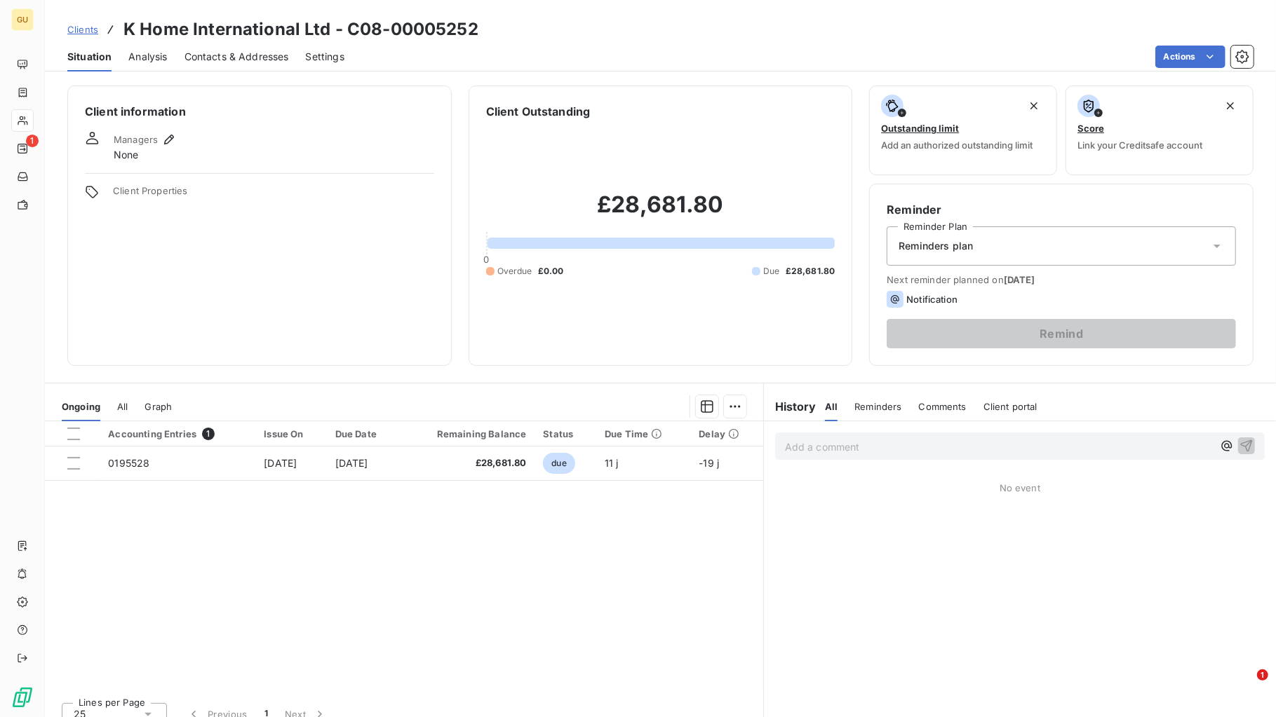
click at [252, 50] on span "Contacts & Addresses" at bounding box center [236, 57] width 104 height 14
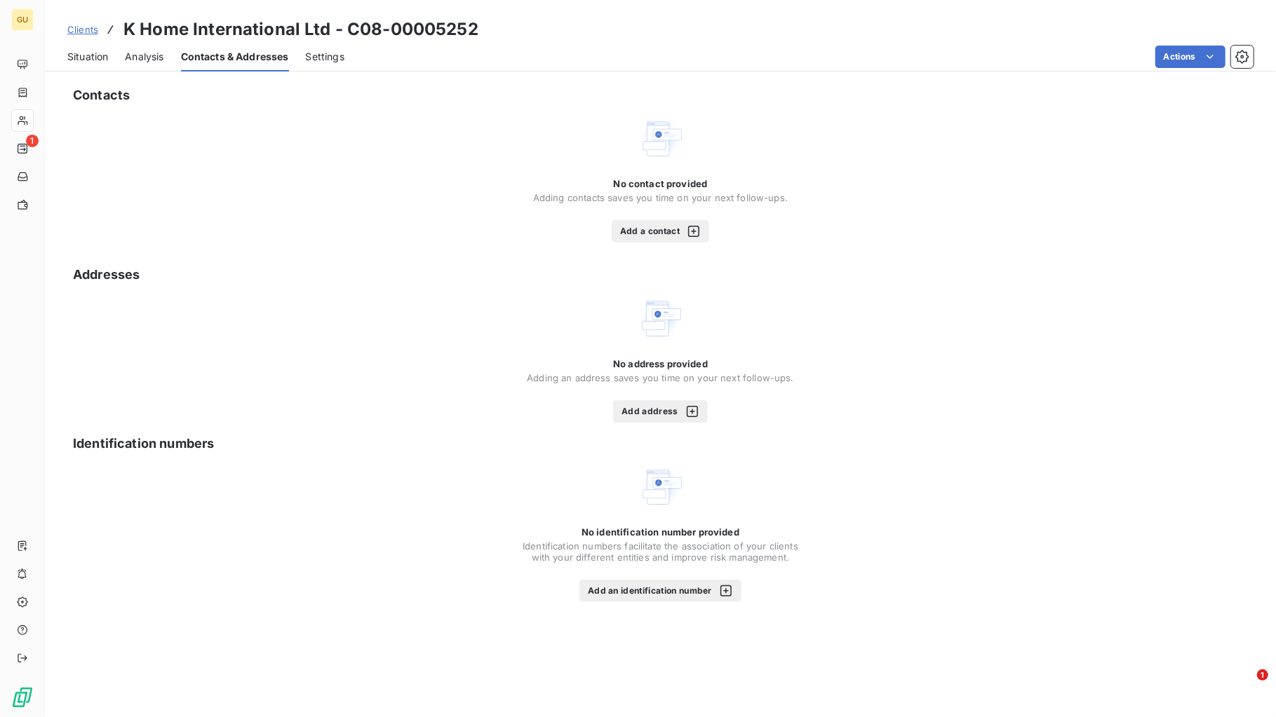
click at [92, 54] on span "Situation" at bounding box center [87, 57] width 41 height 14
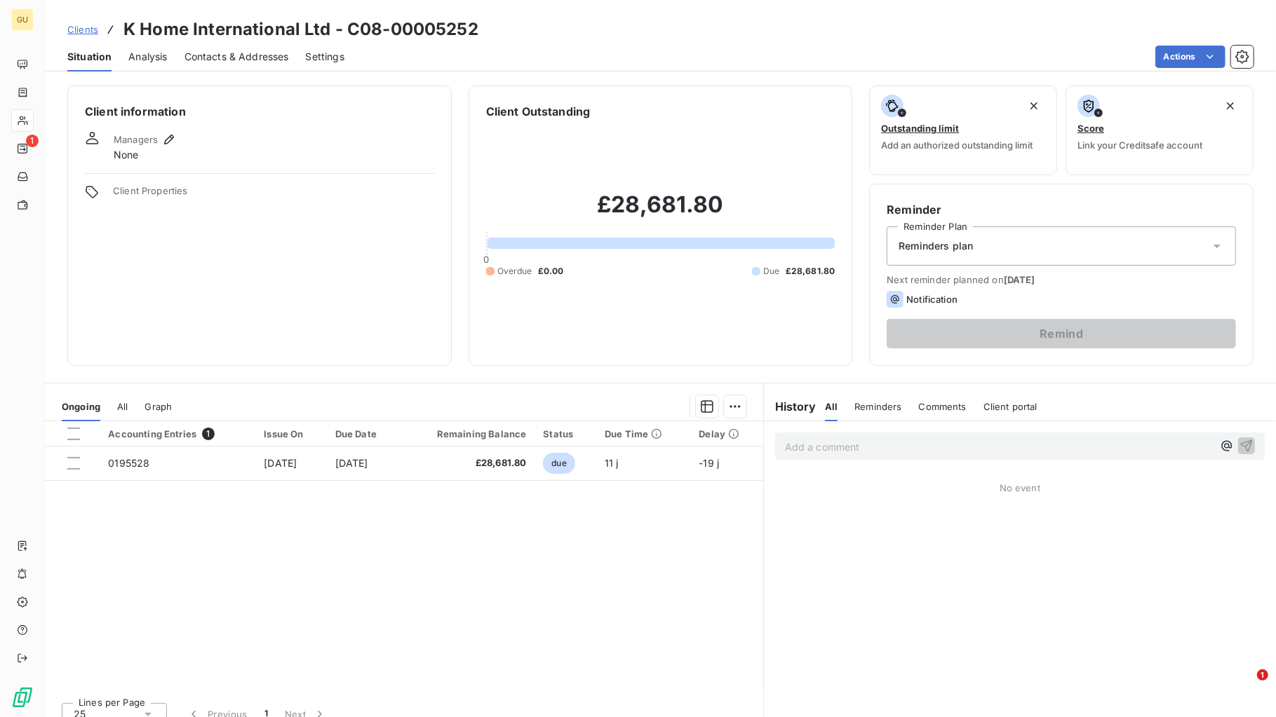
click at [125, 28] on h3 "K Home International Ltd - C08-00005252" at bounding box center [300, 29] width 355 height 25
click at [102, 56] on span "Situation" at bounding box center [89, 57] width 44 height 14
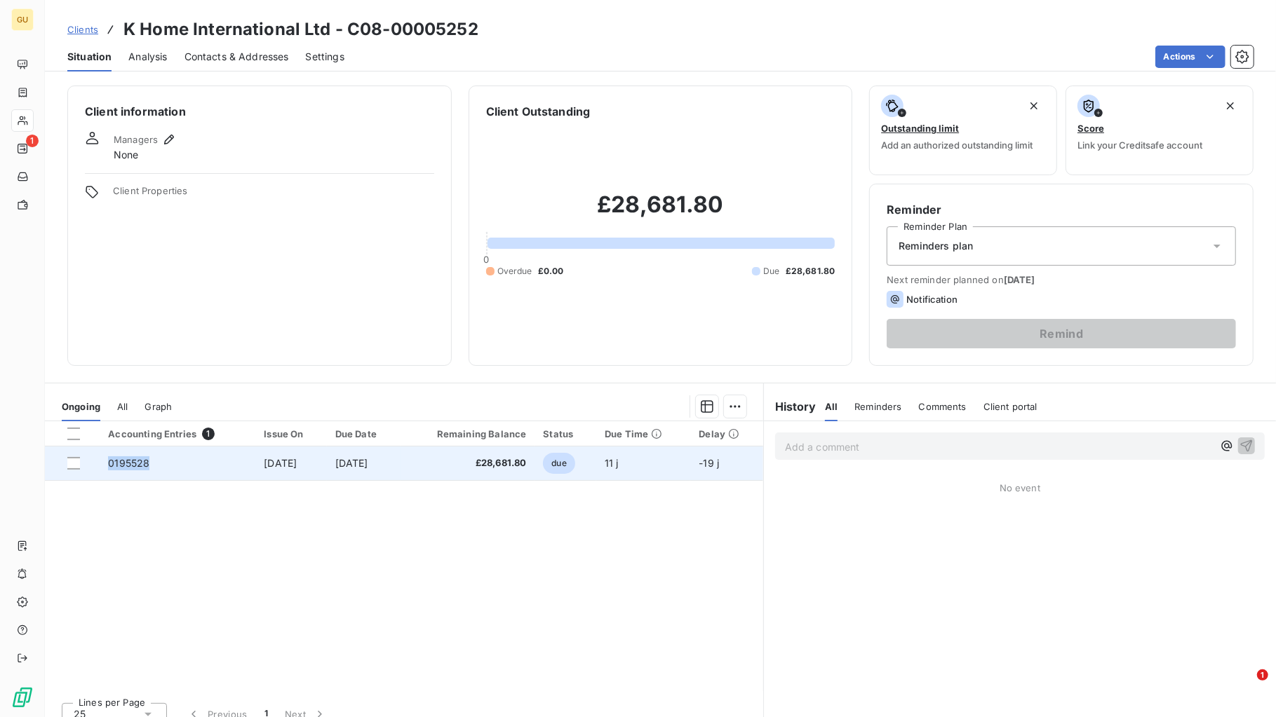
drag, startPoint x: 149, startPoint y: 466, endPoint x: 82, endPoint y: 461, distance: 67.6
click at [82, 461] on tr "0195528 [DATE] [DATE] £28,681.80 due 11 j -19 j" at bounding box center [404, 464] width 718 height 34
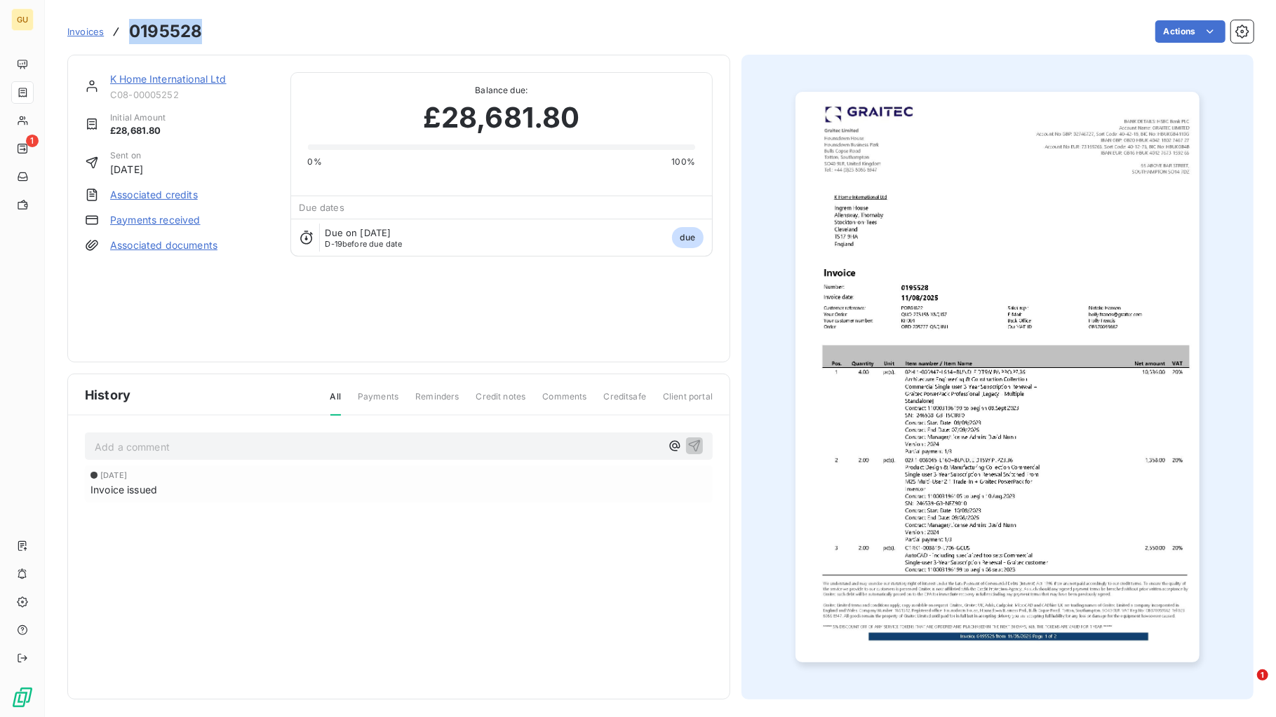
drag, startPoint x: 203, startPoint y: 32, endPoint x: 119, endPoint y: 30, distance: 84.9
click at [119, 30] on div "Invoices 0195528 Actions" at bounding box center [660, 31] width 1186 height 29
copy h3 "0195528"
click at [157, 82] on link "K Home International Ltd" at bounding box center [168, 79] width 116 height 12
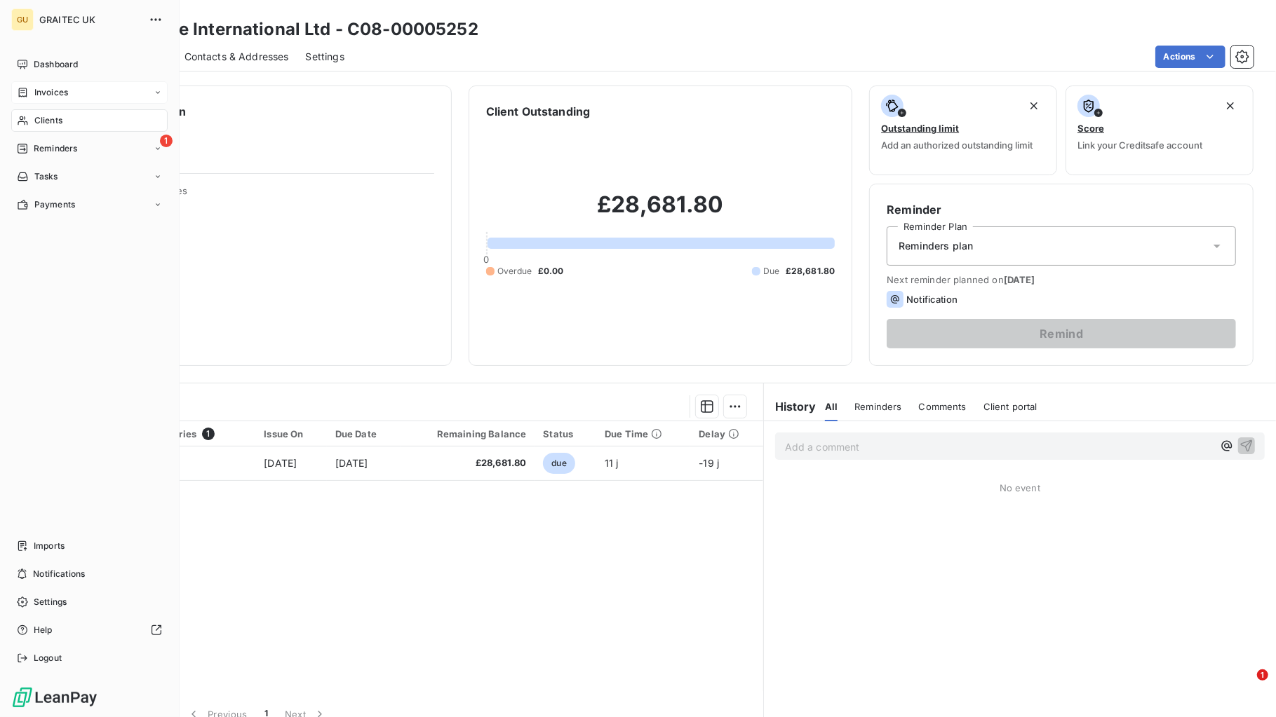
click at [45, 92] on span "Invoices" at bounding box center [51, 92] width 34 height 13
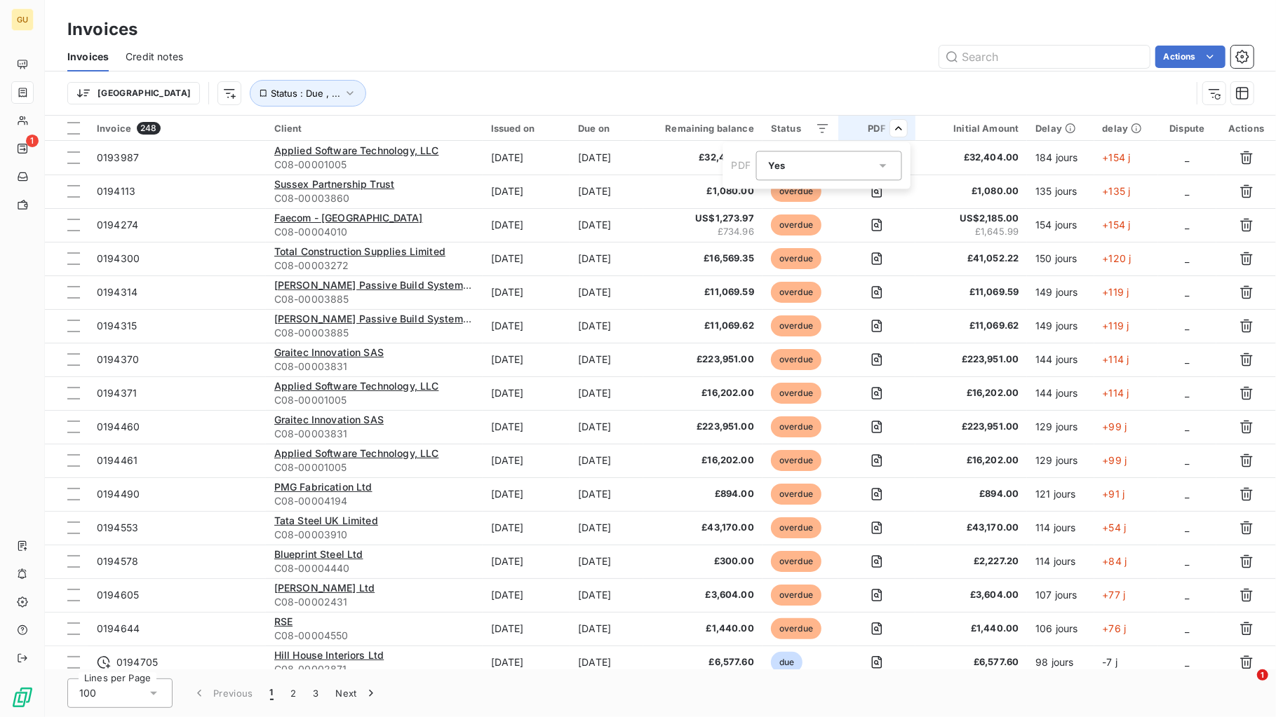
click at [886, 165] on icon at bounding box center [883, 165] width 14 height 14
click at [806, 220] on li "No" at bounding box center [829, 223] width 146 height 25
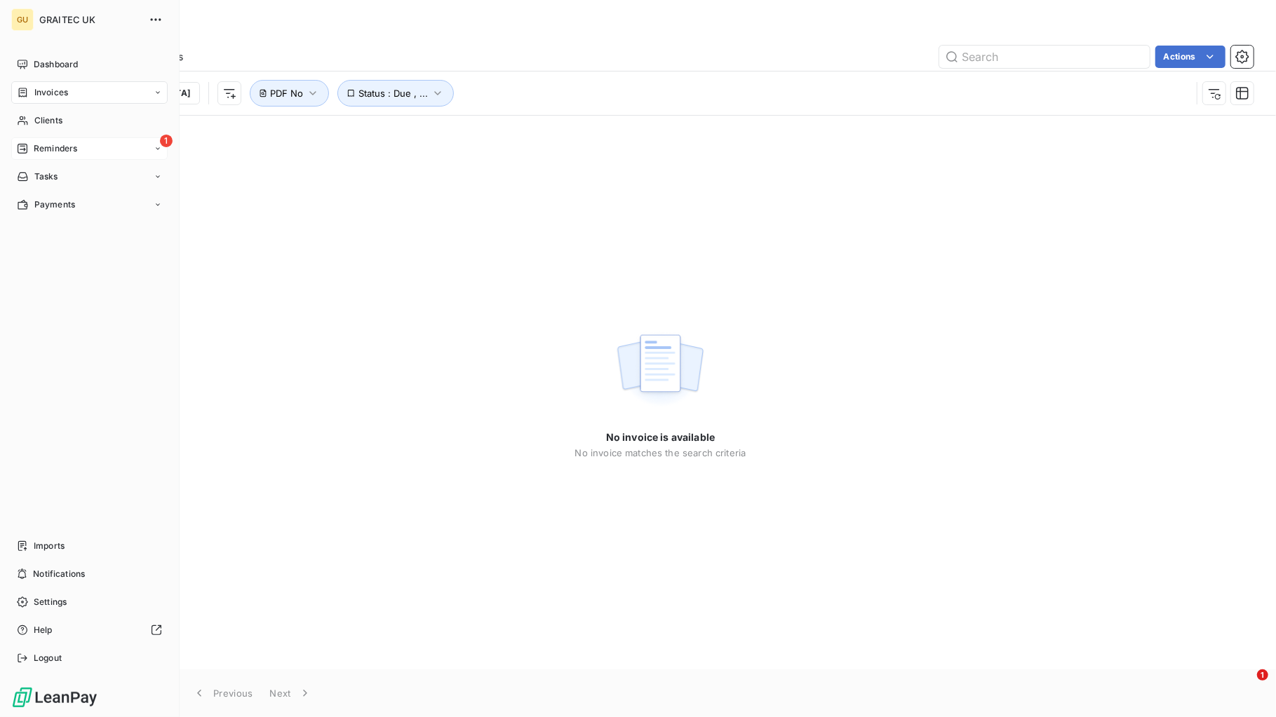
click at [39, 147] on span "Reminders" at bounding box center [55, 148] width 43 height 13
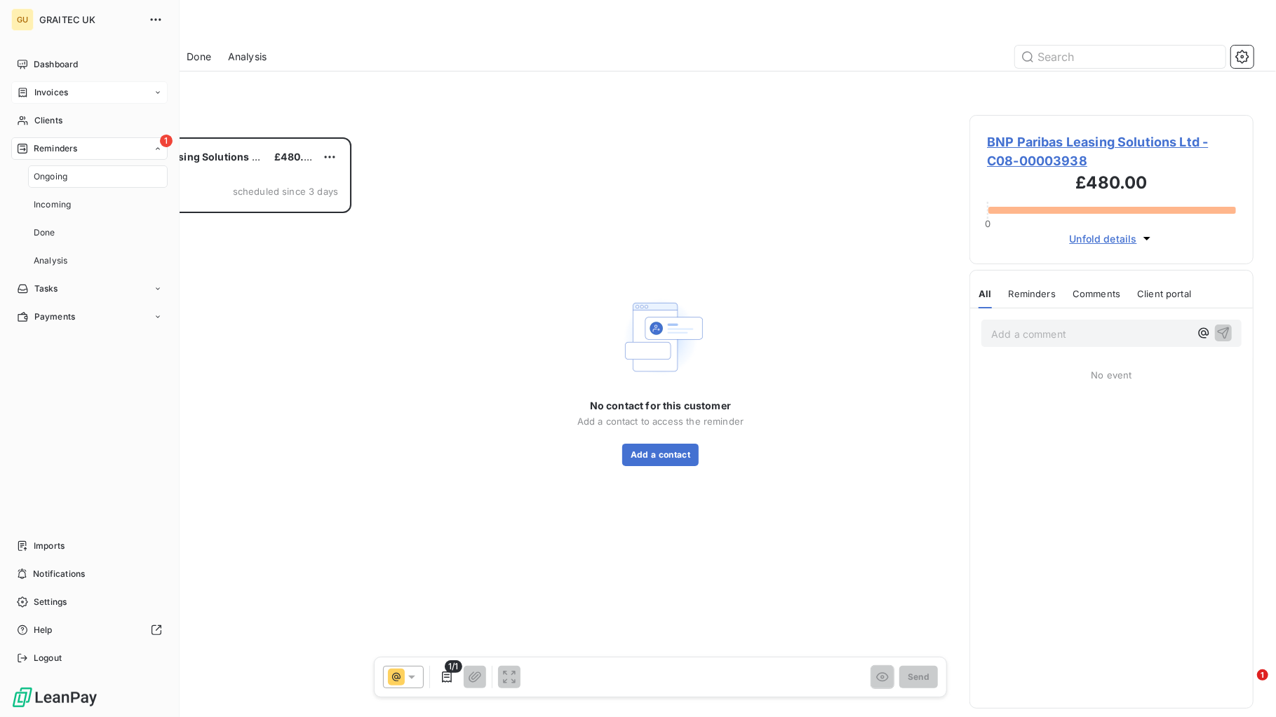
scroll to position [566, 271]
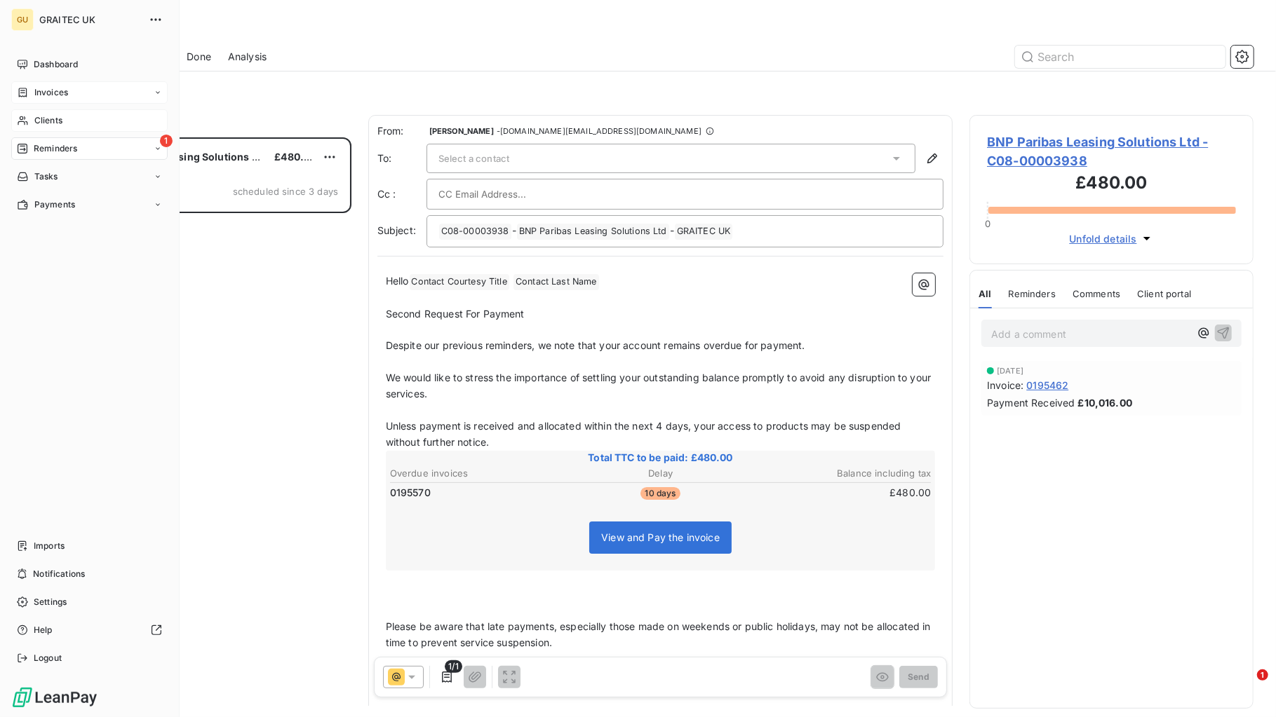
click at [33, 121] on div "Clients" at bounding box center [89, 120] width 156 height 22
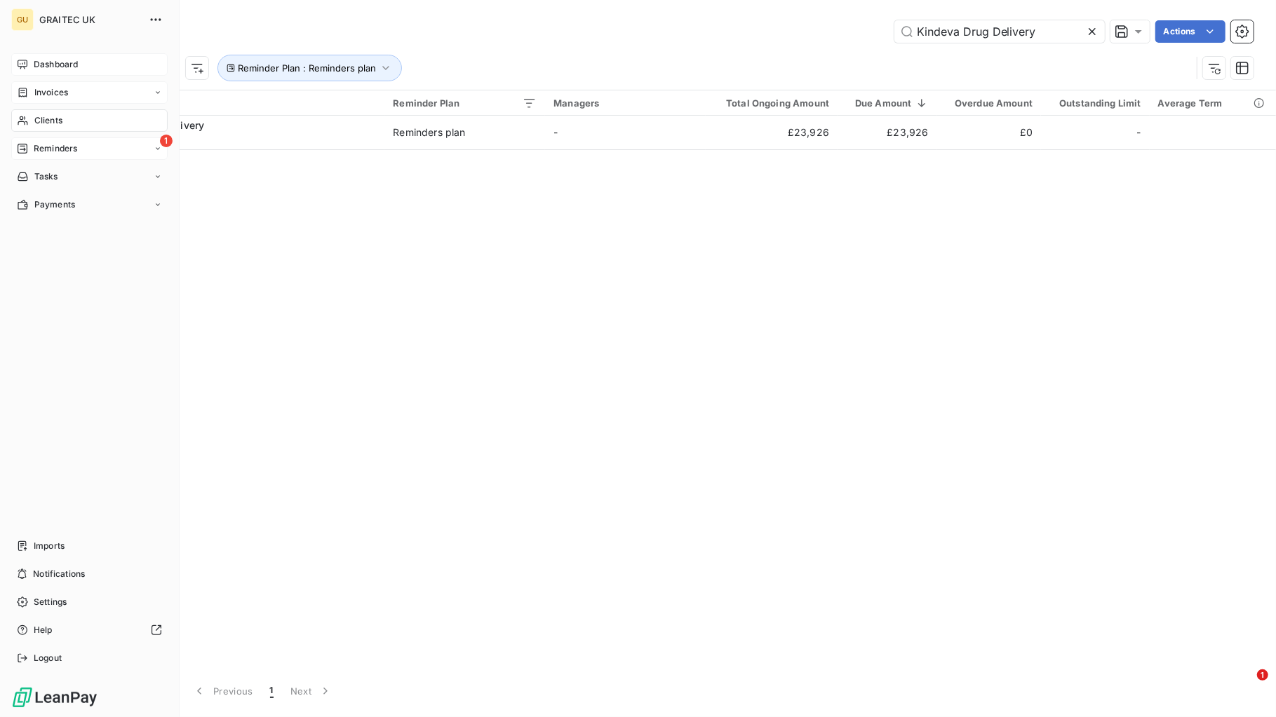
click at [43, 62] on span "Dashboard" at bounding box center [56, 64] width 44 height 13
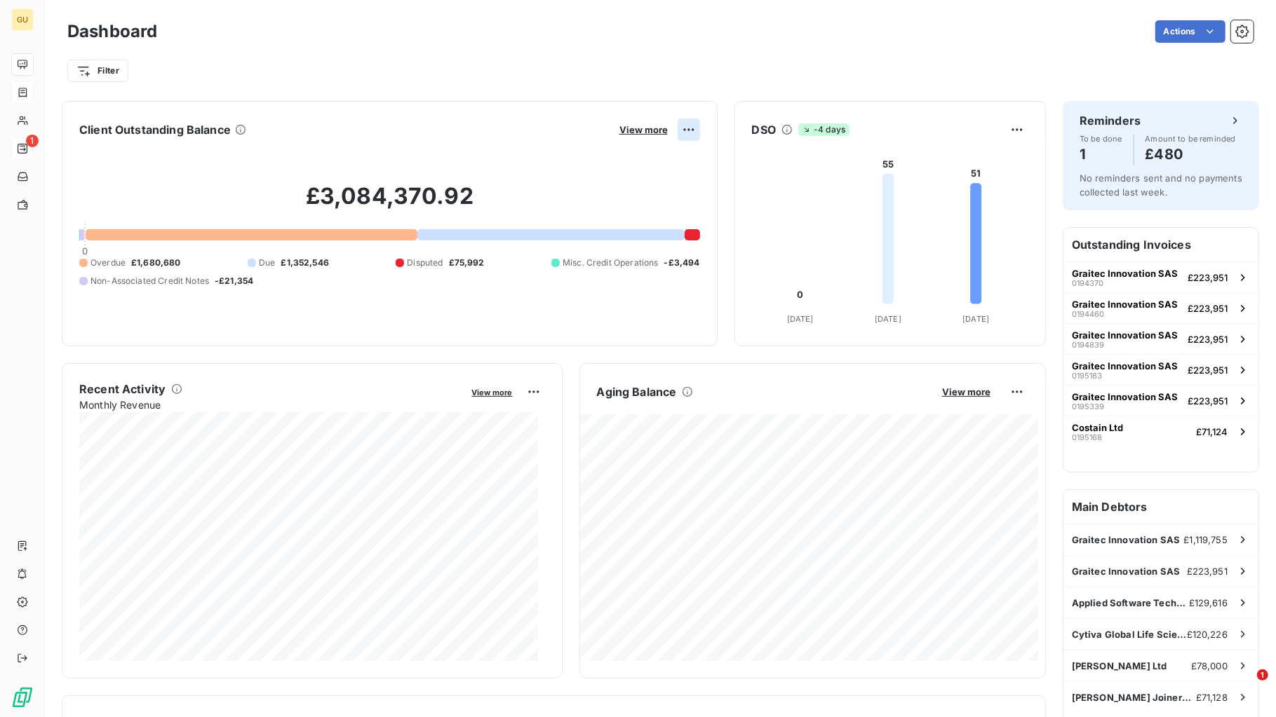
click at [675, 125] on html "GU 1 Dashboard Actions Filter Client Outstanding Balance View more £3,084,370.9…" at bounding box center [638, 358] width 1276 height 717
click at [627, 130] on html "GU 1 Dashboard Actions Filter Client Outstanding Balance View more Export £3,08…" at bounding box center [638, 358] width 1276 height 717
click at [626, 131] on span "View more" at bounding box center [643, 129] width 48 height 11
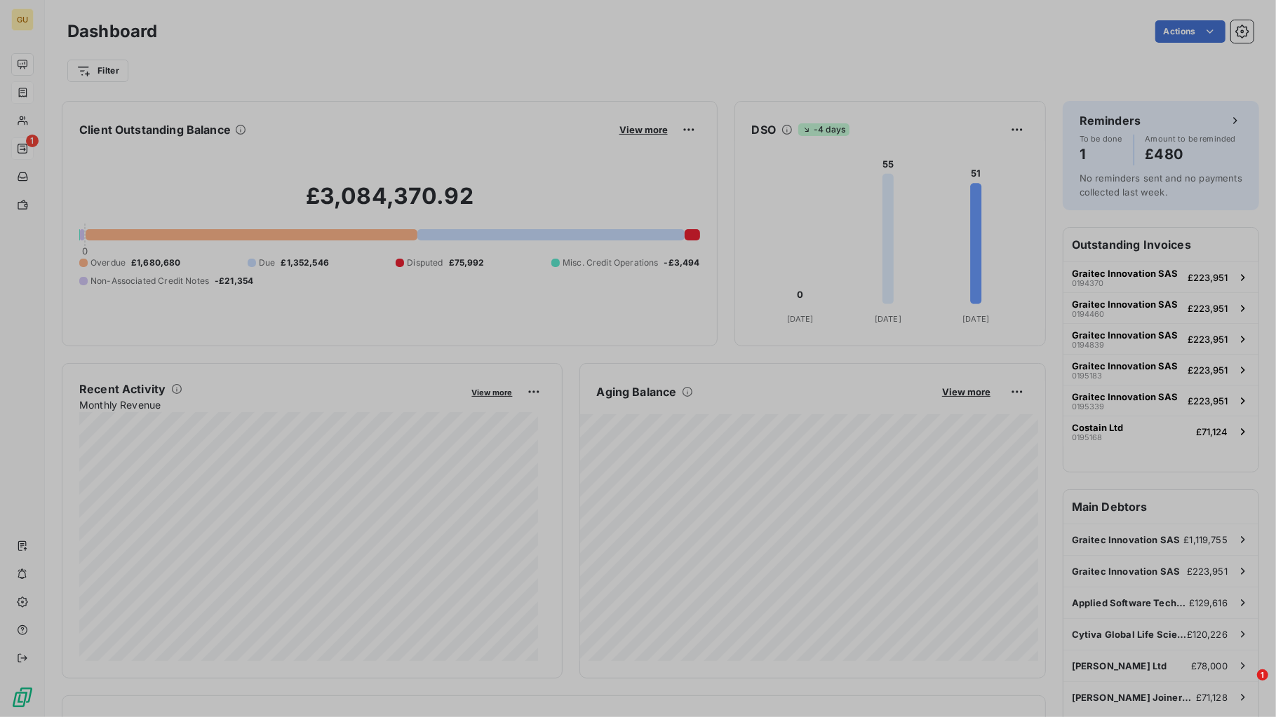
scroll to position [14, 14]
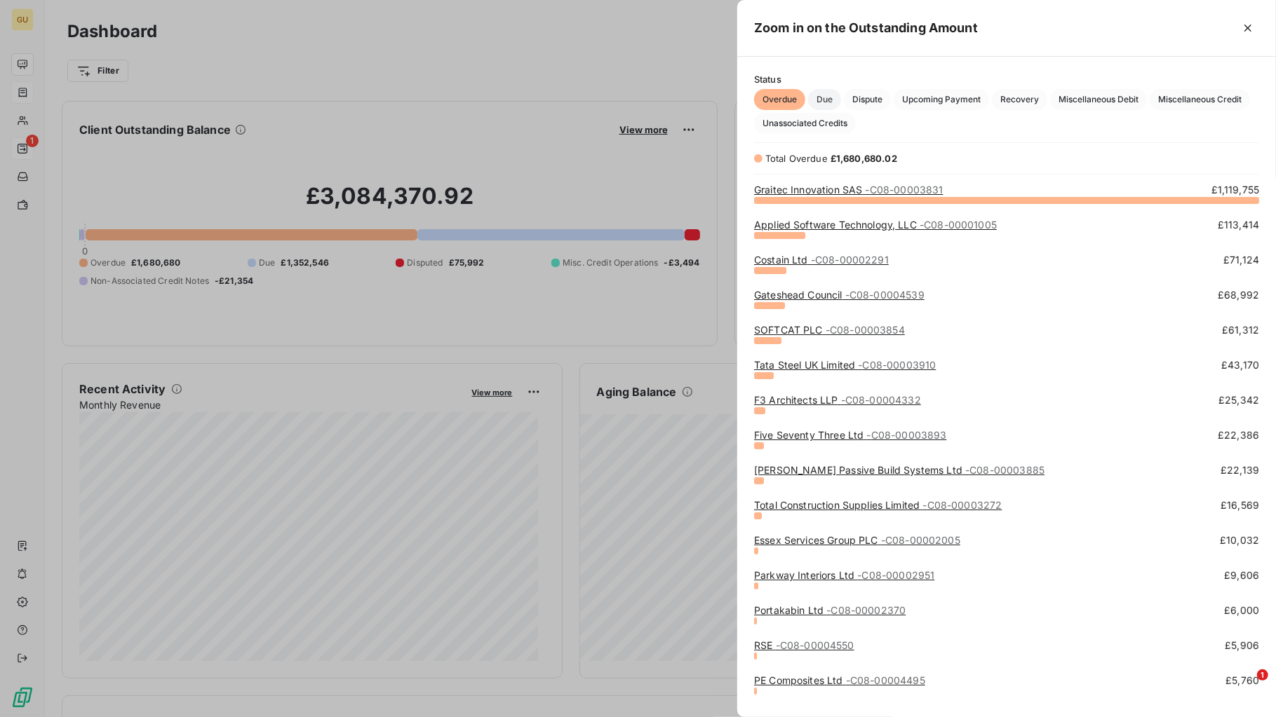
click at [821, 103] on span "Due" at bounding box center [824, 99] width 33 height 21
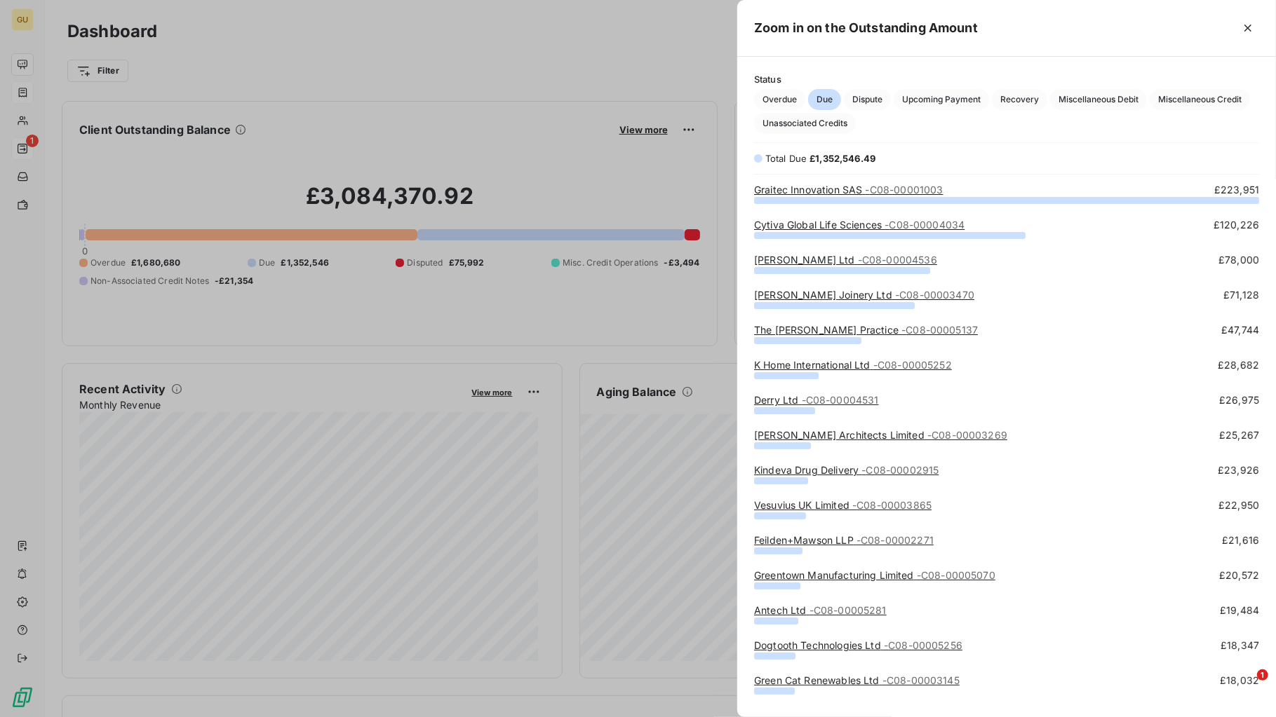
click at [787, 370] on link "K Home International Ltd - C08-00005252" at bounding box center [853, 365] width 198 height 12
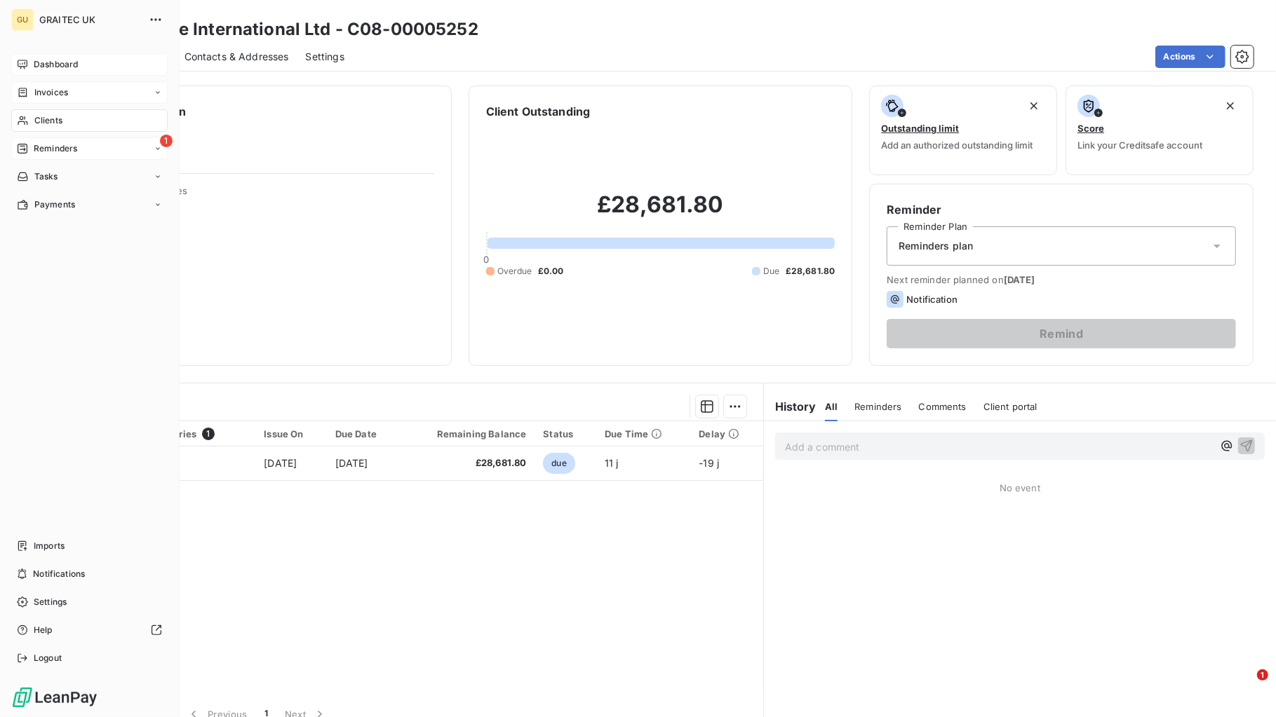
click at [26, 69] on icon at bounding box center [22, 64] width 11 height 11
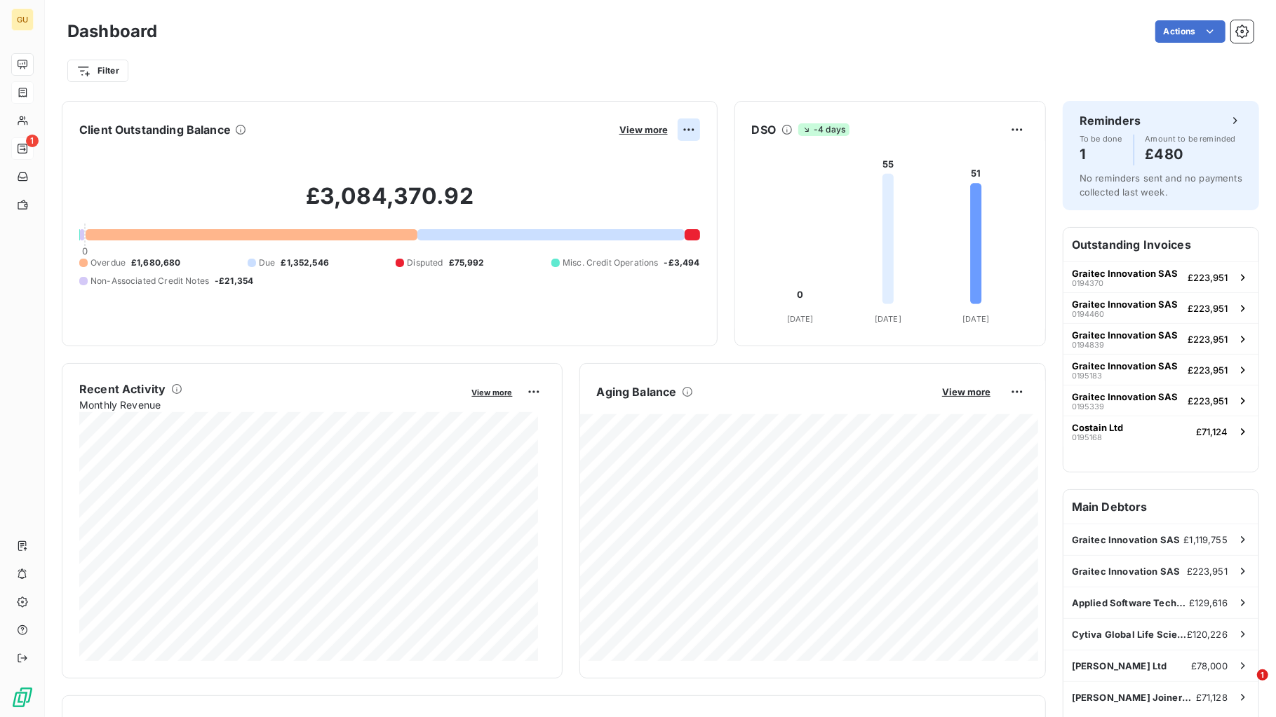
click at [683, 130] on html "GU 1 Dashboard Actions Filter Client Outstanding Balance View more £3,084,370.9…" at bounding box center [638, 358] width 1276 height 717
click at [643, 130] on html "GU 1 Dashboard Actions Filter Client Outstanding Balance View more £3,084,370.9…" at bounding box center [638, 358] width 1276 height 717
click at [638, 130] on span "View more" at bounding box center [643, 129] width 48 height 11
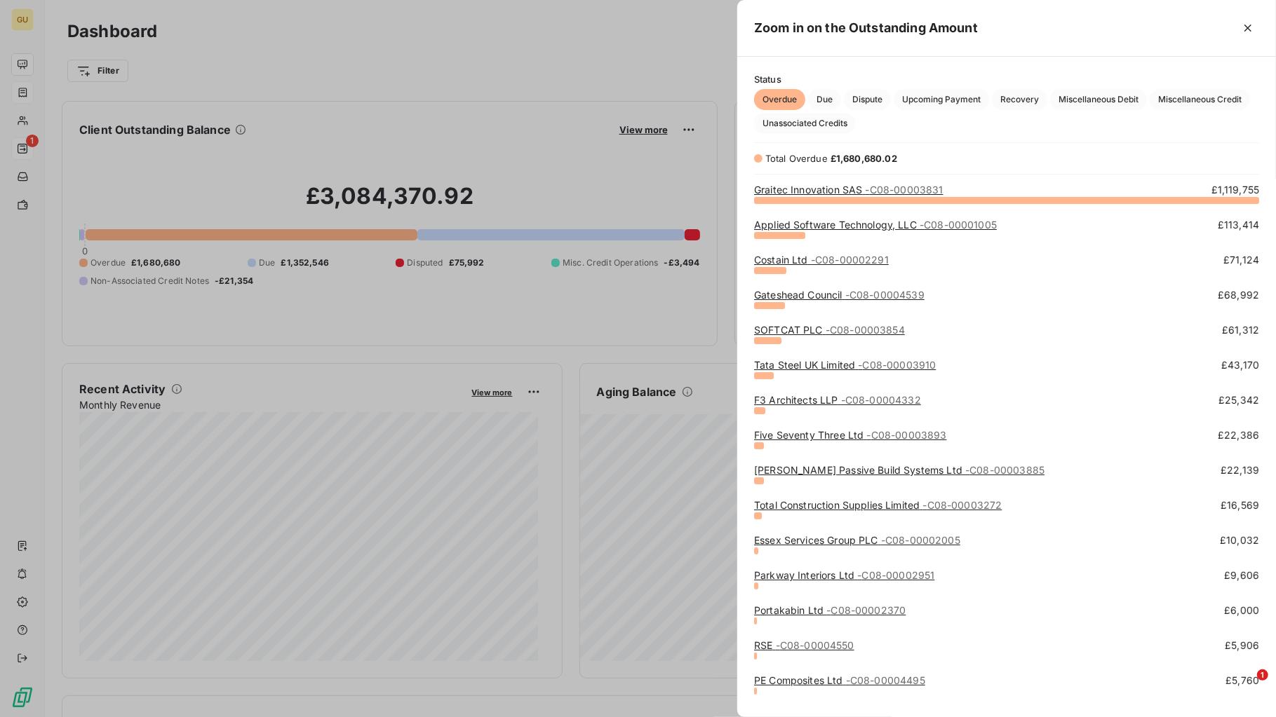
click at [334, 360] on div at bounding box center [638, 358] width 1276 height 717
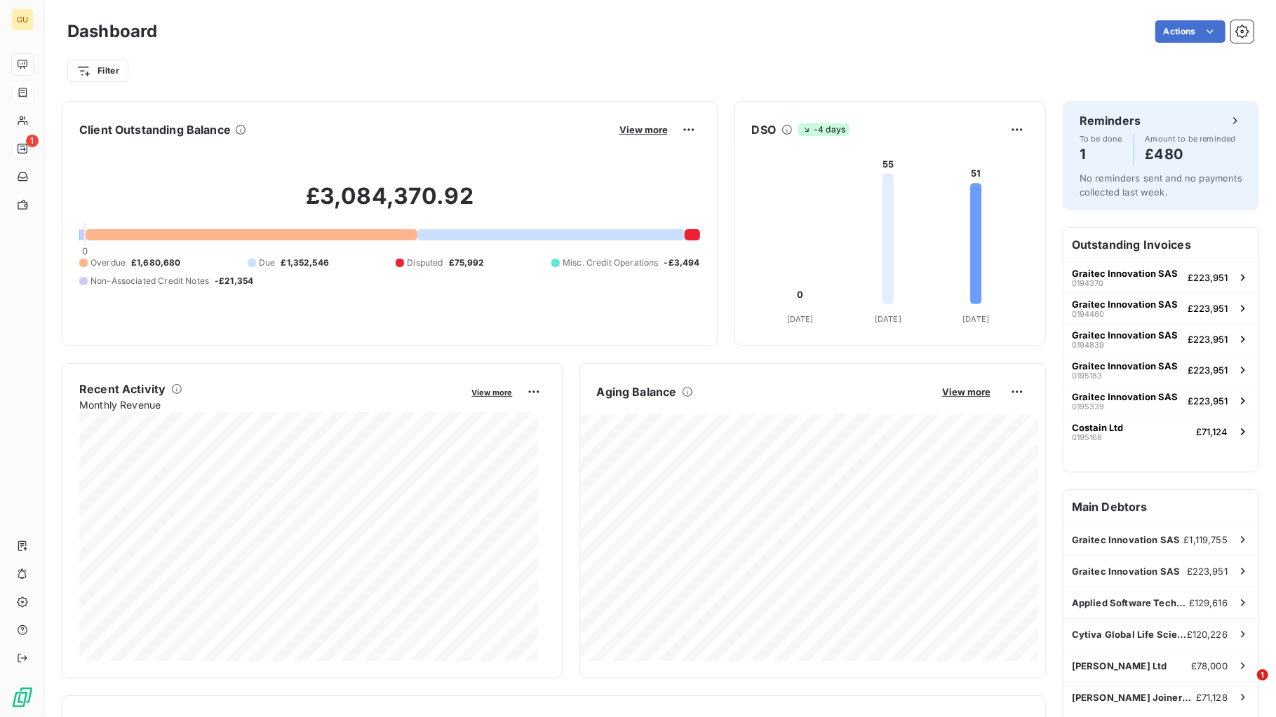
click at [691, 129] on div "Client Outstanding Balance View more £3,084,370.92 0 Overdue £1,680,680 Due £1,…" at bounding box center [390, 223] width 656 height 245
click at [644, 130] on span "View more" at bounding box center [643, 129] width 48 height 11
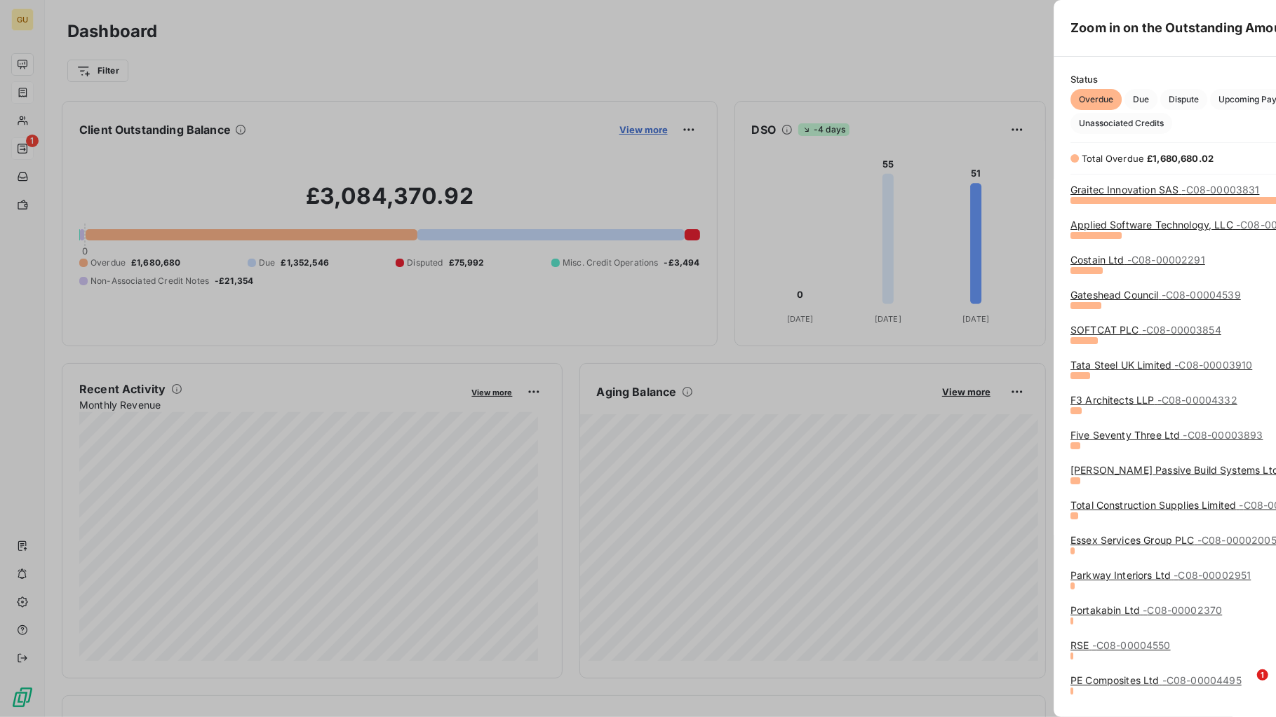
scroll to position [704, 525]
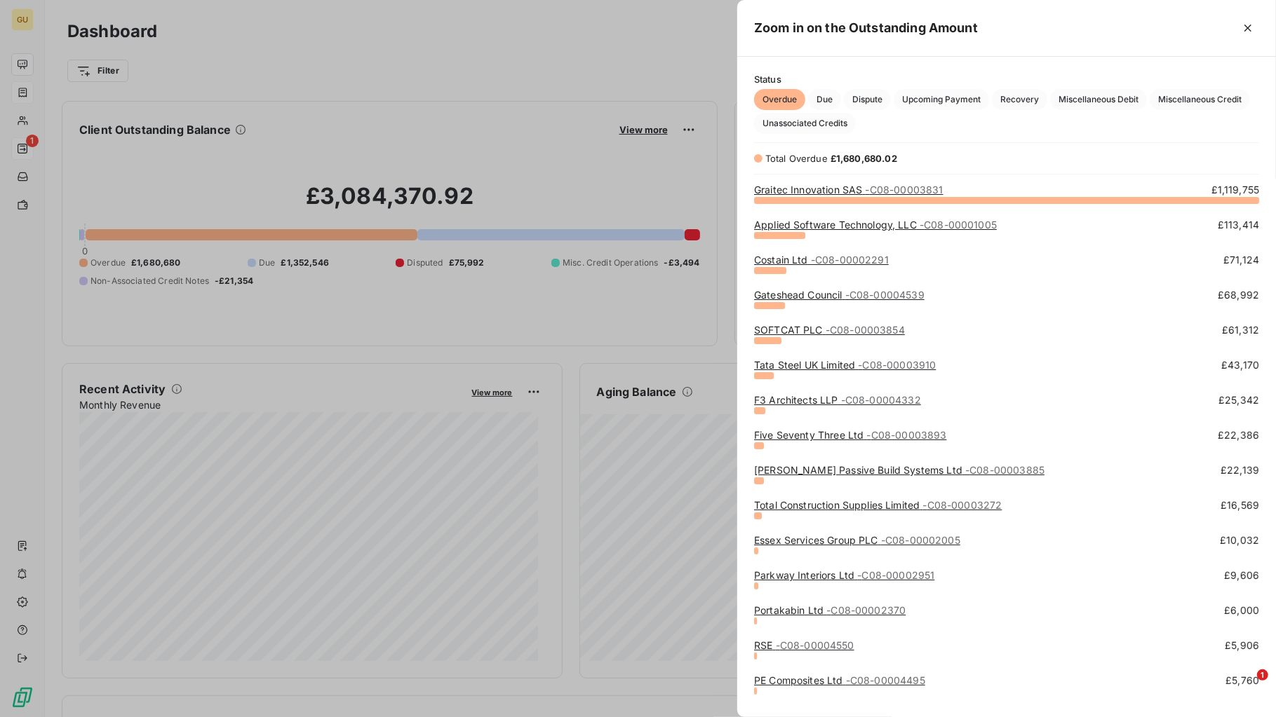
click at [773, 539] on link "Essex Services Group PLC - C08-00002005" at bounding box center [857, 540] width 206 height 12
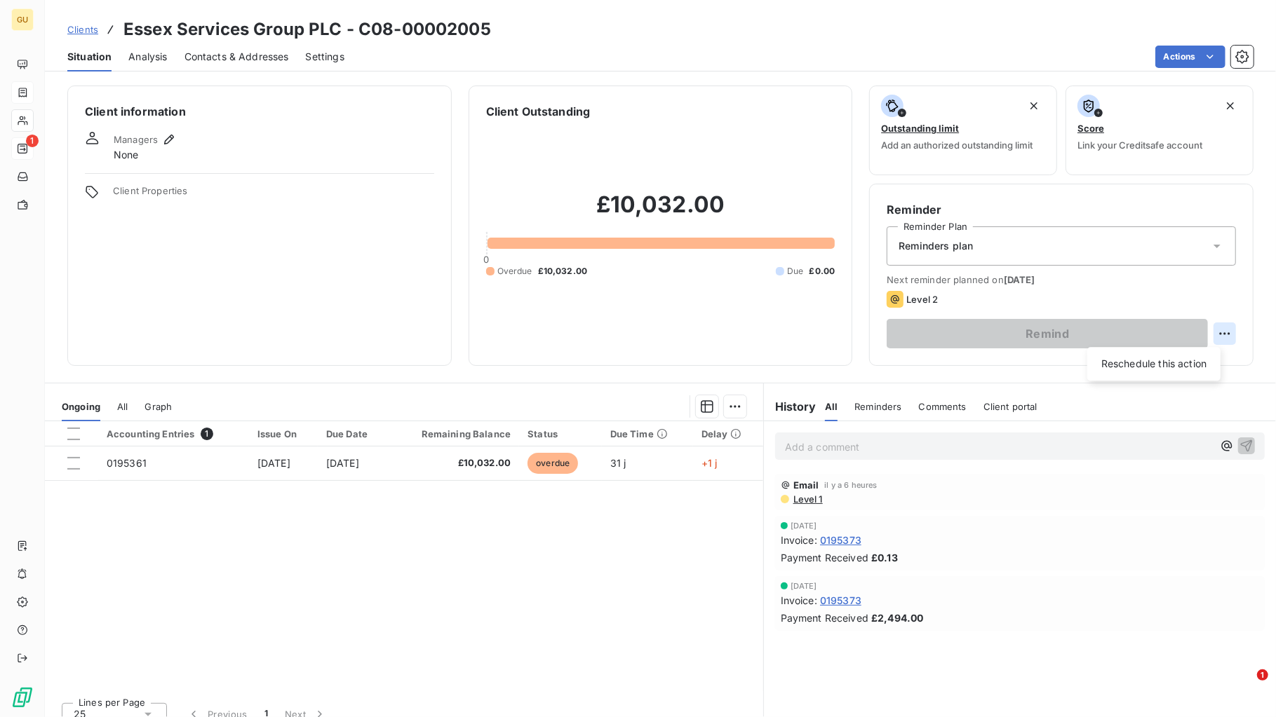
click at [1020, 330] on html "GU 1 Clients Essex Services Group PLC - C08-00002005 Situation Analysis Contact…" at bounding box center [638, 358] width 1276 height 717
click at [848, 407] on html "GU 1 Clients Essex Services Group PLC - C08-00002005 Situation Analysis Contact…" at bounding box center [638, 358] width 1276 height 717
click at [863, 405] on span "Reminders" at bounding box center [877, 406] width 47 height 11
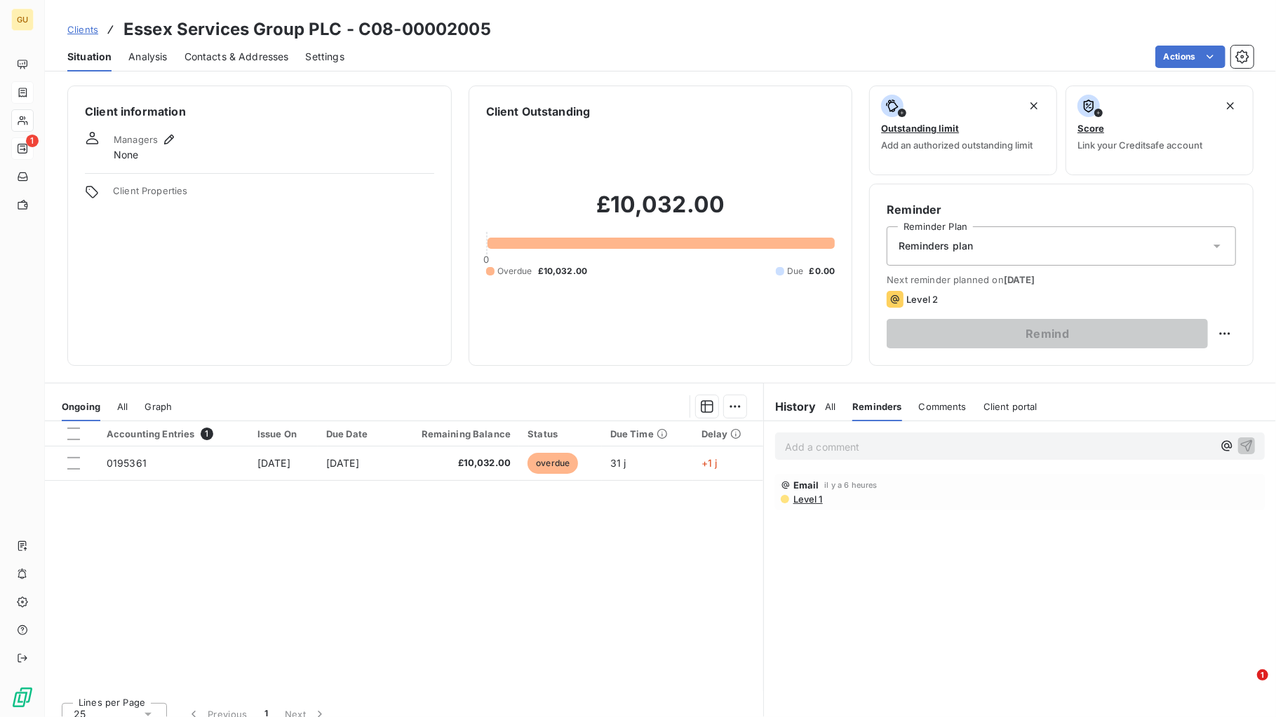
click at [936, 405] on span "Comments" at bounding box center [943, 406] width 48 height 11
click at [994, 404] on span "Client portal" at bounding box center [1010, 406] width 54 height 11
click at [784, 405] on h6 "History" at bounding box center [790, 406] width 53 height 17
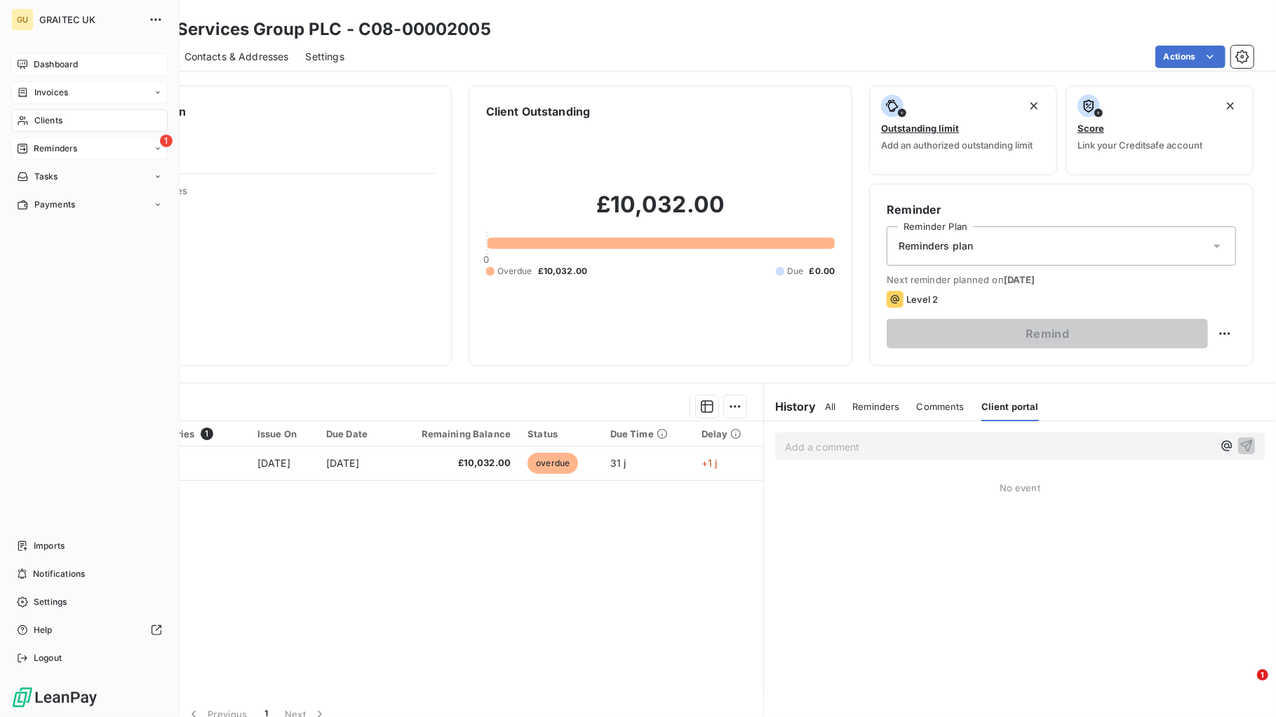
click at [59, 63] on span "Dashboard" at bounding box center [56, 64] width 44 height 13
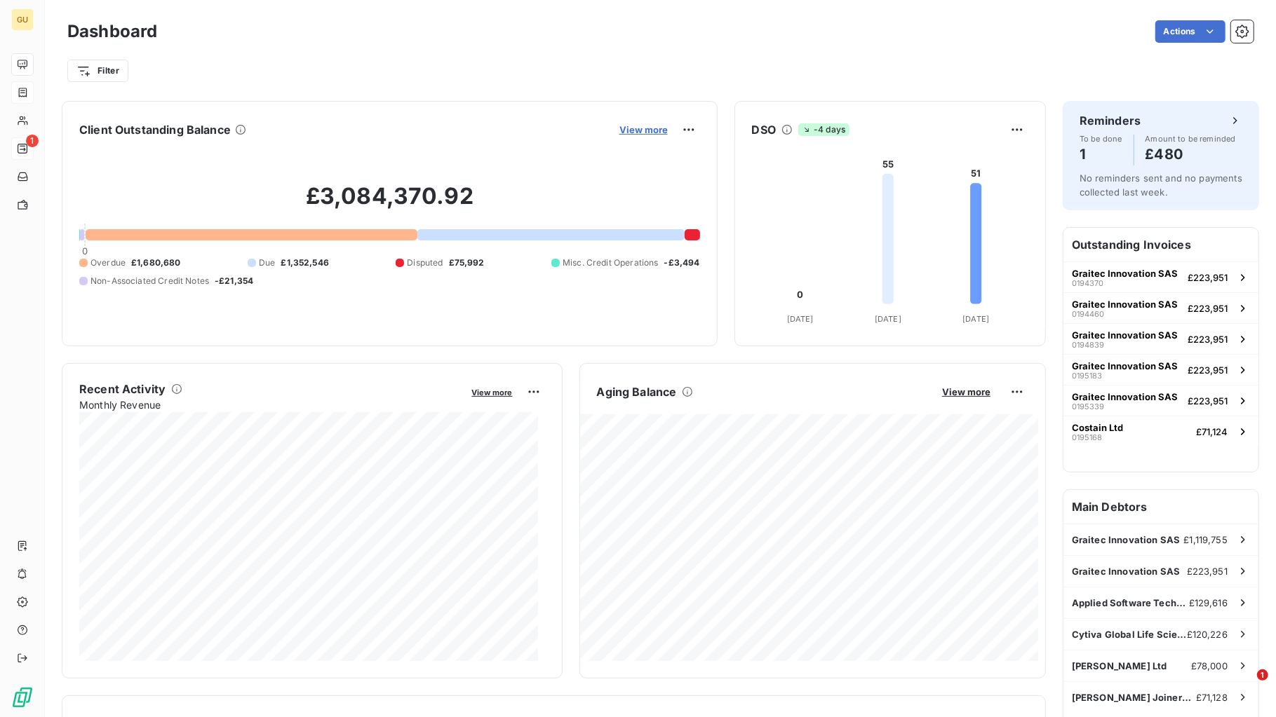
click at [644, 129] on span "View more" at bounding box center [643, 129] width 48 height 11
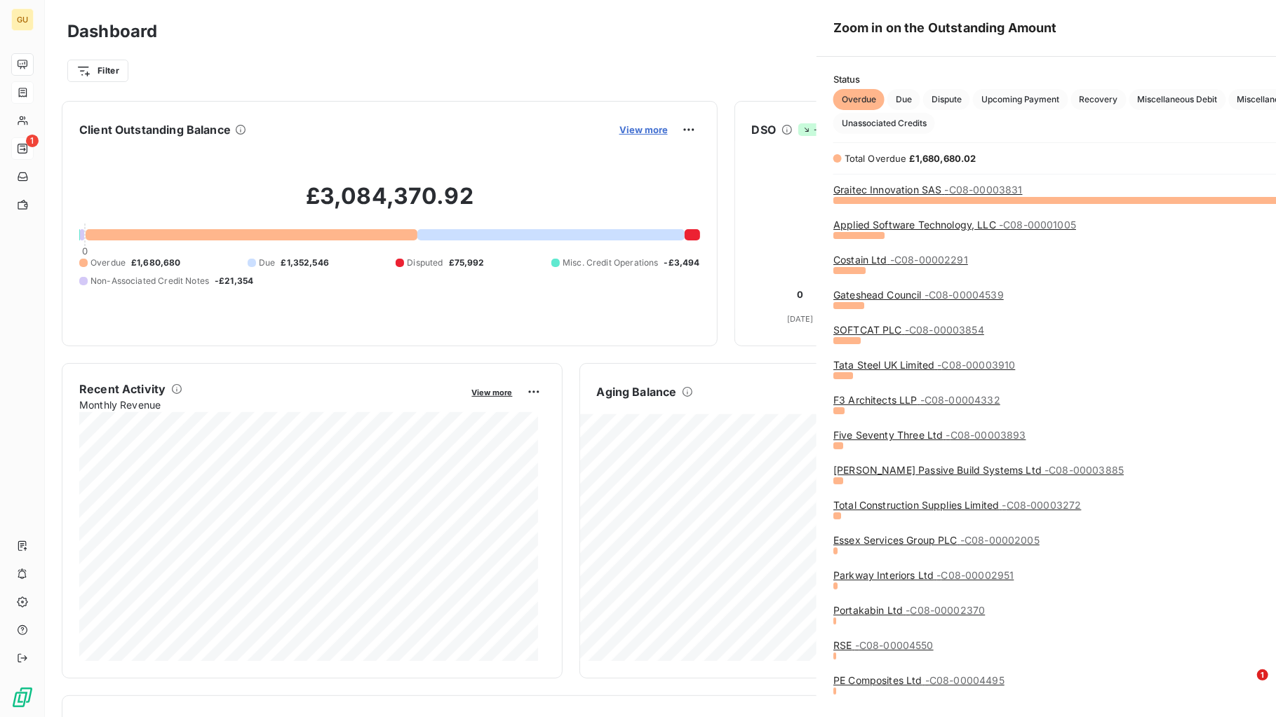
scroll to position [704, 525]
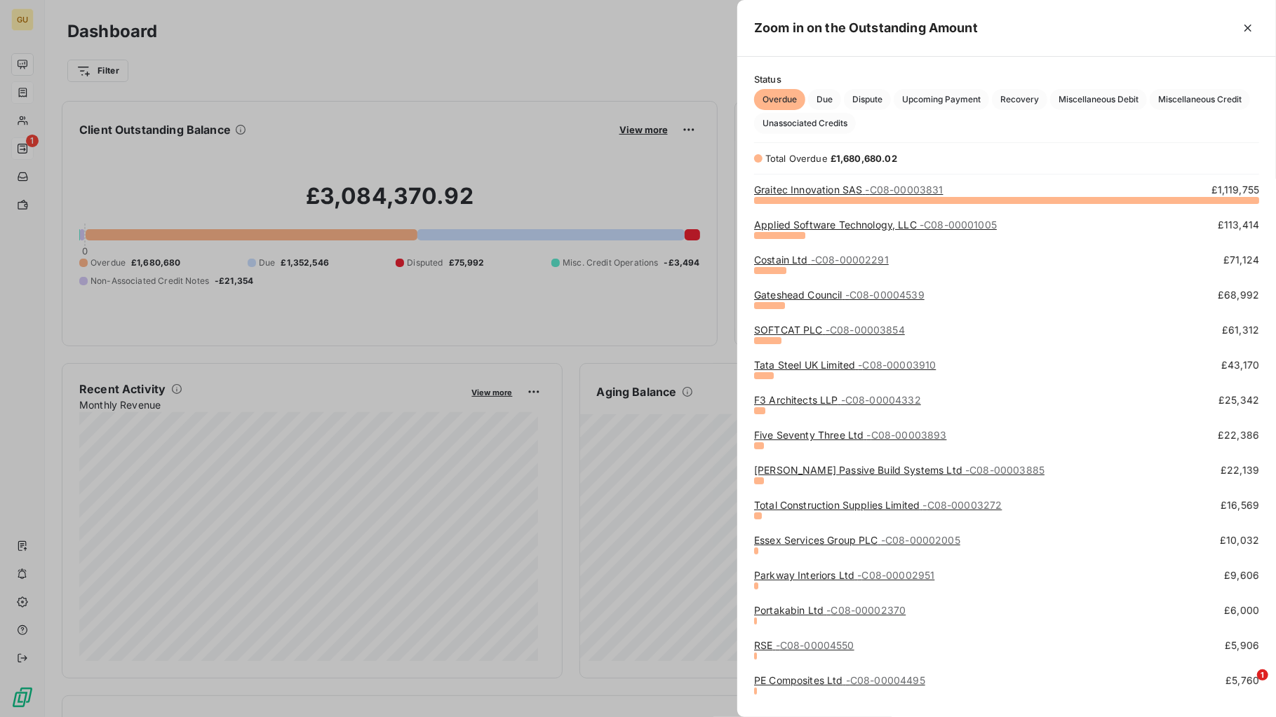
click at [784, 574] on link "Parkway Interiors Ltd - C08-00002951" at bounding box center [844, 575] width 180 height 12
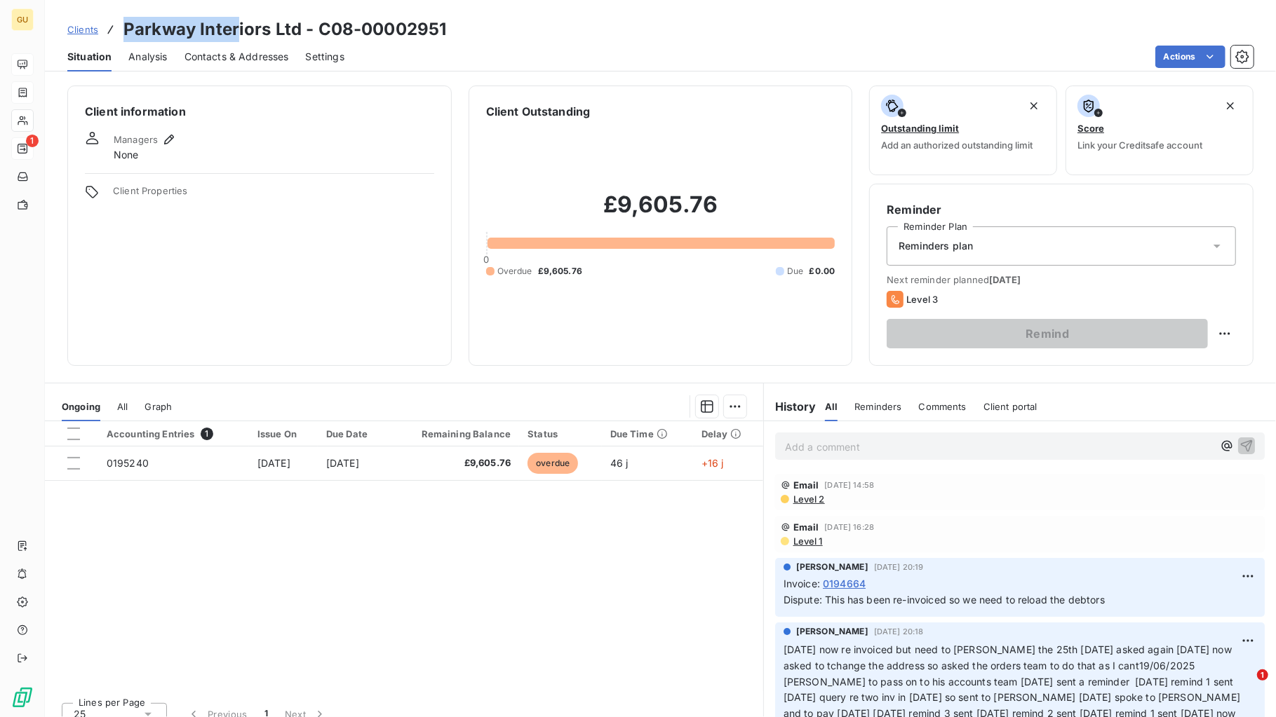
drag, startPoint x: 125, startPoint y: 34, endPoint x: 235, endPoint y: 27, distance: 110.3
click at [235, 27] on h3 "Parkway Interiors Ltd - C08-00002951" at bounding box center [284, 29] width 323 height 25
copy h3 "Parkway Inter"
click at [811, 440] on p "Add a comment ﻿" at bounding box center [999, 447] width 428 height 18
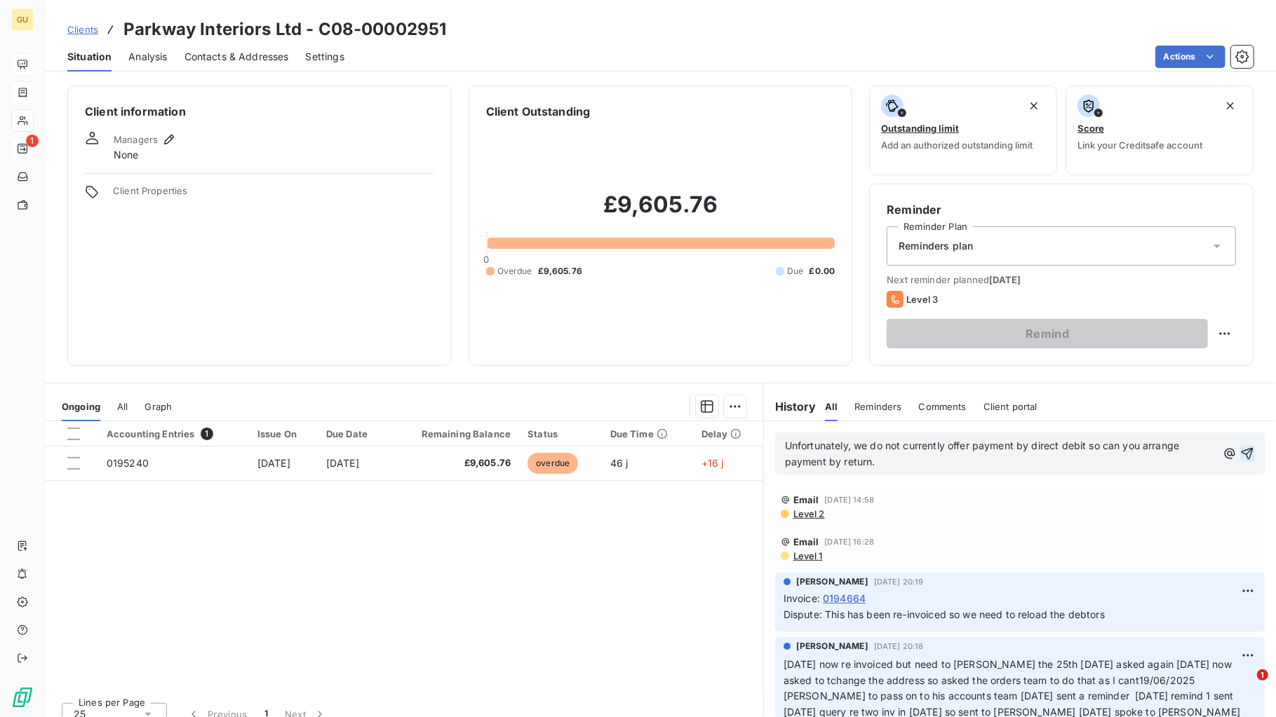
click at [1020, 447] on icon "button" at bounding box center [1247, 454] width 14 height 14
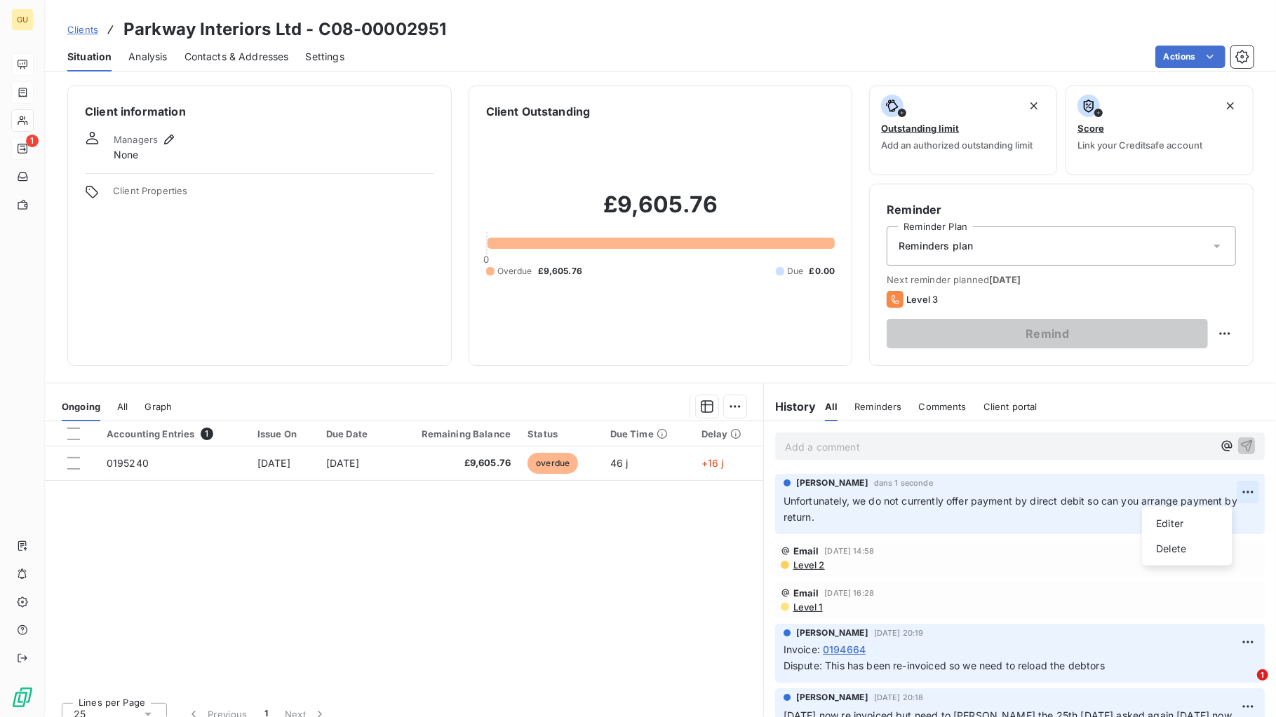
click at [1020, 489] on html "GU 1 Clients Parkway Interiors Ltd - C08-00002951 Situation Analysis Contacts &…" at bounding box center [638, 358] width 1276 height 717
click at [1020, 520] on div "Editer" at bounding box center [1186, 524] width 79 height 22
click at [783, 505] on span "Unfortunately, we do not currently offer payment by direct debit so can you arr…" at bounding box center [1011, 509] width 457 height 28
click at [1020, 506] on icon "button" at bounding box center [1249, 509] width 14 height 14
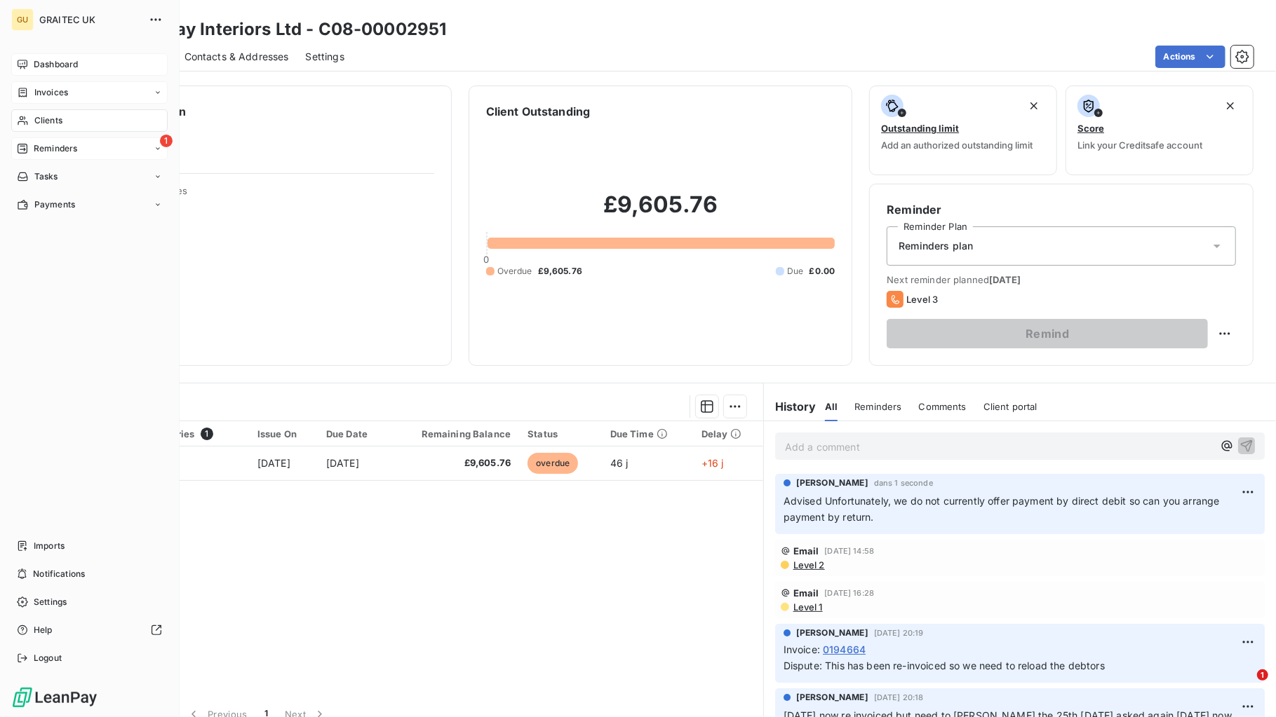
click at [63, 62] on span "Dashboard" at bounding box center [56, 64] width 44 height 13
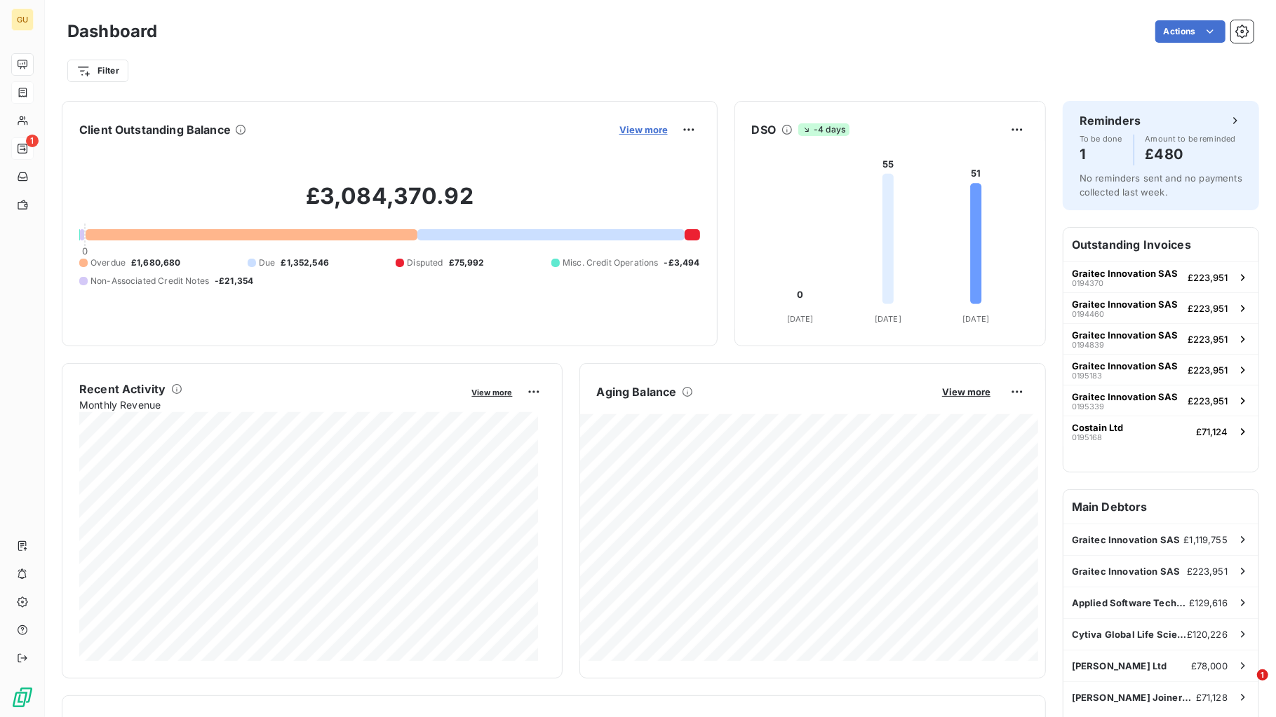
click at [642, 126] on span "View more" at bounding box center [643, 129] width 48 height 11
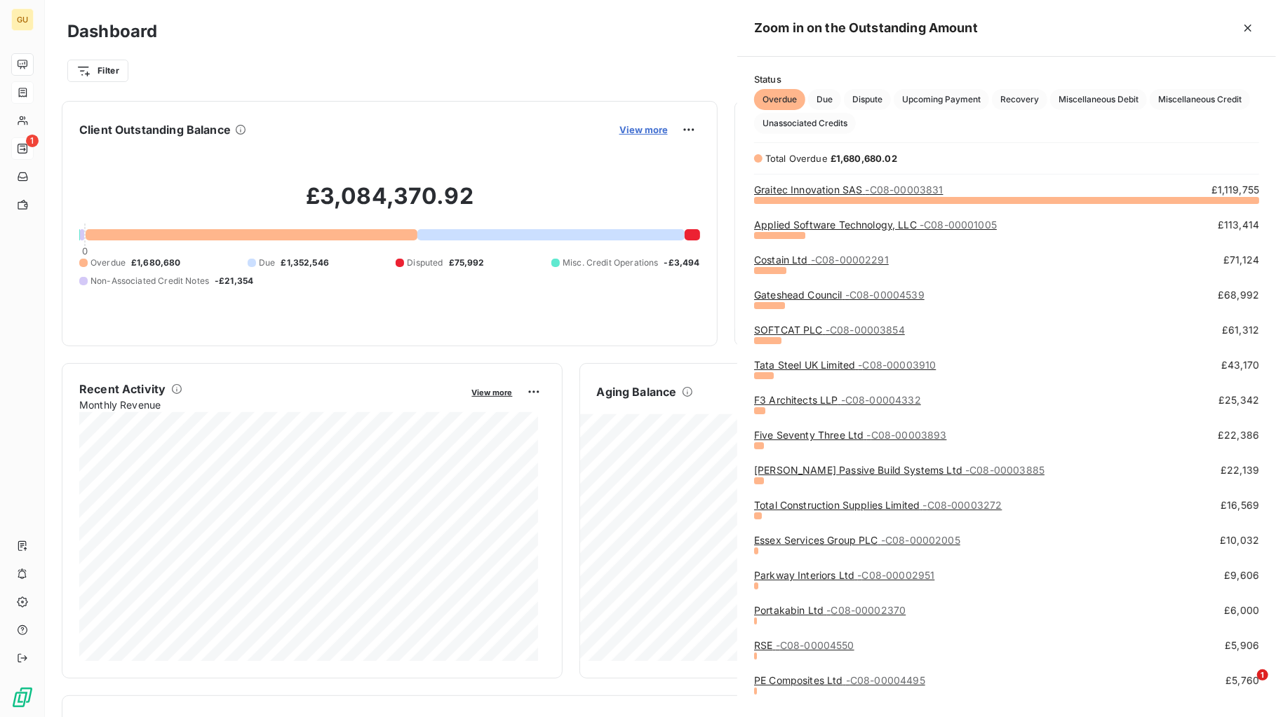
scroll to position [505, 525]
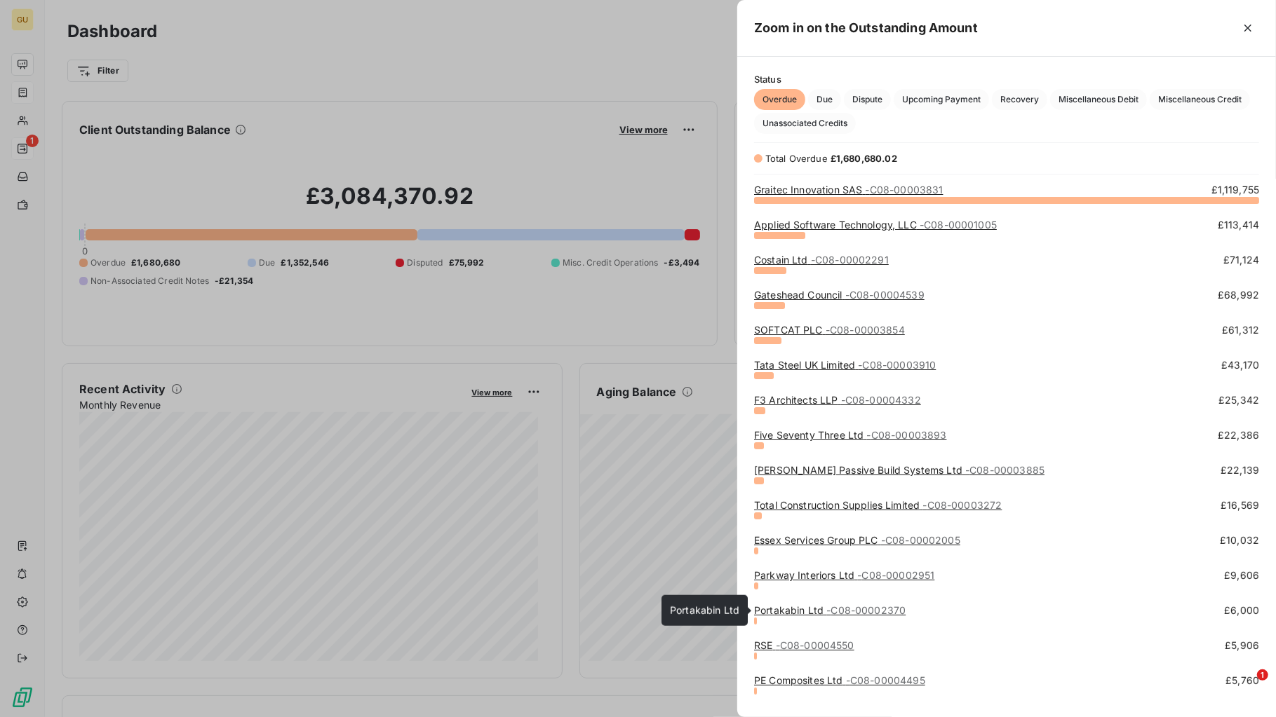
click at [804, 574] on link "Portakabin Ltd - C08-00002370" at bounding box center [829, 610] width 151 height 12
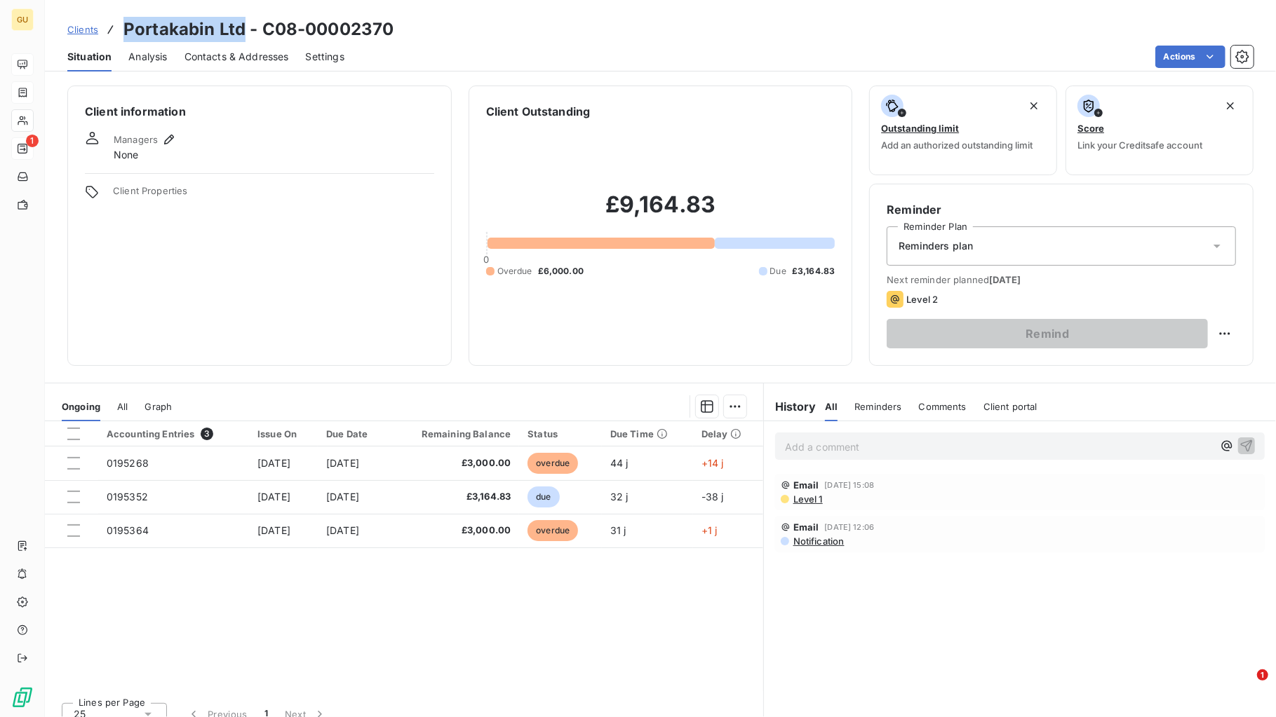
drag, startPoint x: 121, startPoint y: 34, endPoint x: 242, endPoint y: 32, distance: 120.6
click at [242, 32] on div "Clients Portakabin Ltd - C08-00002370" at bounding box center [230, 29] width 326 height 25
copy h3 "Portakabin Ltd"
click at [803, 454] on p "Add a comment ﻿" at bounding box center [999, 447] width 428 height 18
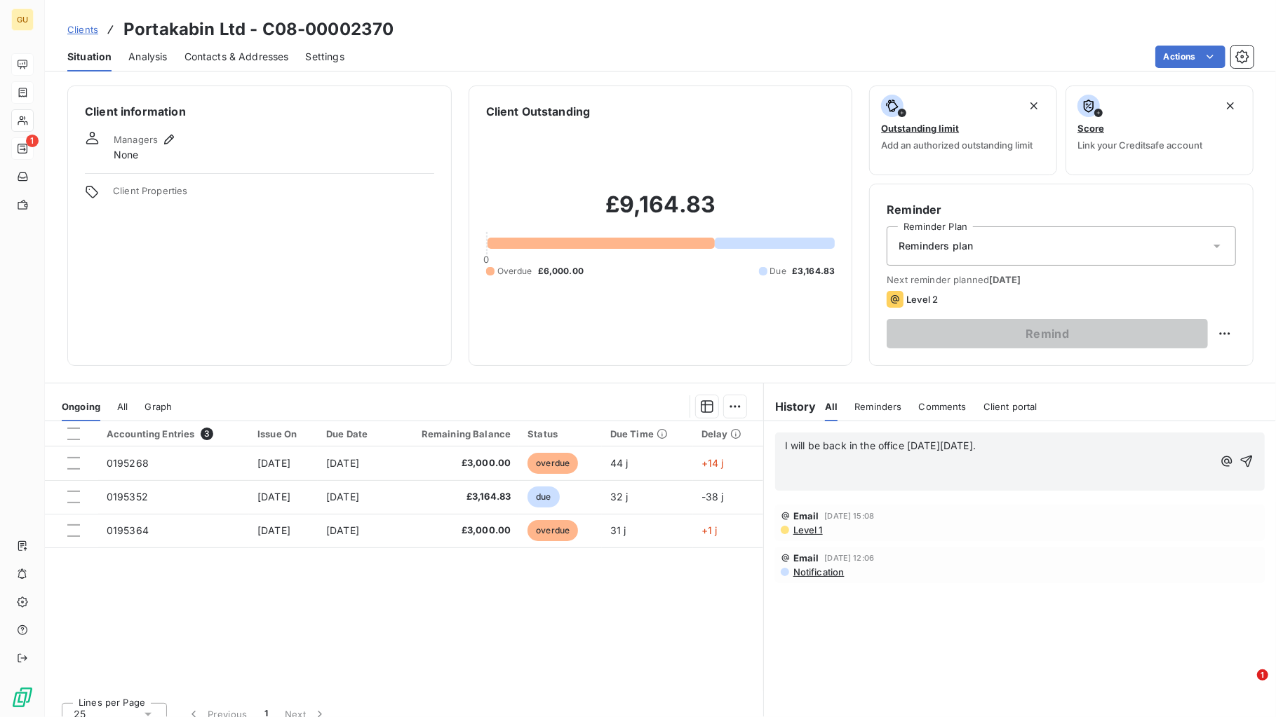
click at [785, 447] on span "I will be back in the office [DATE][DATE]." at bounding box center [880, 446] width 191 height 12
click at [1020, 459] on icon "button" at bounding box center [1246, 461] width 14 height 14
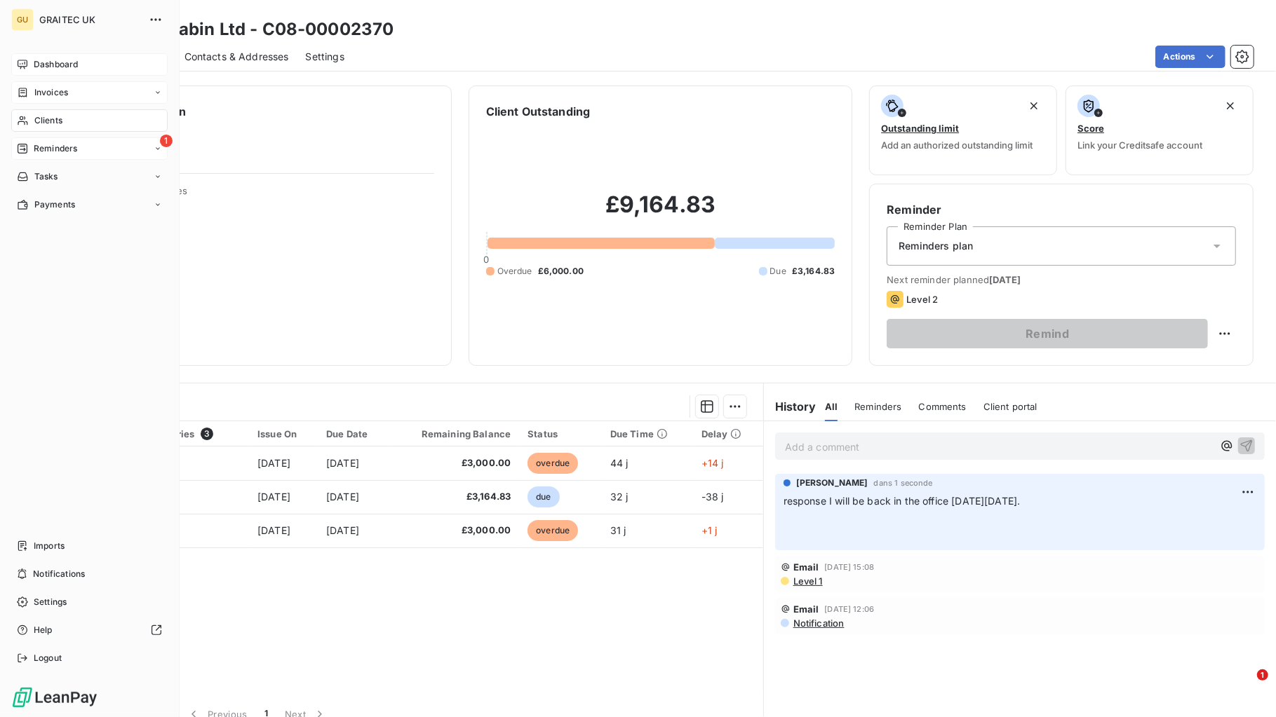
click at [62, 65] on span "Dashboard" at bounding box center [56, 64] width 44 height 13
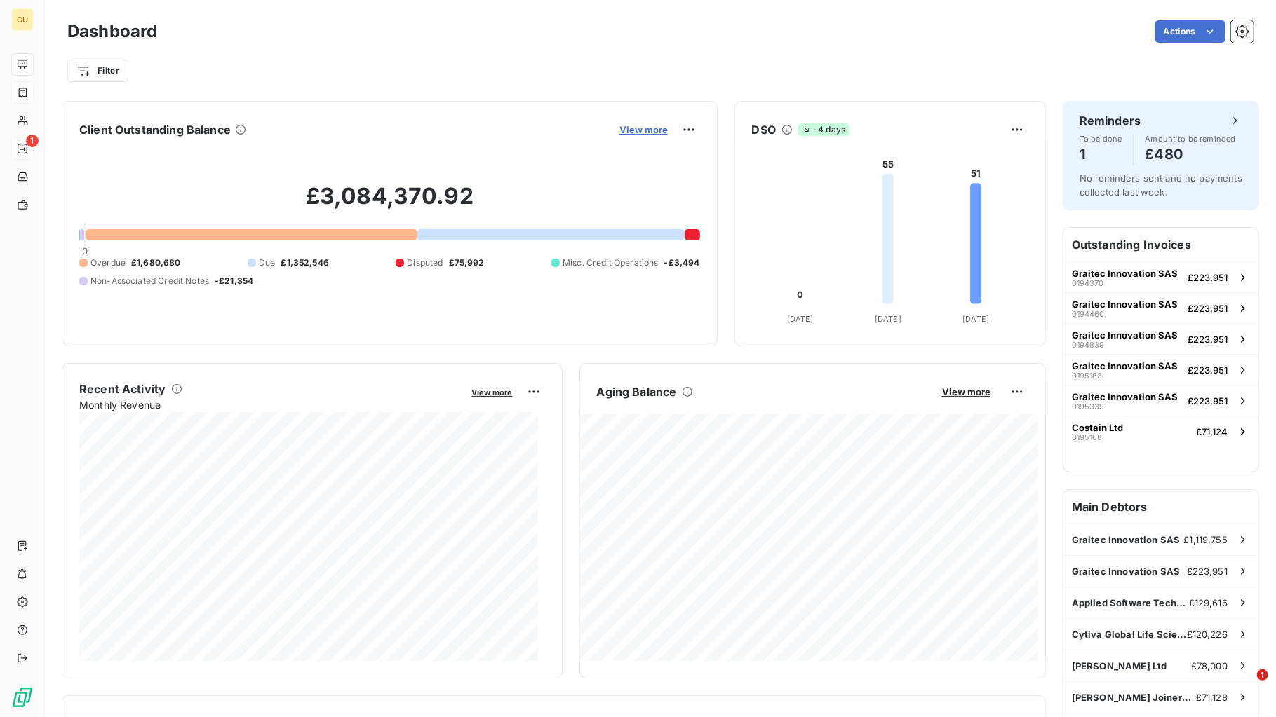
click at [644, 130] on span "View more" at bounding box center [643, 129] width 48 height 11
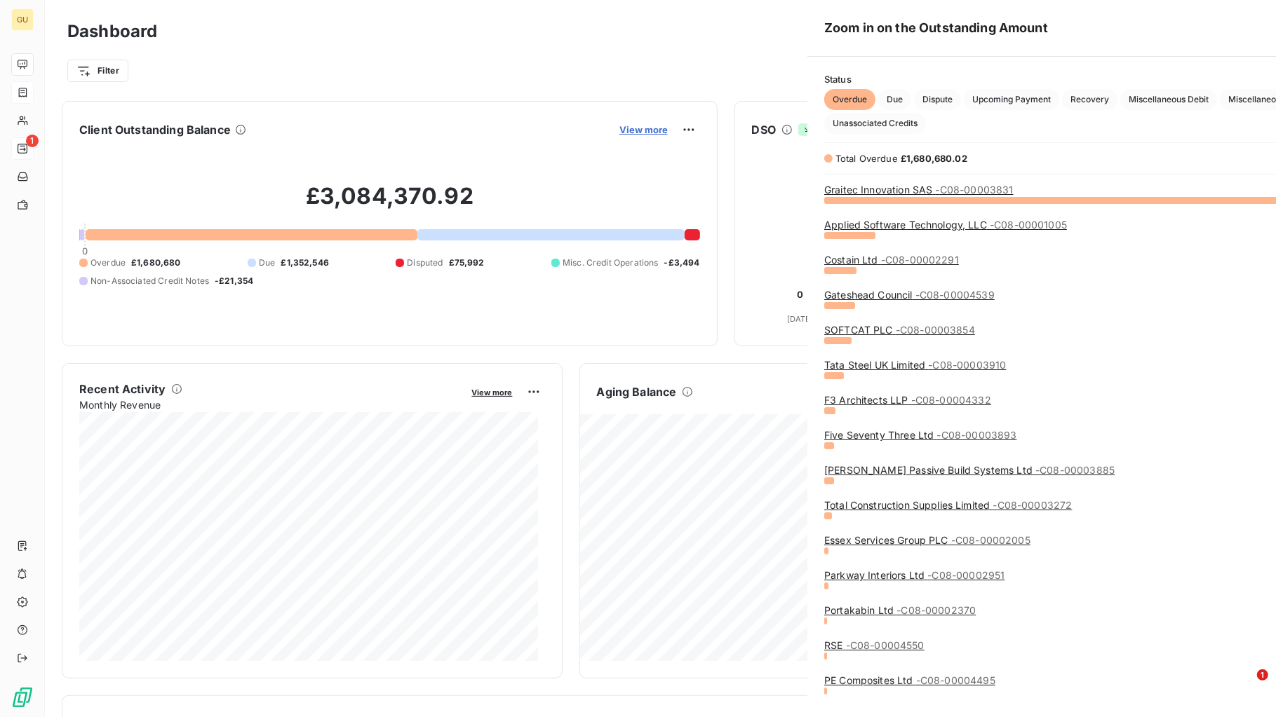
scroll to position [704, 525]
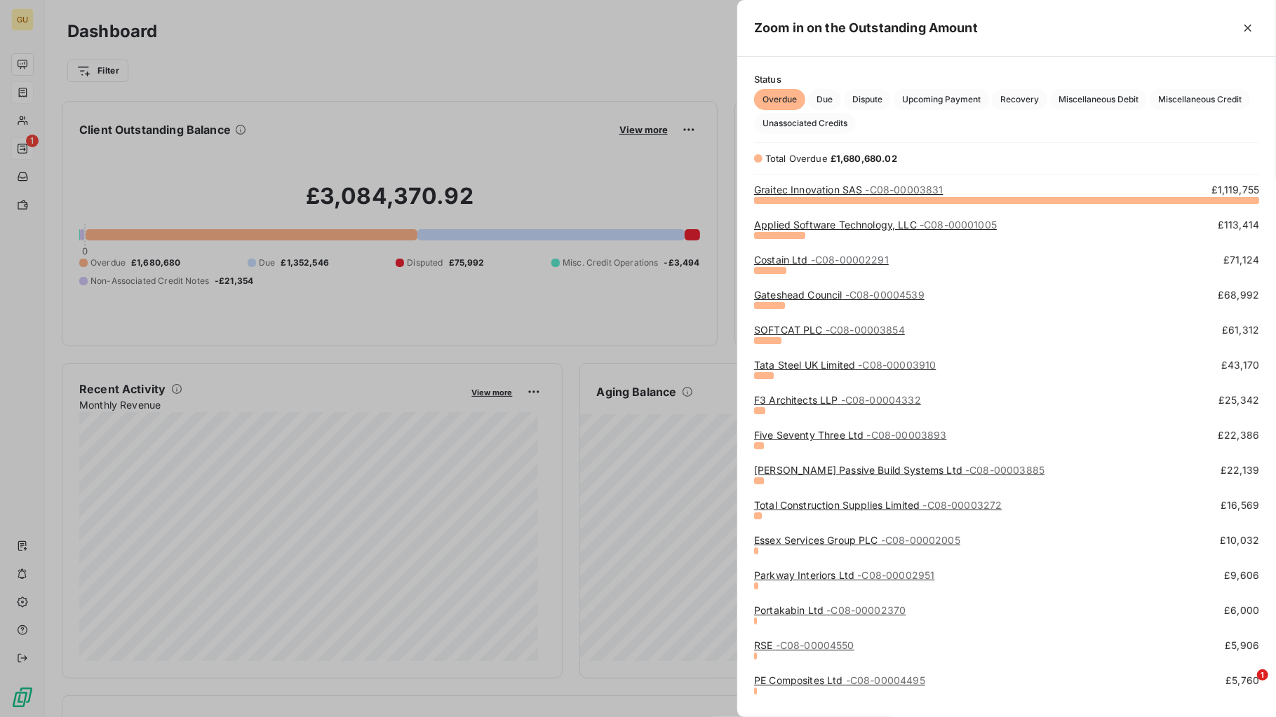
click at [784, 574] on link "PE Composites Ltd - C08-00004495" at bounding box center [839, 681] width 171 height 12
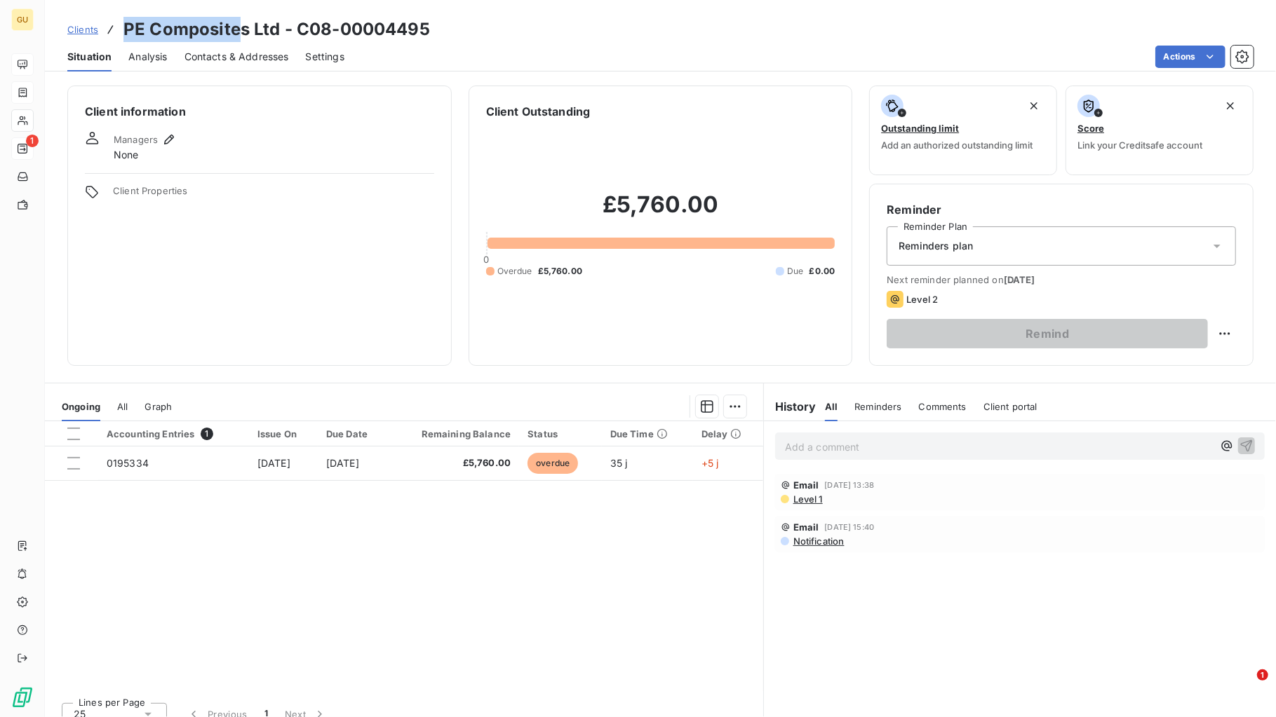
drag, startPoint x: 121, startPoint y: 24, endPoint x: 234, endPoint y: 29, distance: 113.0
click at [234, 29] on div "Clients PE Composites Ltd - C08-00004495" at bounding box center [248, 29] width 363 height 25
copy h3 "PE Composite"
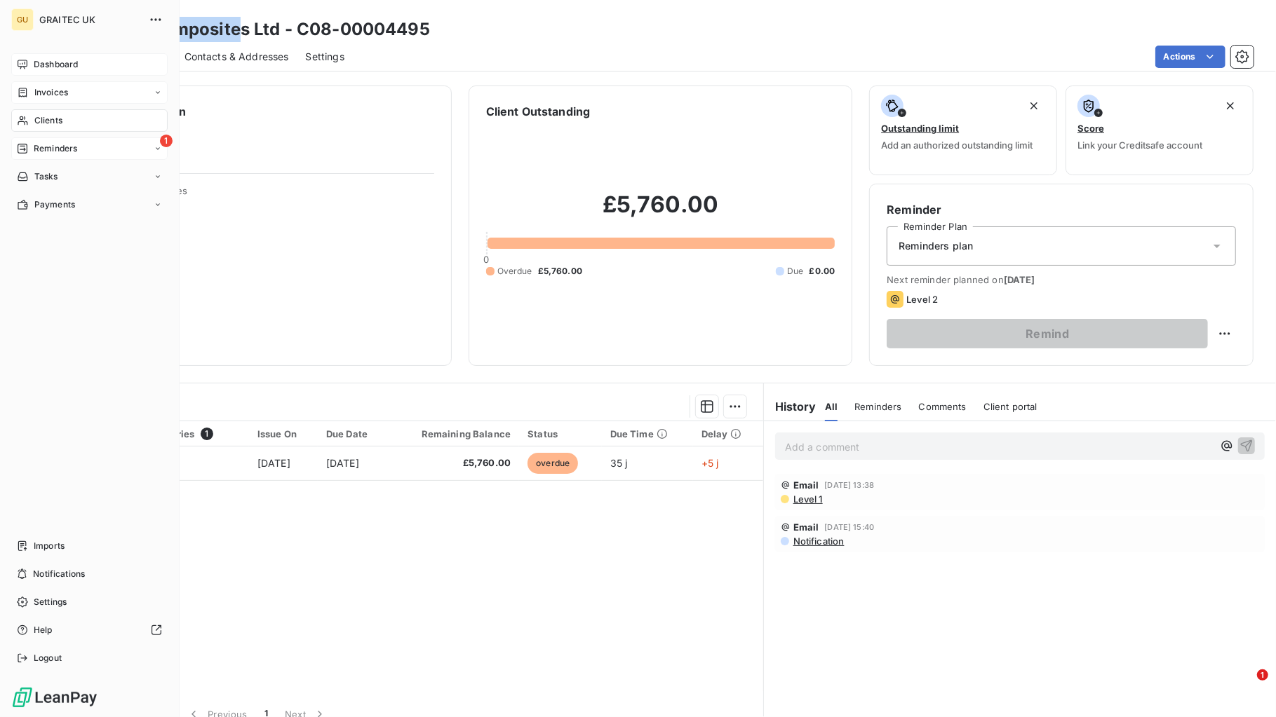
click at [39, 121] on span "Clients" at bounding box center [48, 120] width 28 height 13
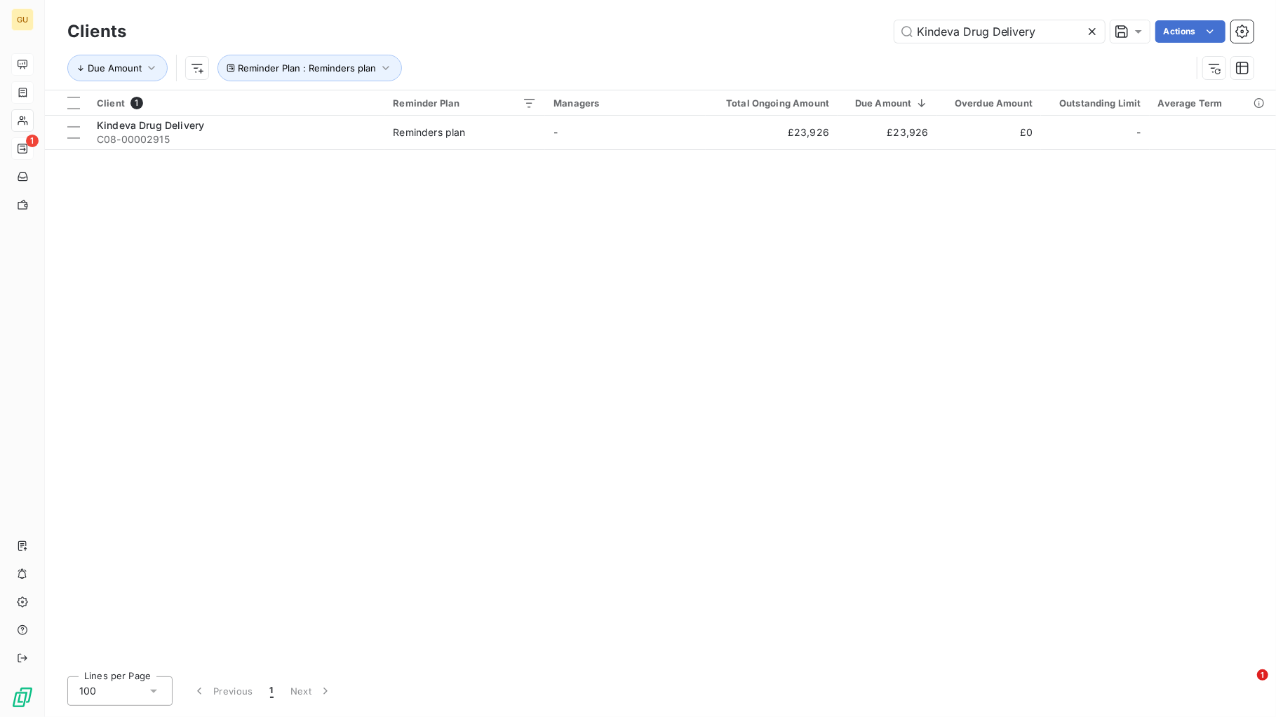
drag, startPoint x: 1043, startPoint y: 38, endPoint x: 845, endPoint y: 33, distance: 198.5
click at [845, 33] on div "Kindeva Drug Delivery Actions" at bounding box center [698, 31] width 1110 height 22
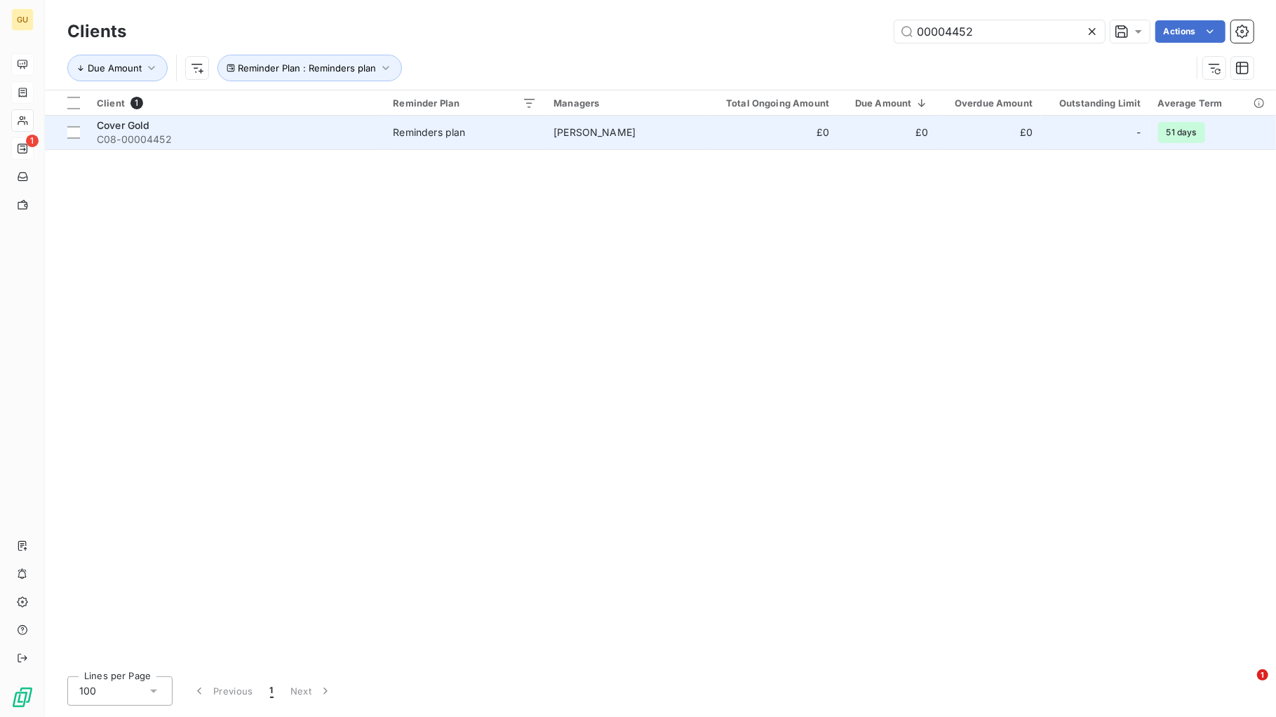
type input "00004452"
click at [162, 128] on div "Cover Gold" at bounding box center [236, 126] width 279 height 14
